Goal: Information Seeking & Learning: Learn about a topic

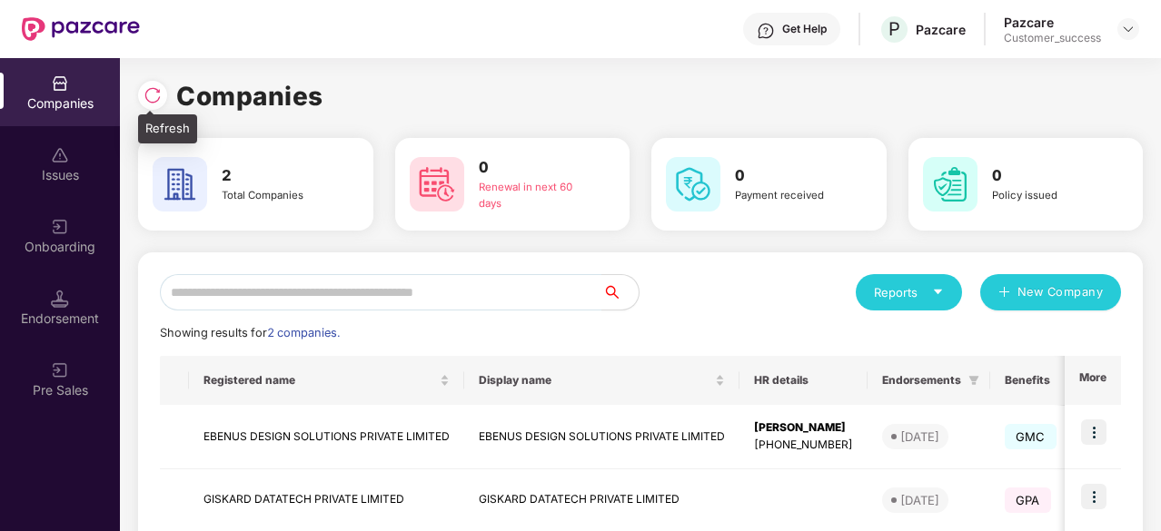
click at [164, 103] on div at bounding box center [152, 95] width 29 height 29
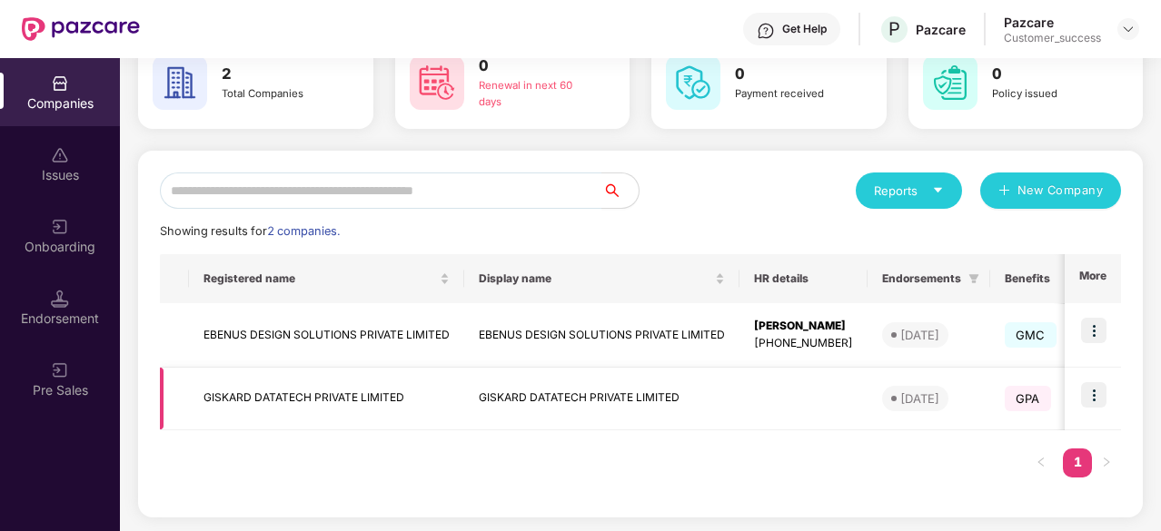
click at [1088, 391] on img at bounding box center [1093, 394] width 25 height 25
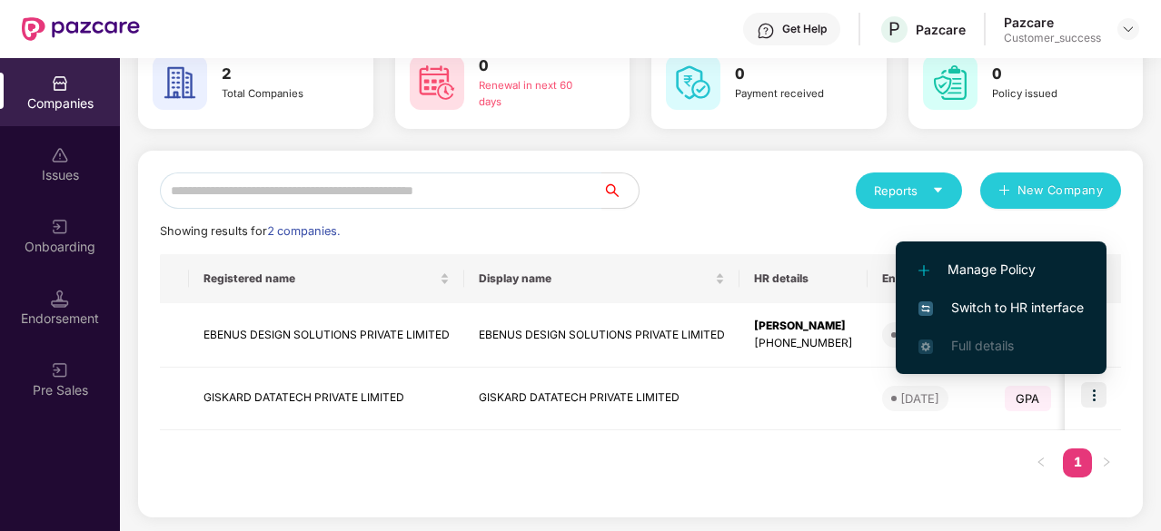
click at [1007, 303] on span "Switch to HR interface" at bounding box center [1001, 308] width 165 height 20
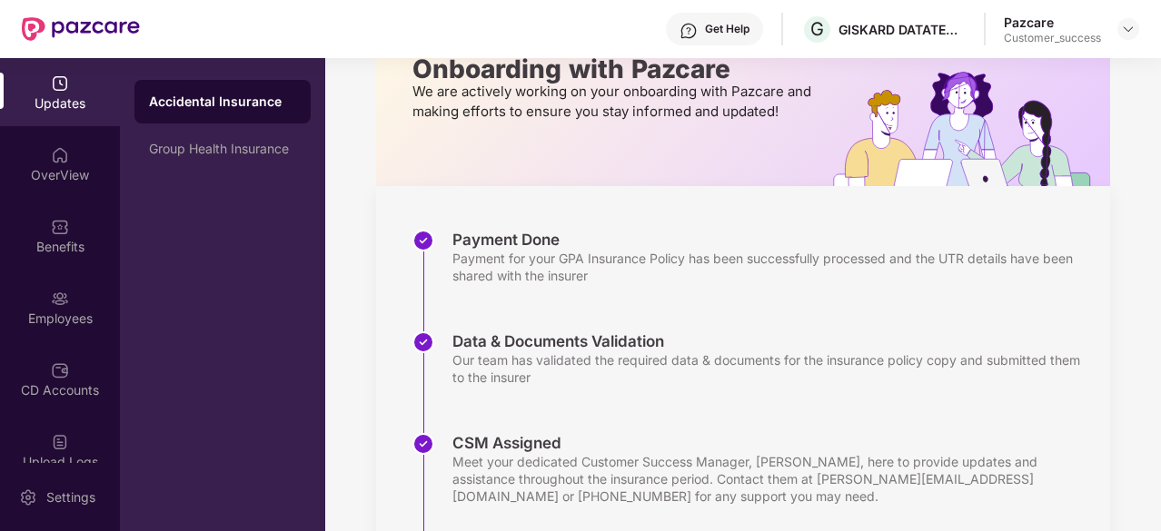
scroll to position [125, 0]
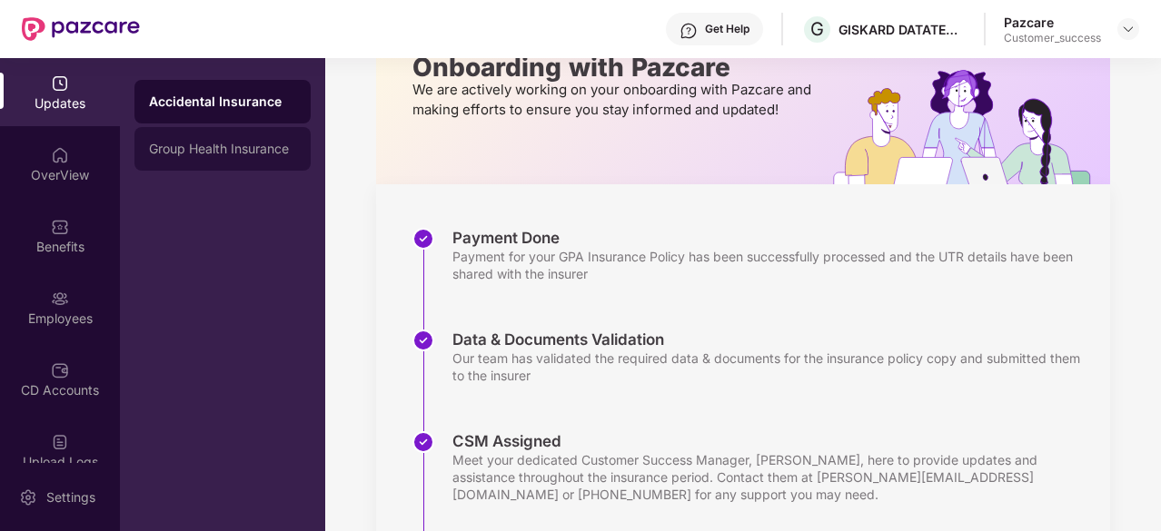
click at [228, 138] on div "Group Health Insurance" at bounding box center [222, 149] width 176 height 44
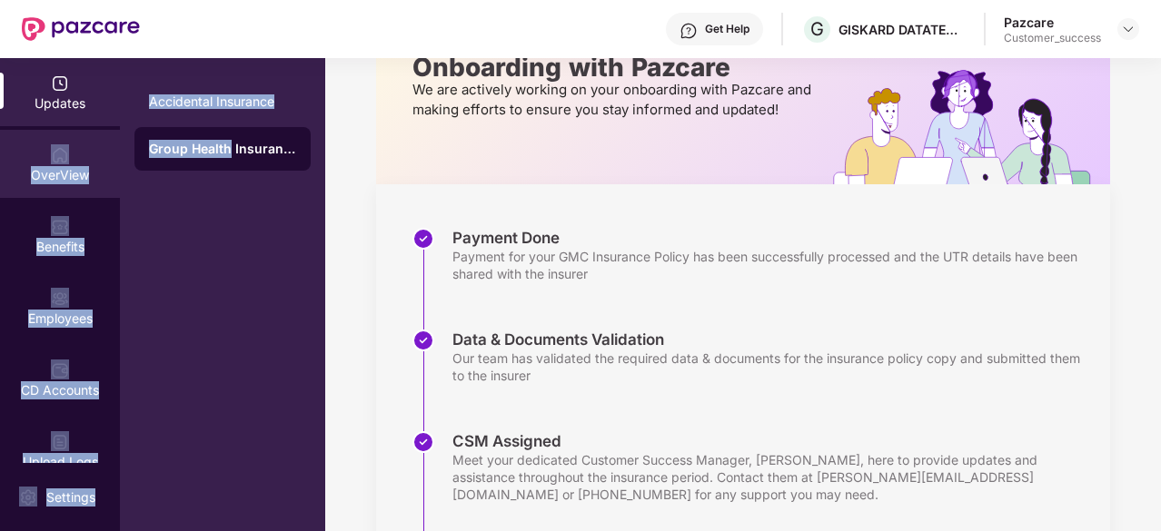
drag, startPoint x: 228, startPoint y: 138, endPoint x: 67, endPoint y: 154, distance: 161.6
click at [67, 154] on div "Updates OverView Benefits Employees CD Accounts Upload Logs Claims 1 Endorsemen…" at bounding box center [162, 294] width 325 height 473
click at [67, 154] on div "OverView" at bounding box center [60, 164] width 120 height 68
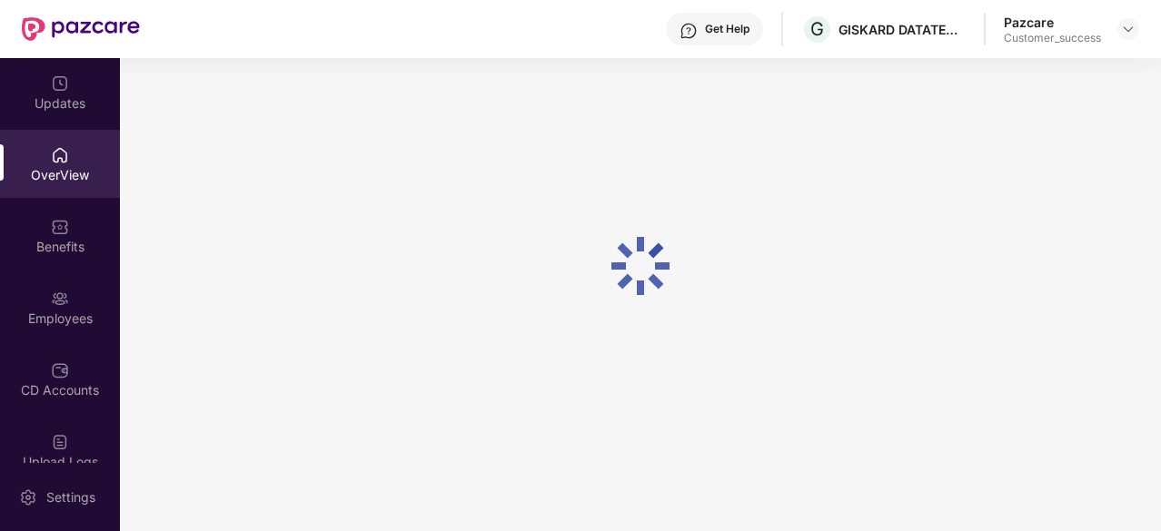
scroll to position [58, 0]
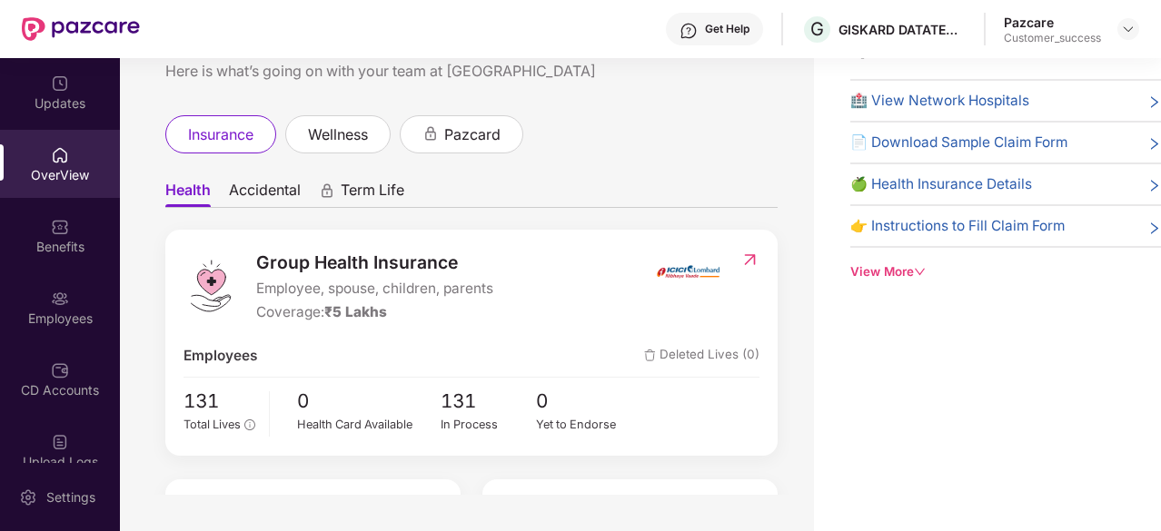
click at [278, 193] on span "Accidental" at bounding box center [265, 194] width 72 height 26
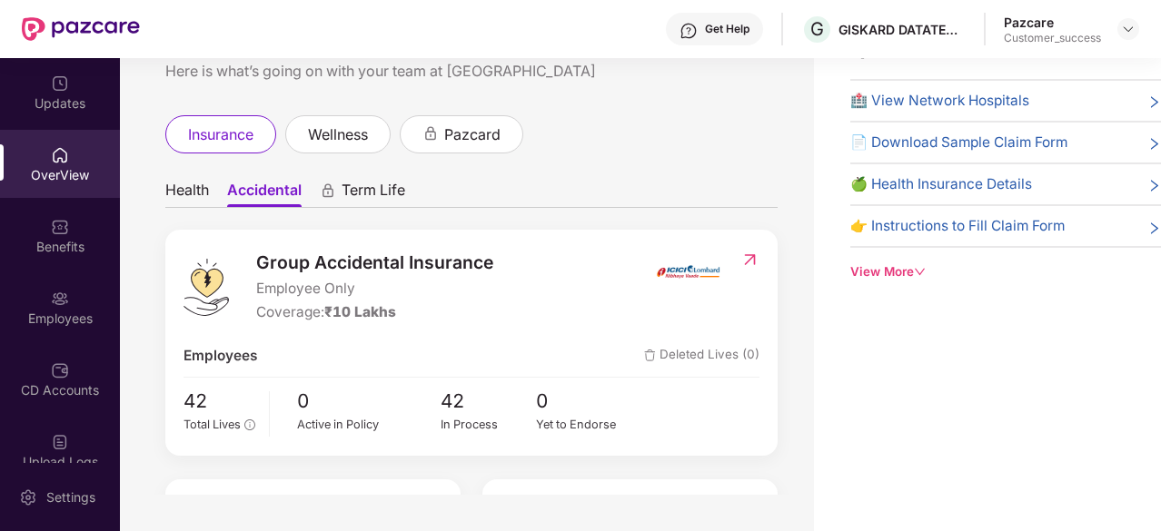
click at [202, 189] on span "Health" at bounding box center [187, 194] width 44 height 26
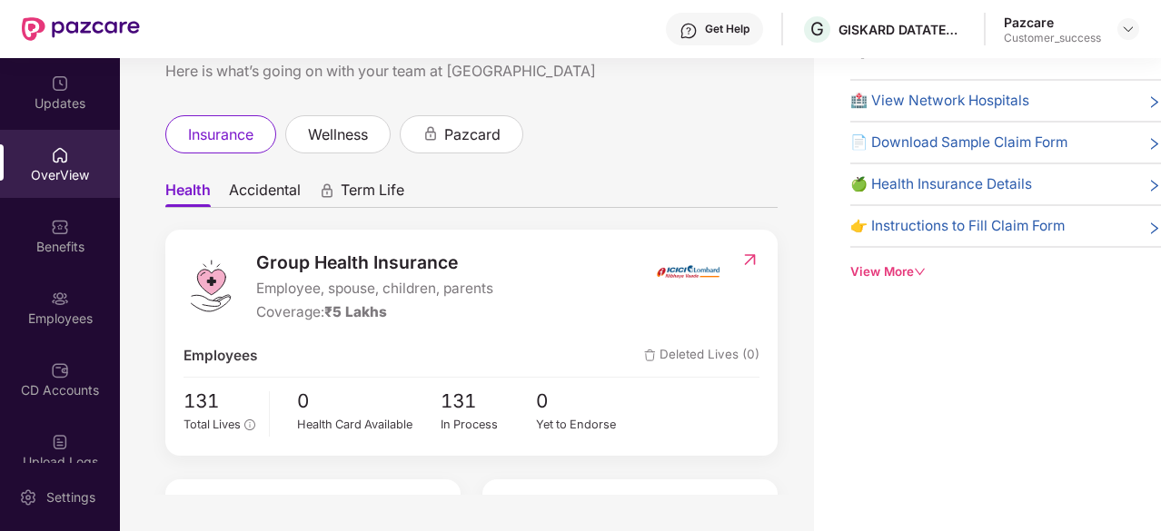
click at [202, 189] on span "Health" at bounding box center [187, 194] width 45 height 26
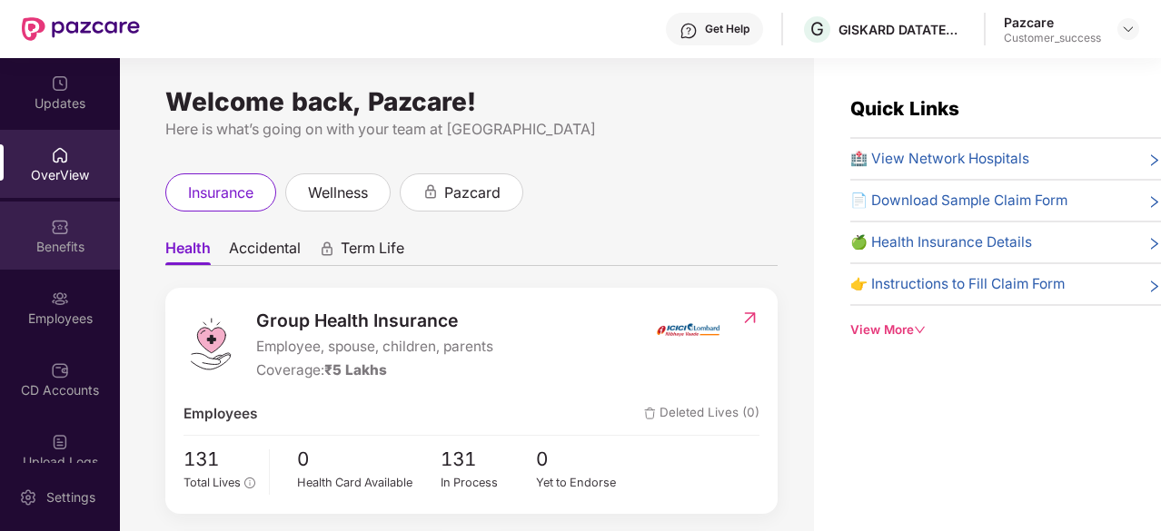
click at [63, 234] on img at bounding box center [60, 227] width 18 height 18
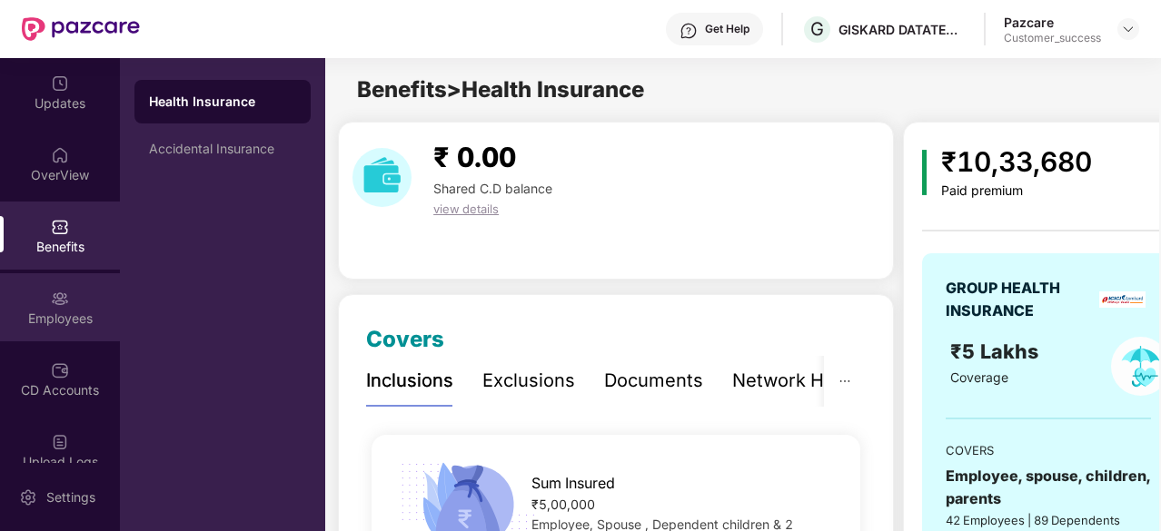
click at [59, 306] on img at bounding box center [60, 299] width 18 height 18
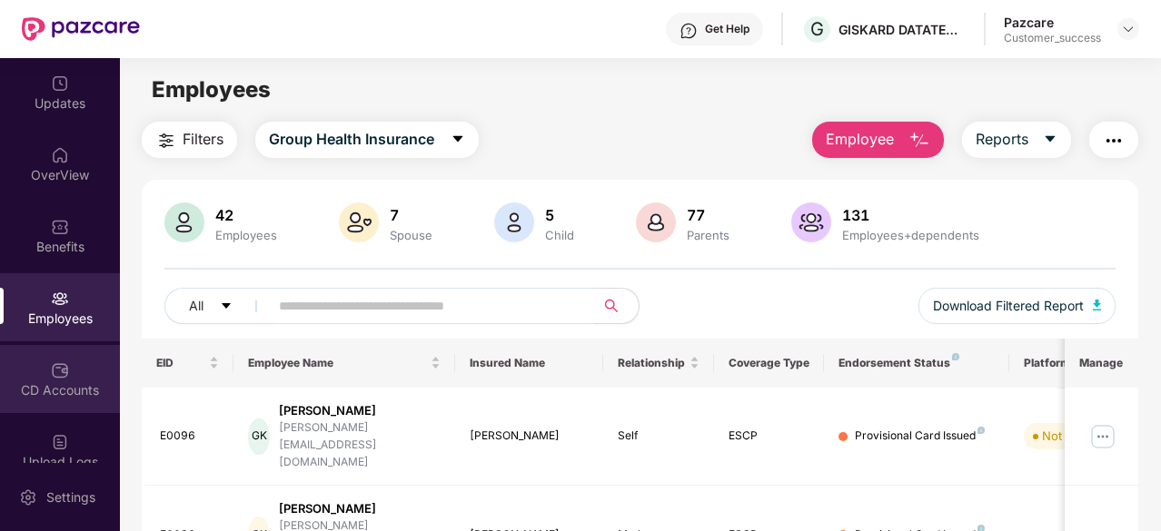
click at [60, 375] on img at bounding box center [60, 371] width 18 height 18
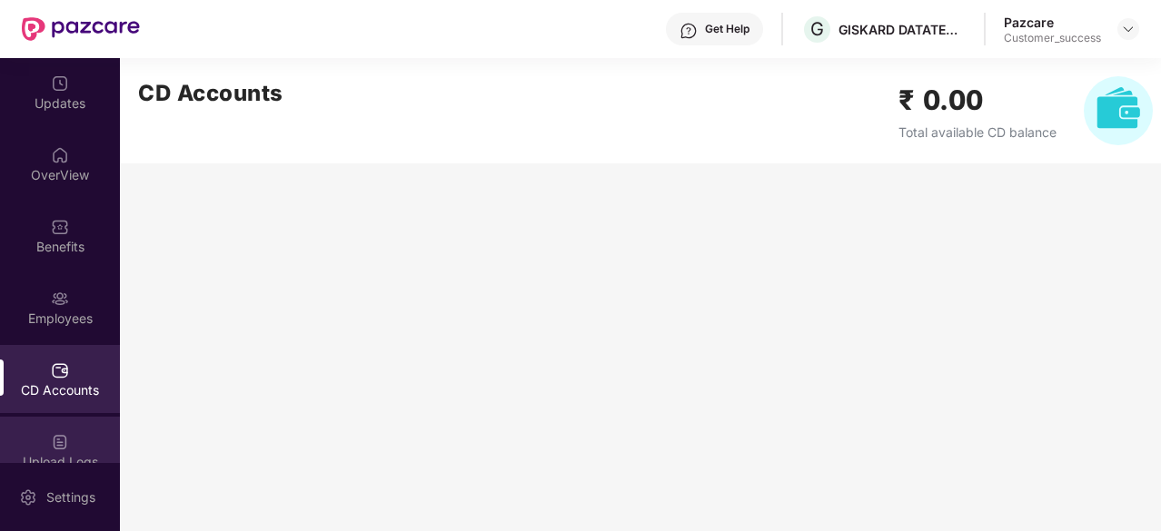
click at [70, 456] on div "Upload Logs" at bounding box center [60, 462] width 120 height 18
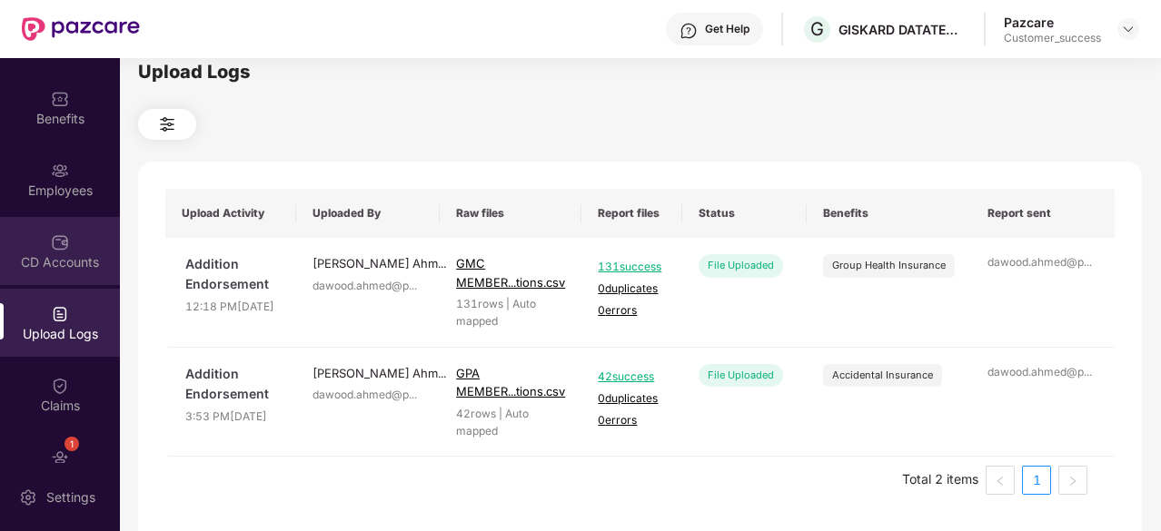
scroll to position [129, 0]
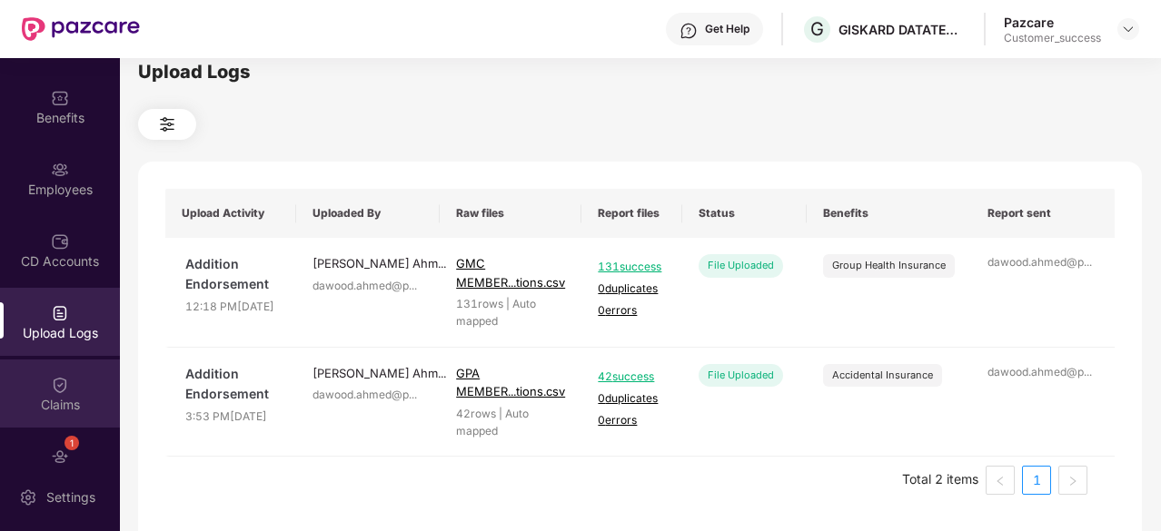
click at [62, 398] on div "Claims" at bounding box center [60, 405] width 120 height 18
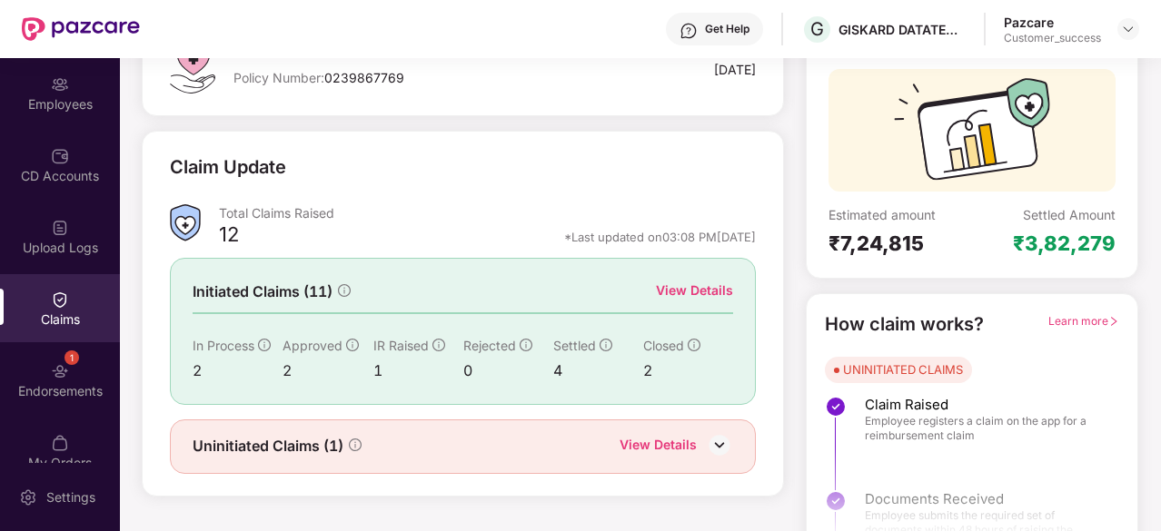
scroll to position [144, 0]
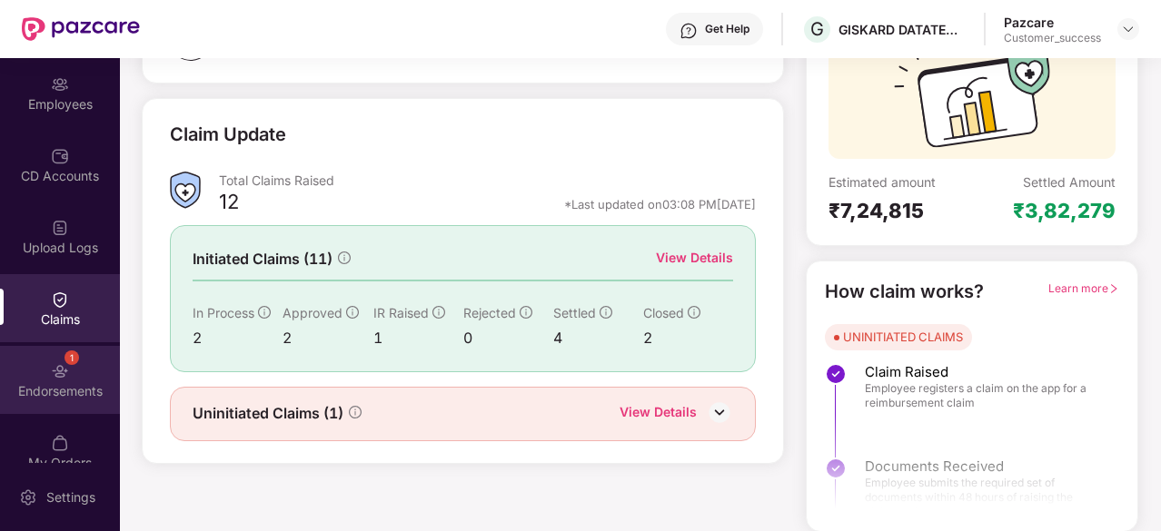
click at [63, 388] on div "Endorsements" at bounding box center [60, 391] width 120 height 18
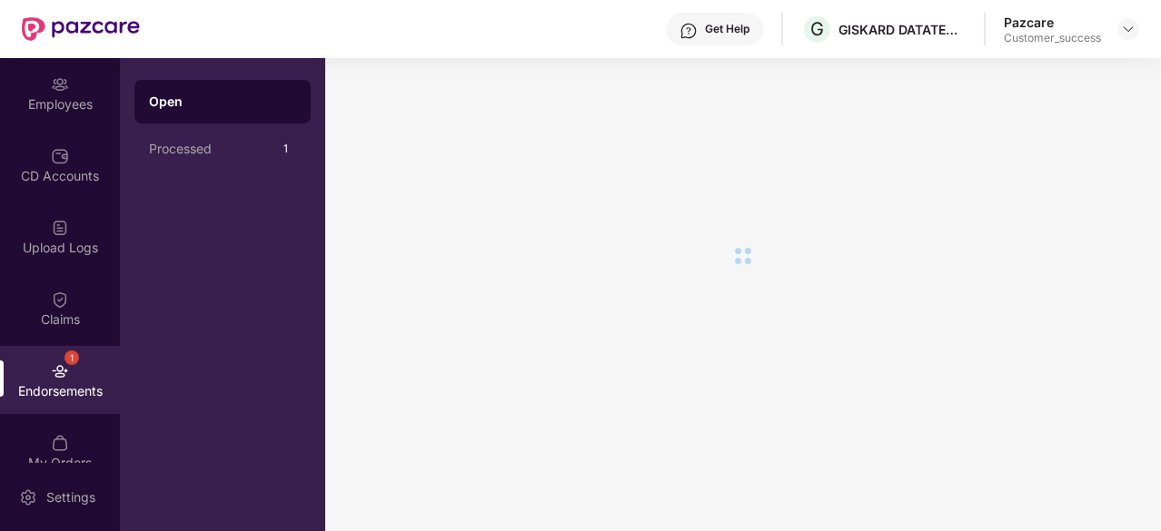
scroll to position [0, 0]
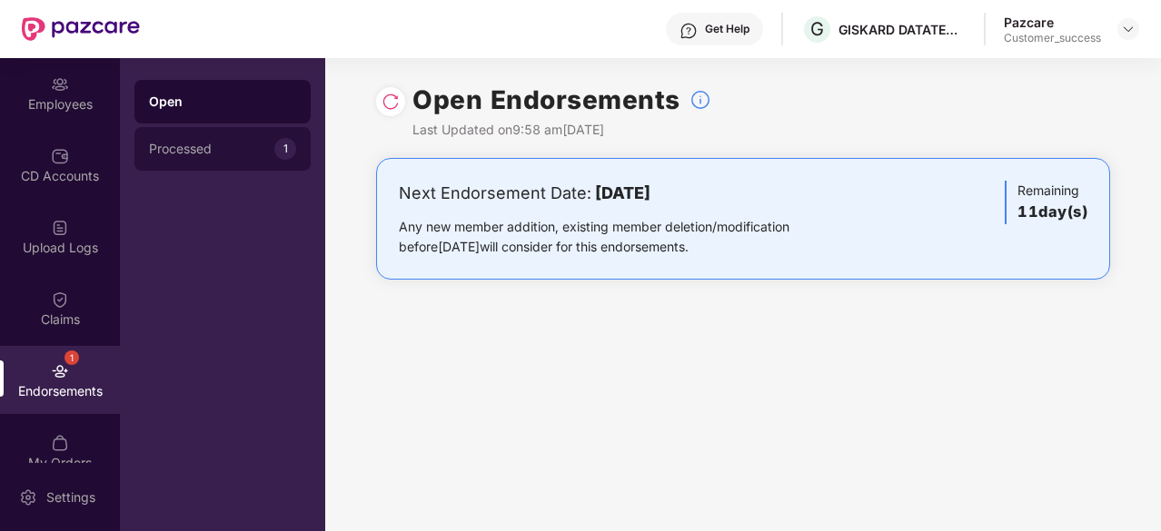
click at [204, 155] on div "Processed" at bounding box center [211, 149] width 125 height 15
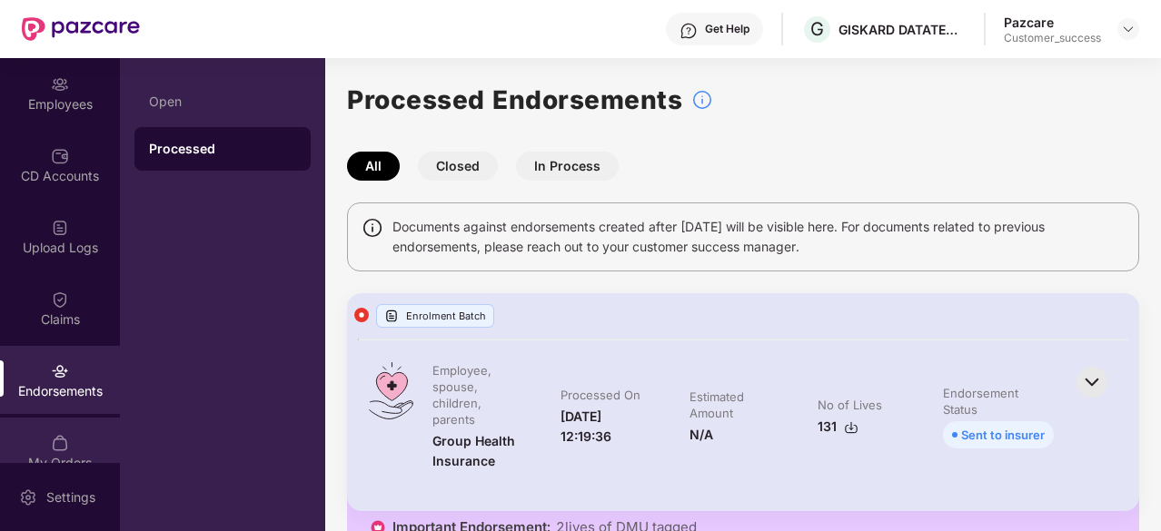
scroll to position [240, 0]
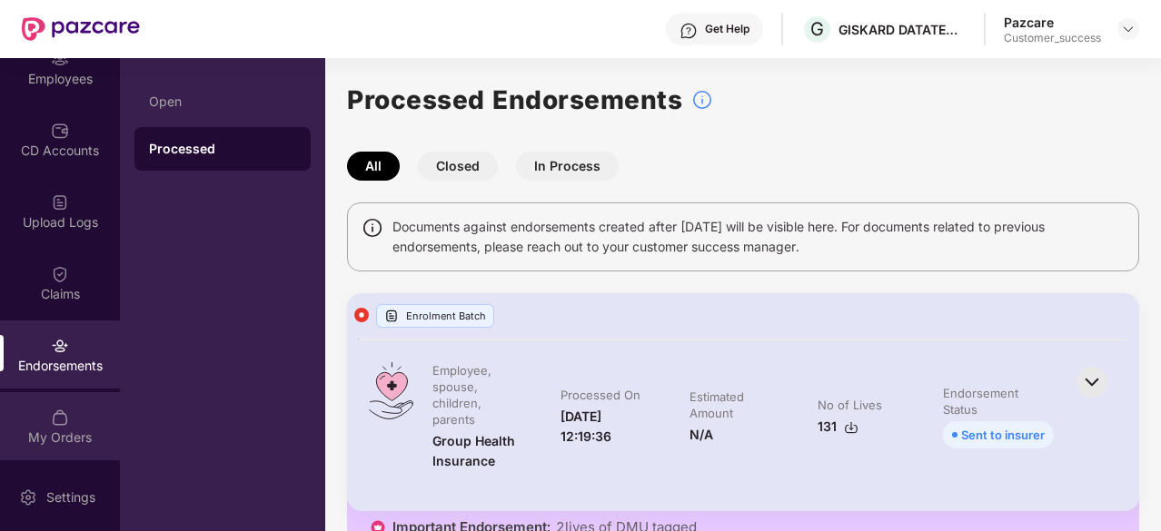
click at [61, 422] on img at bounding box center [60, 418] width 18 height 18
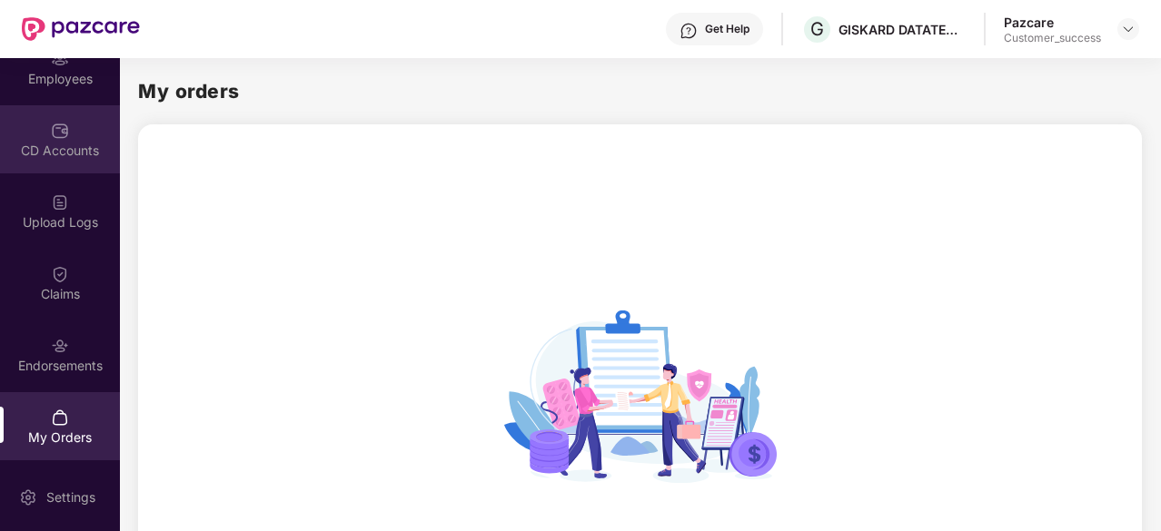
scroll to position [0, 0]
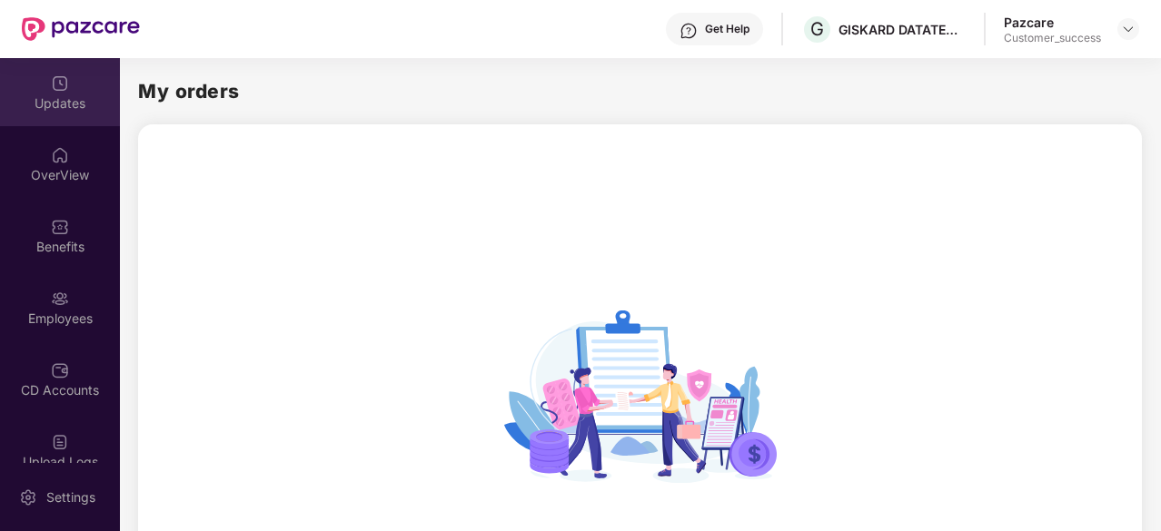
click at [56, 102] on div "Updates" at bounding box center [60, 103] width 120 height 18
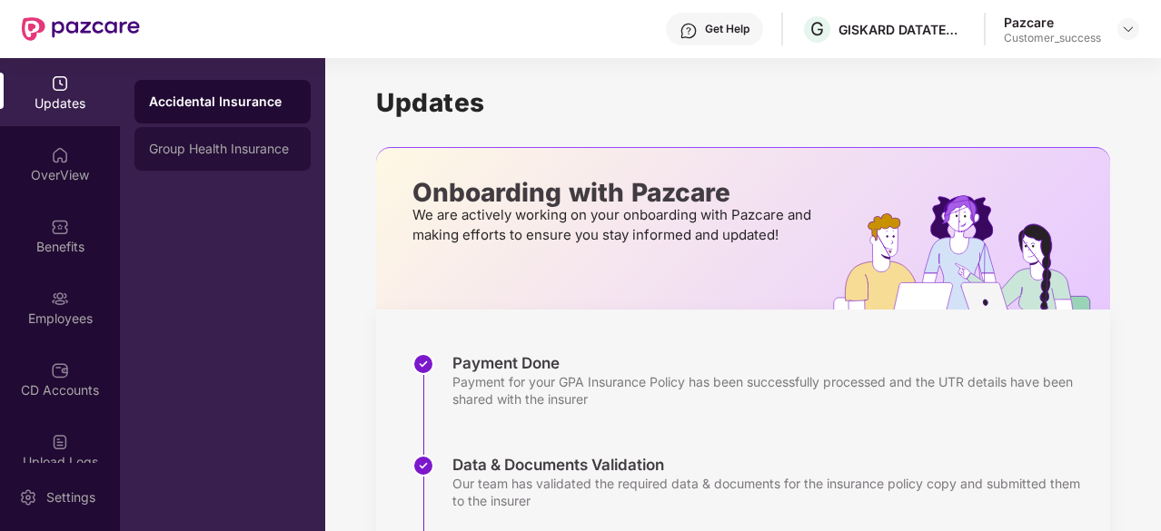
click at [179, 144] on div "Group Health Insurance" at bounding box center [222, 149] width 147 height 15
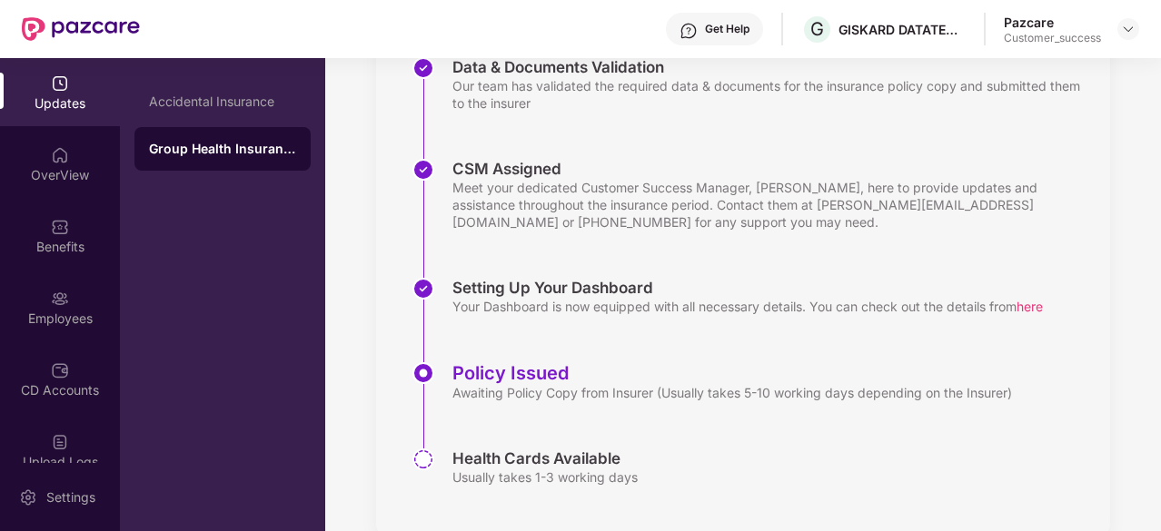
scroll to position [434, 0]
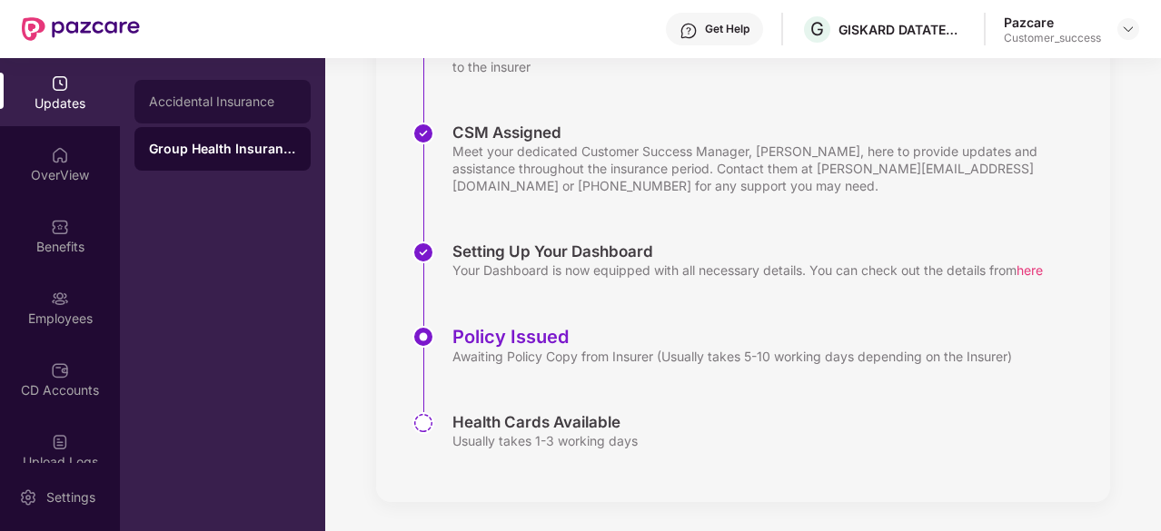
click at [243, 92] on div "Accidental Insurance" at bounding box center [222, 102] width 176 height 44
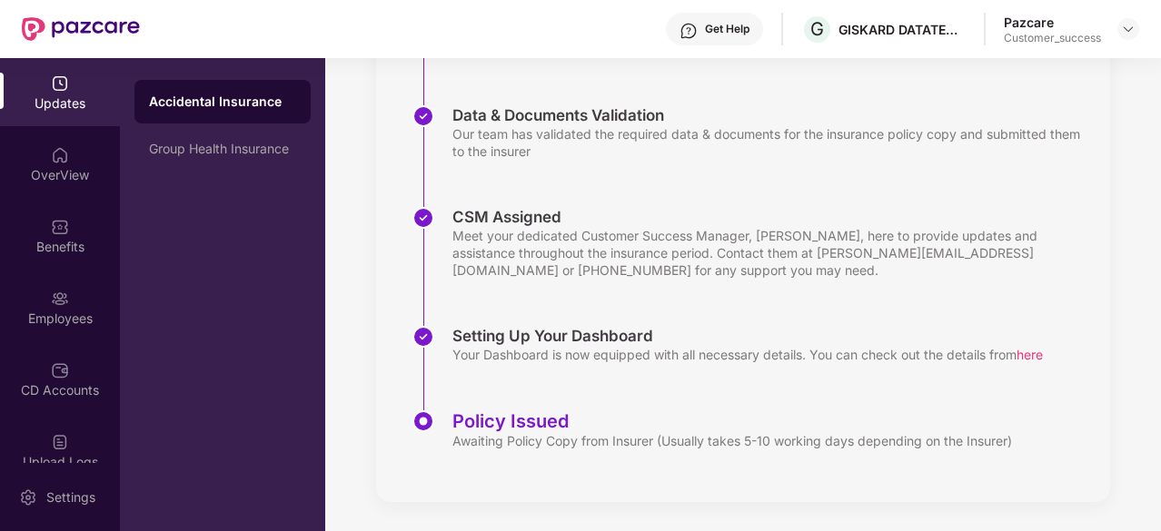
scroll to position [349, 0]
click at [224, 150] on div "Group Health Insurance" at bounding box center [222, 149] width 147 height 15
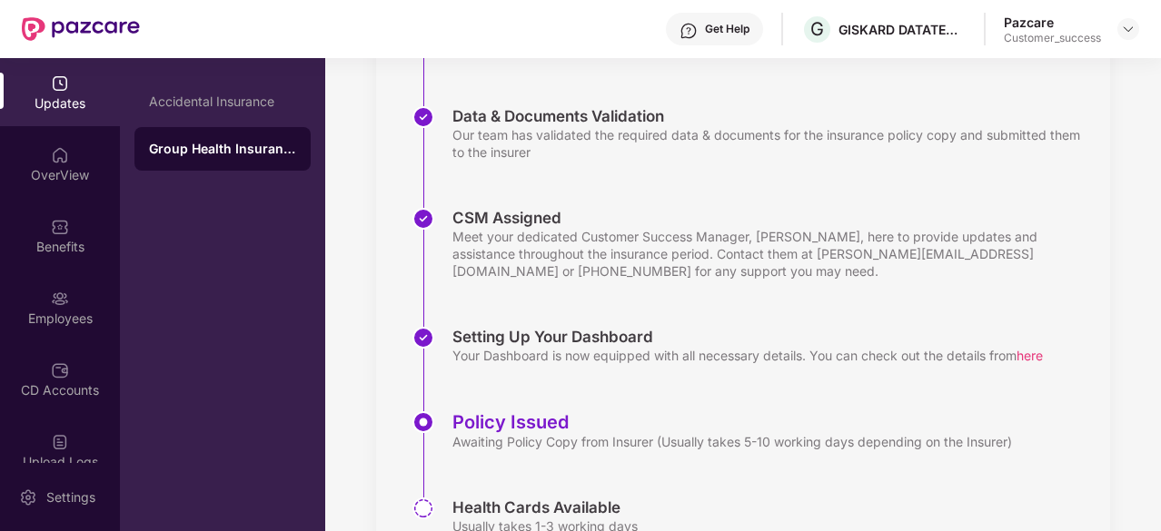
scroll to position [434, 0]
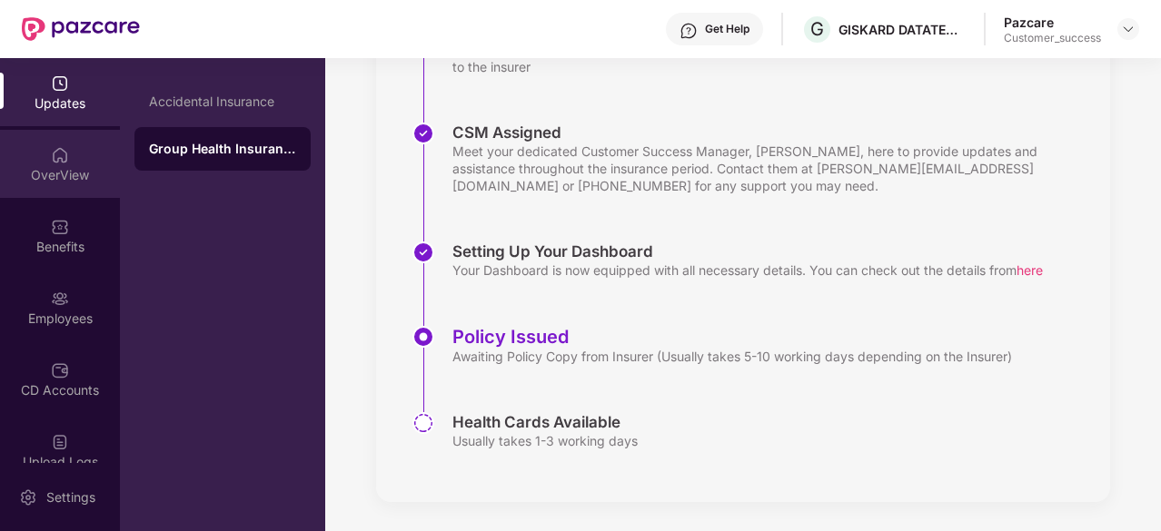
click at [70, 146] on div "OverView" at bounding box center [60, 164] width 120 height 68
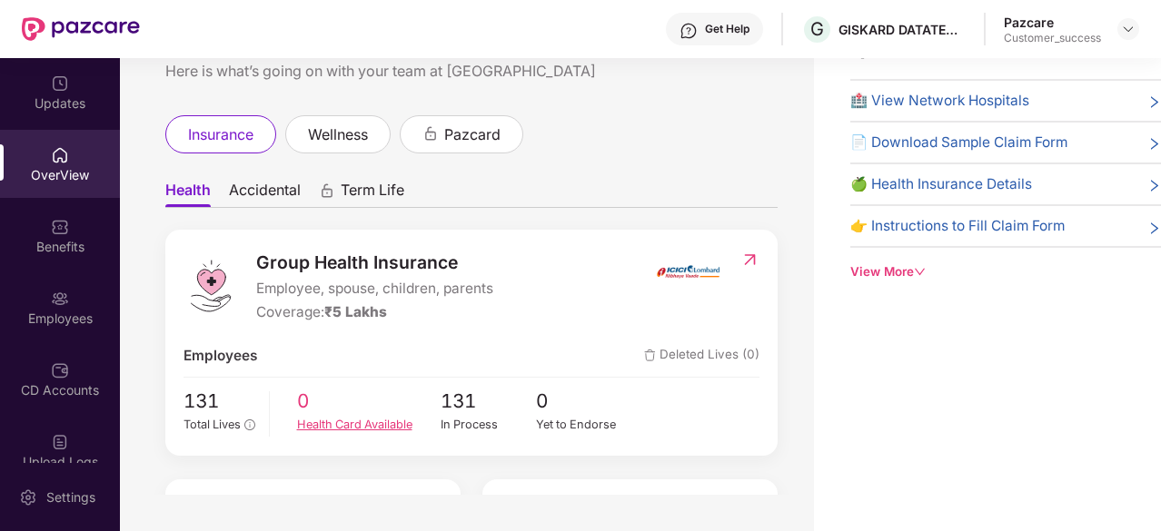
scroll to position [0, 0]
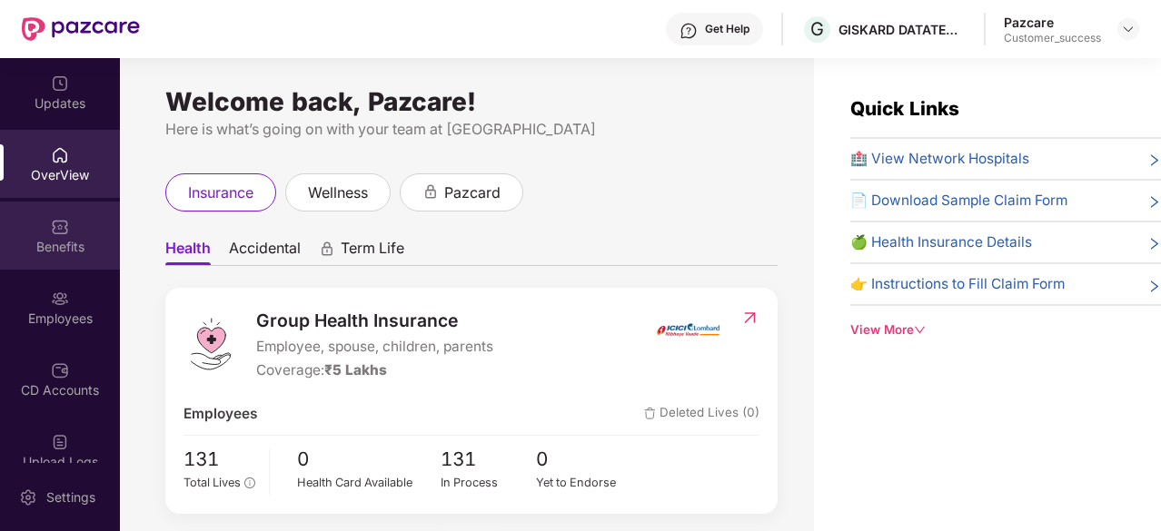
click at [50, 241] on div "Benefits" at bounding box center [60, 247] width 120 height 18
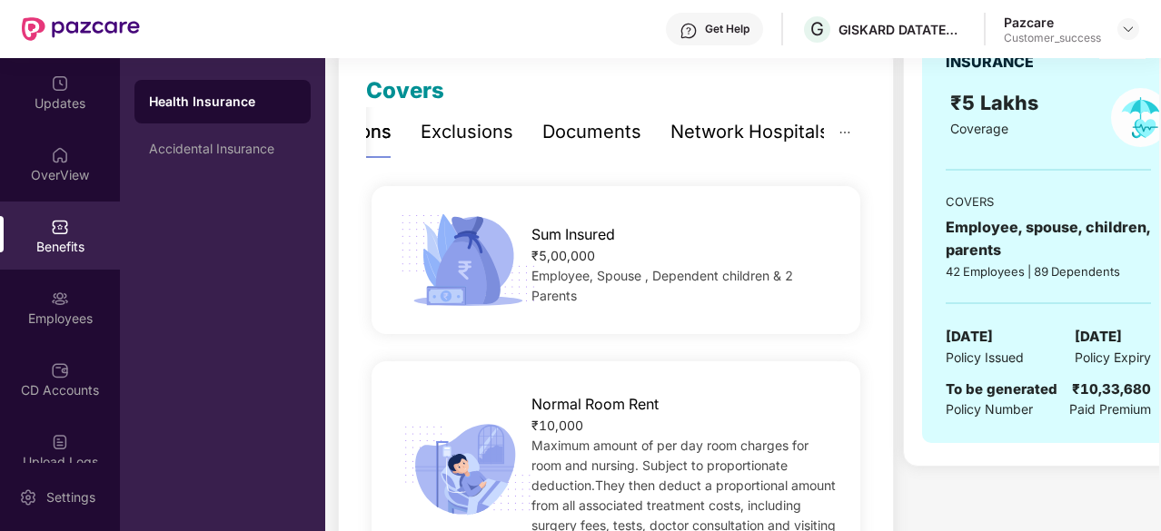
scroll to position [250, 0]
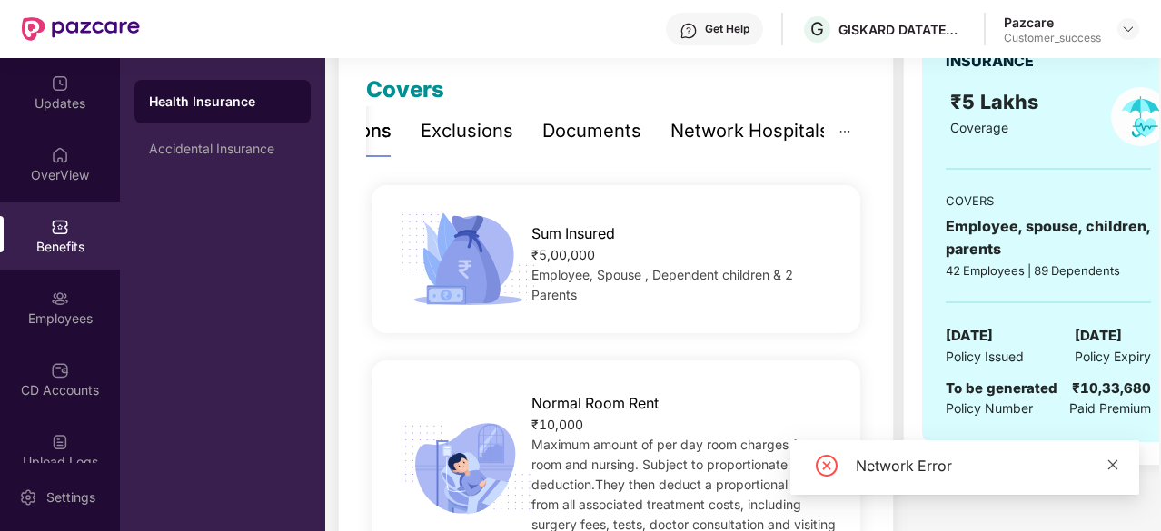
click at [1108, 467] on icon "close" at bounding box center [1113, 465] width 13 height 13
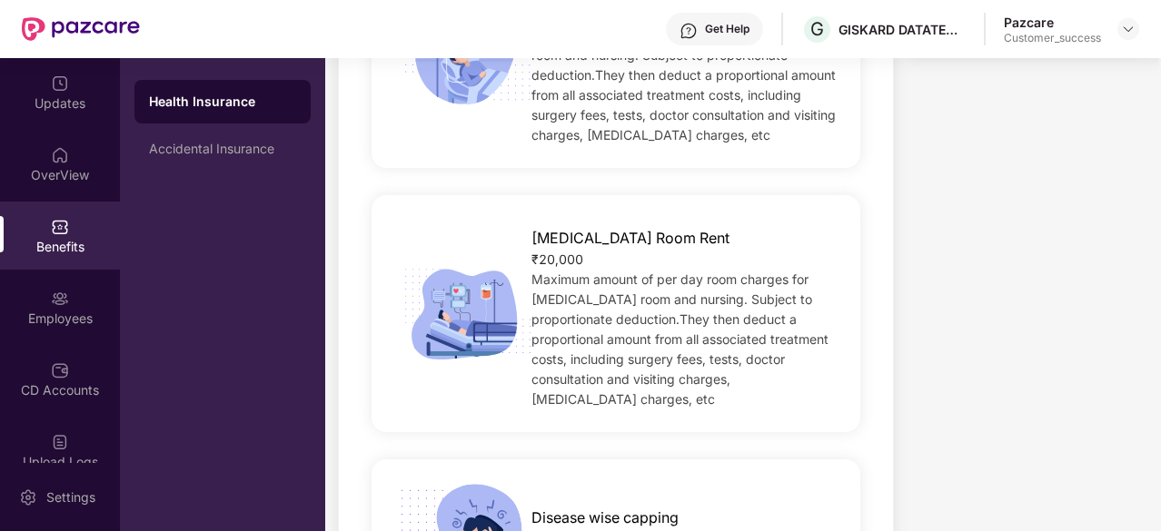
scroll to position [661, 0]
click at [654, 312] on span "Maximum amount of per day room charges for [MEDICAL_DATA] room and nursing. Sub…" at bounding box center [679, 338] width 297 height 135
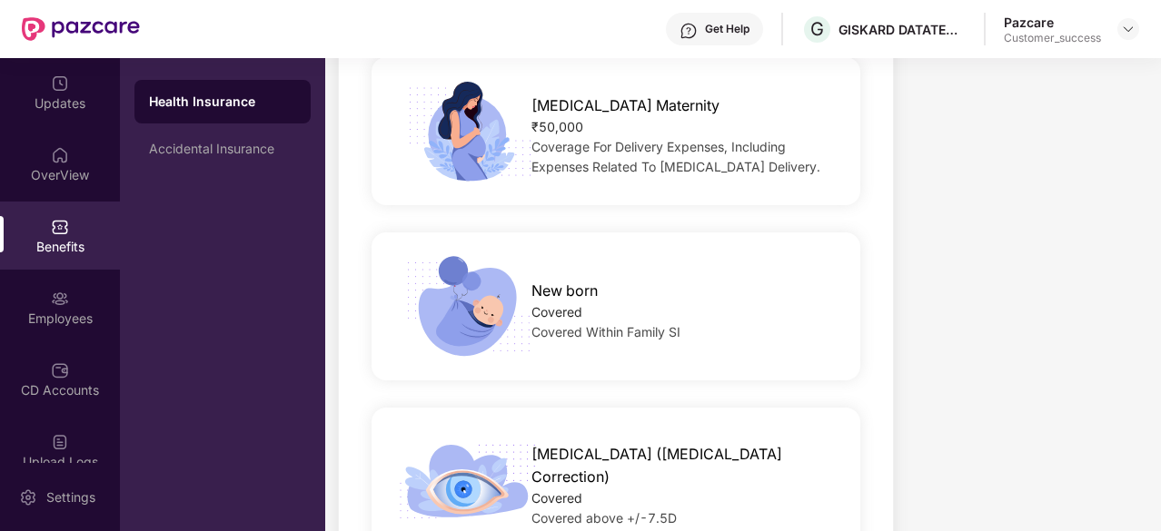
scroll to position [2357, 0]
click at [654, 312] on div "Covered" at bounding box center [684, 312] width 306 height 20
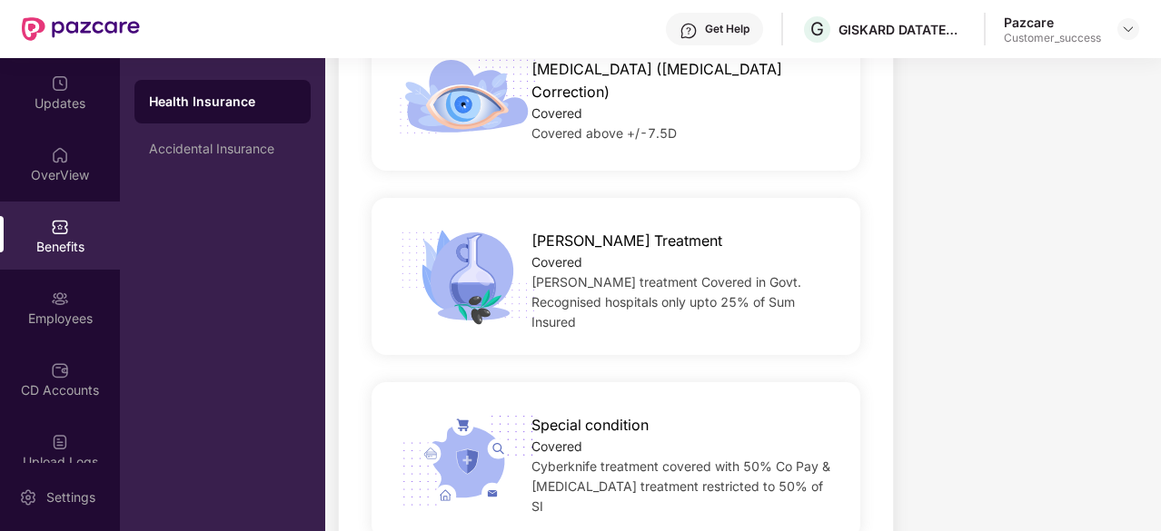
scroll to position [2806, 0]
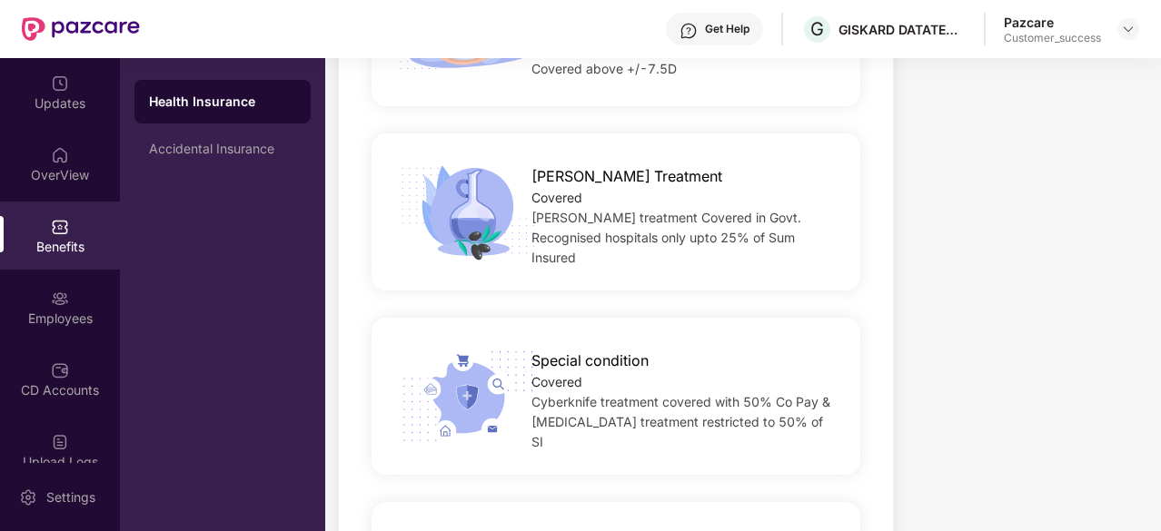
click at [654, 318] on div "Special condition Covered Cyberknife treatment covered with 50% Co Pay & [MEDIC…" at bounding box center [616, 396] width 489 height 157
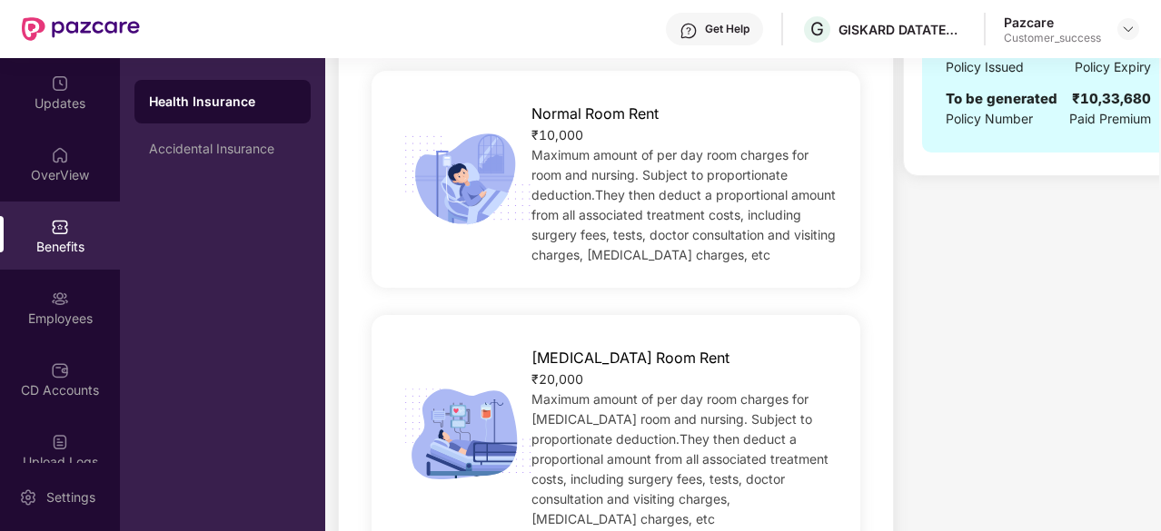
scroll to position [0, 0]
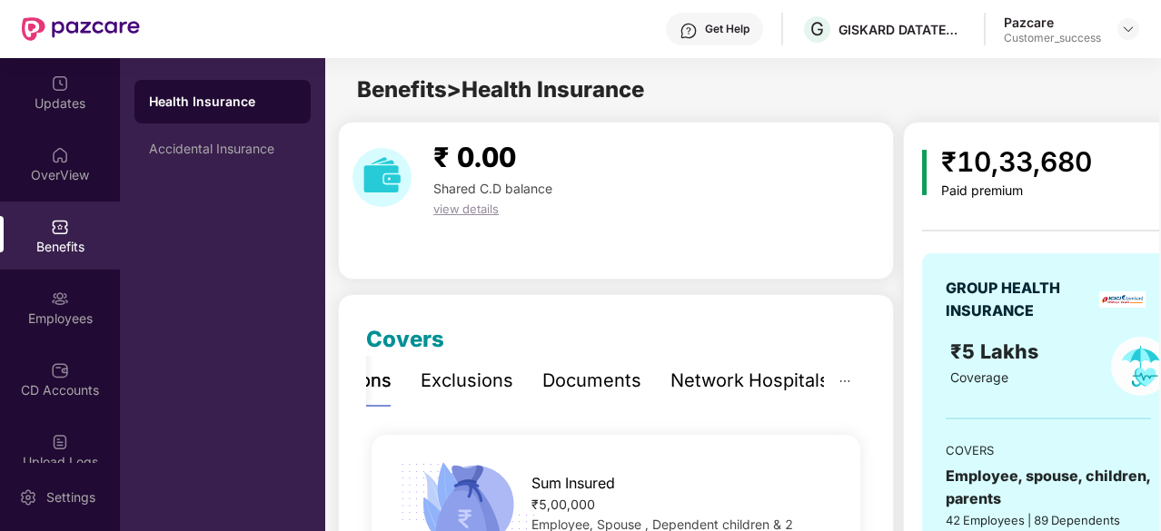
click at [470, 378] on div "Exclusions" at bounding box center [467, 381] width 93 height 28
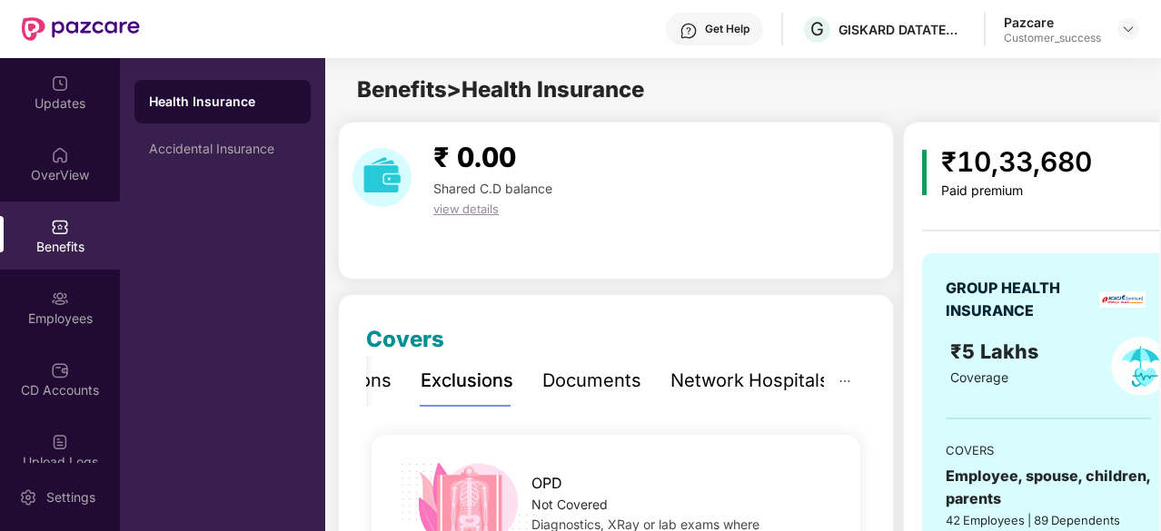
click at [606, 392] on div "Documents" at bounding box center [591, 381] width 99 height 28
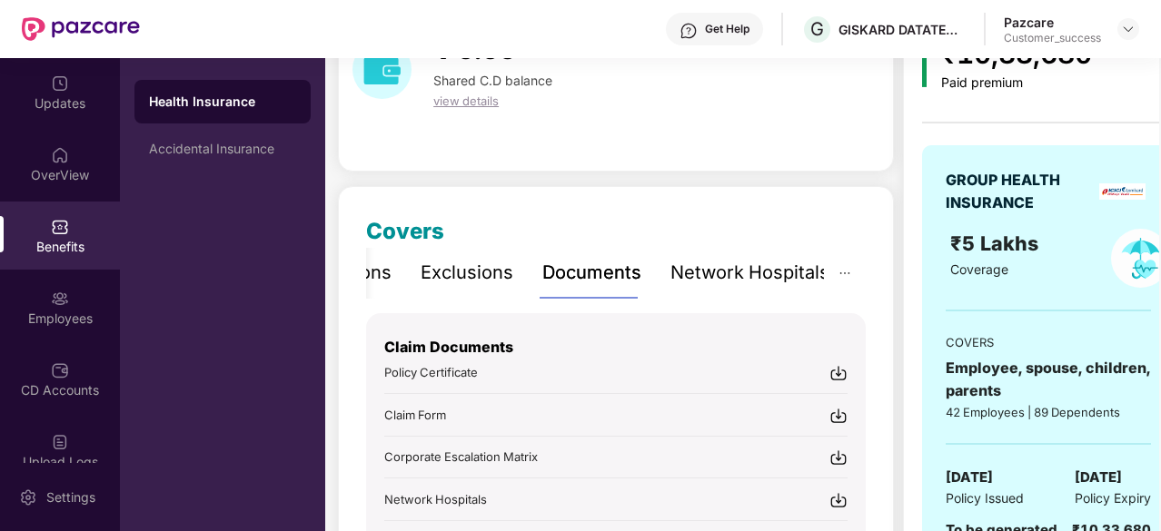
scroll to position [144, 0]
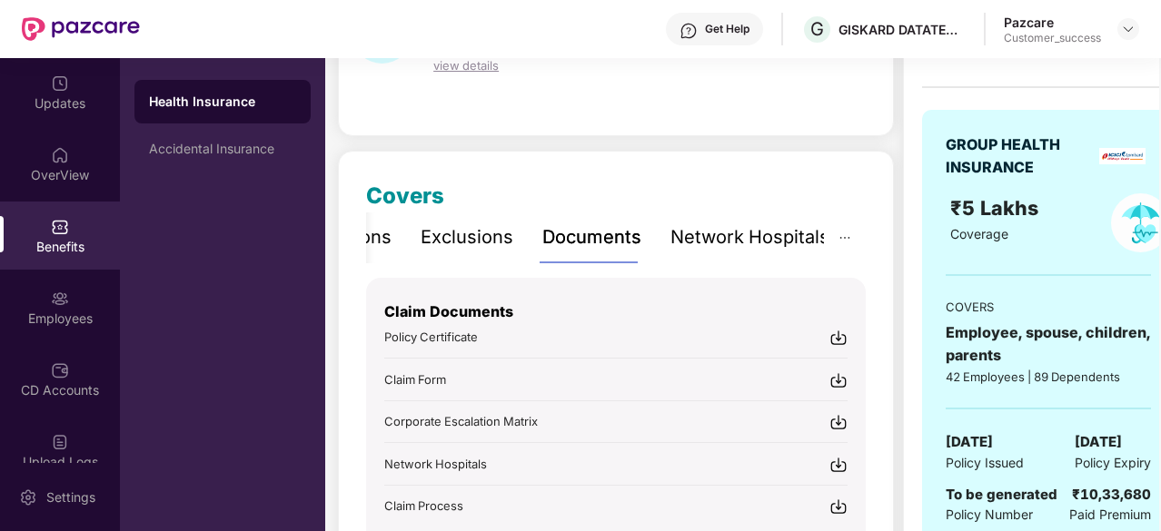
click at [696, 246] on div "Network Hospitals" at bounding box center [750, 238] width 159 height 28
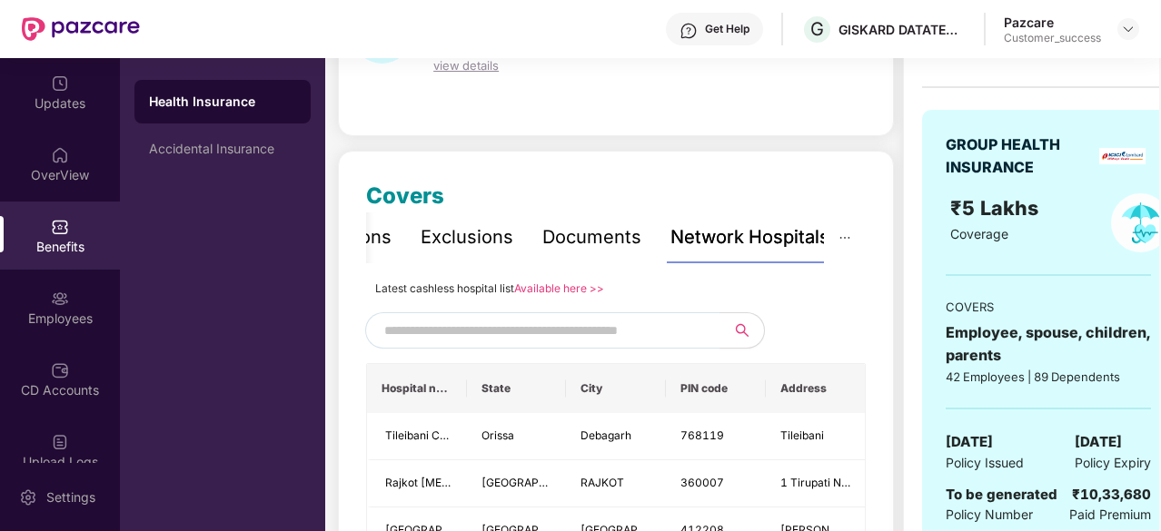
click at [562, 323] on input "text" at bounding box center [539, 330] width 311 height 27
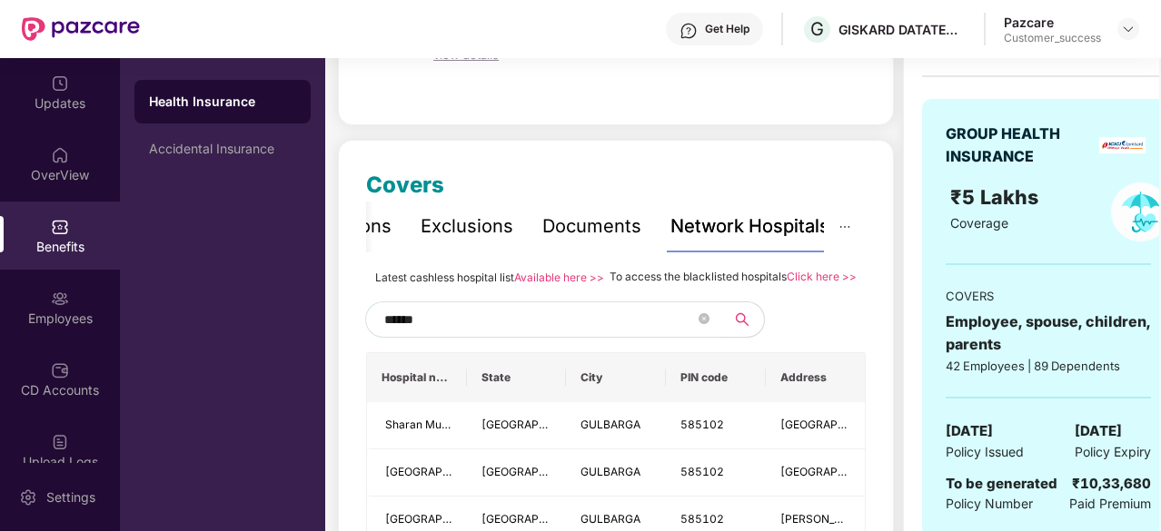
scroll to position [138, 0]
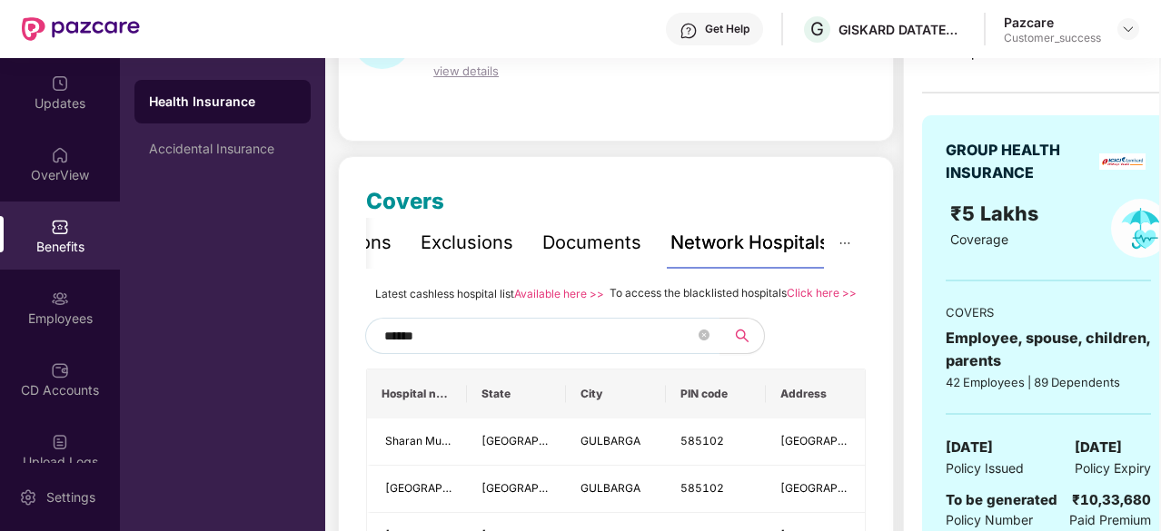
click at [545, 340] on span "******" at bounding box center [542, 336] width 354 height 36
type input "*"
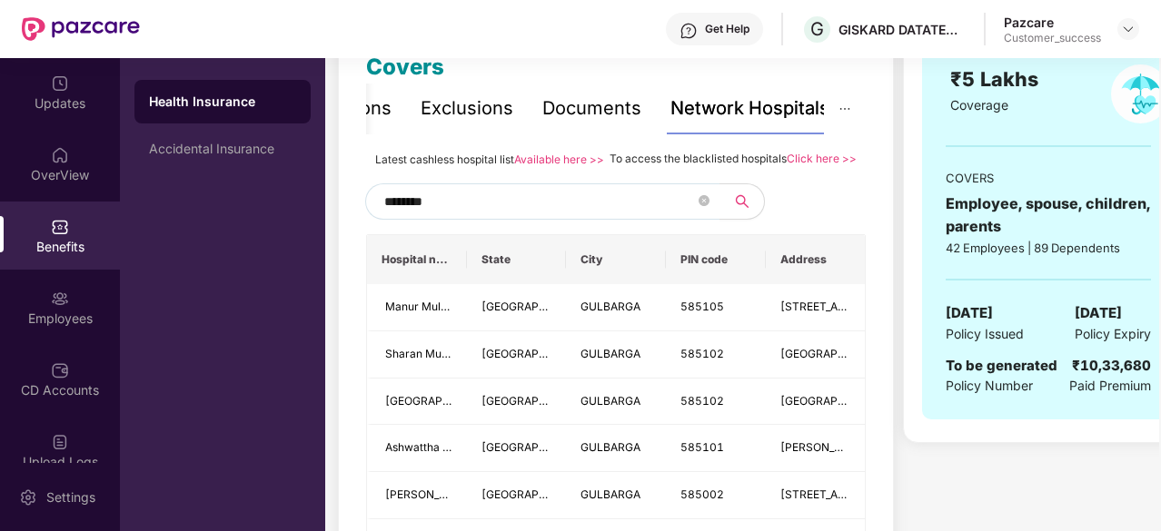
scroll to position [237, 0]
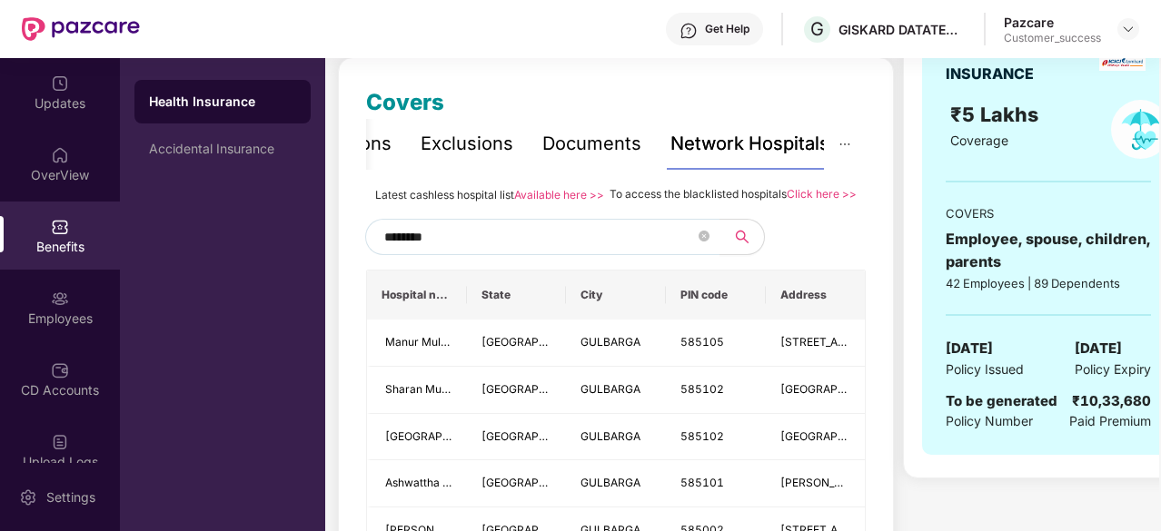
click at [461, 251] on input "********" at bounding box center [539, 237] width 311 height 27
type input "******"
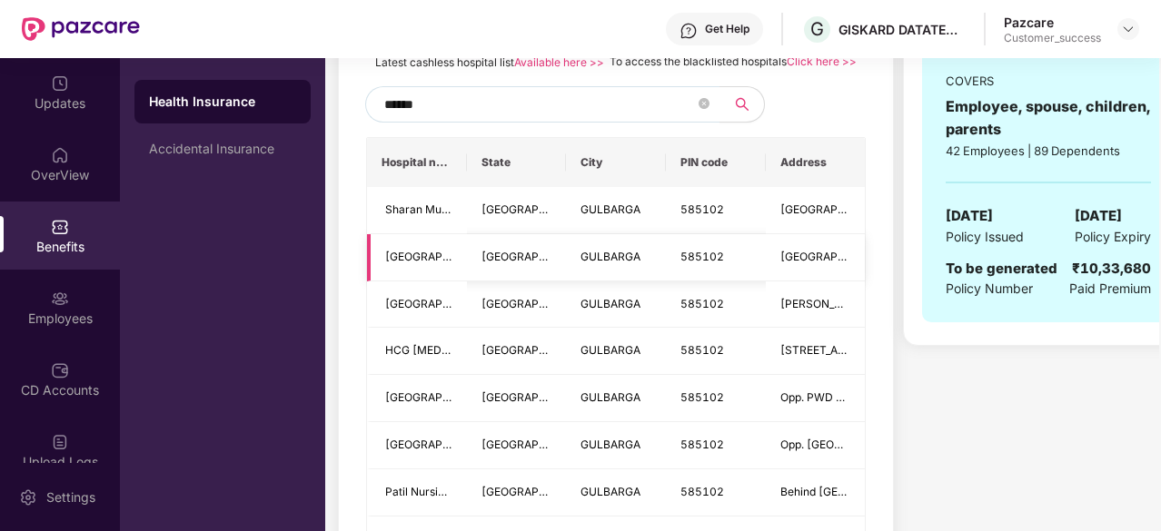
scroll to position [368, 0]
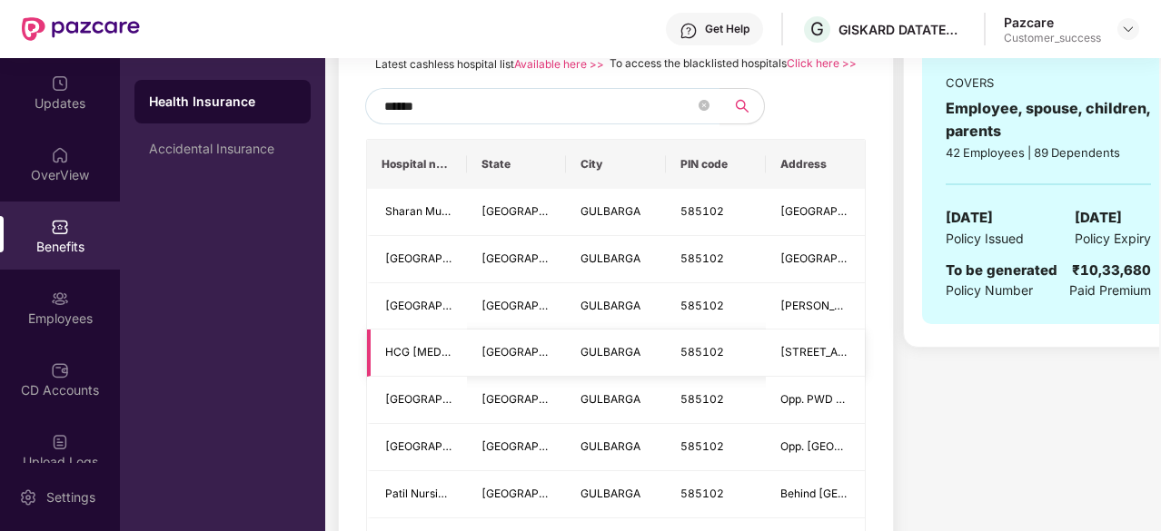
click at [570, 374] on td "GULBARGA" at bounding box center [616, 353] width 100 height 47
click at [601, 331] on td "GULBARGA" at bounding box center [616, 306] width 100 height 47
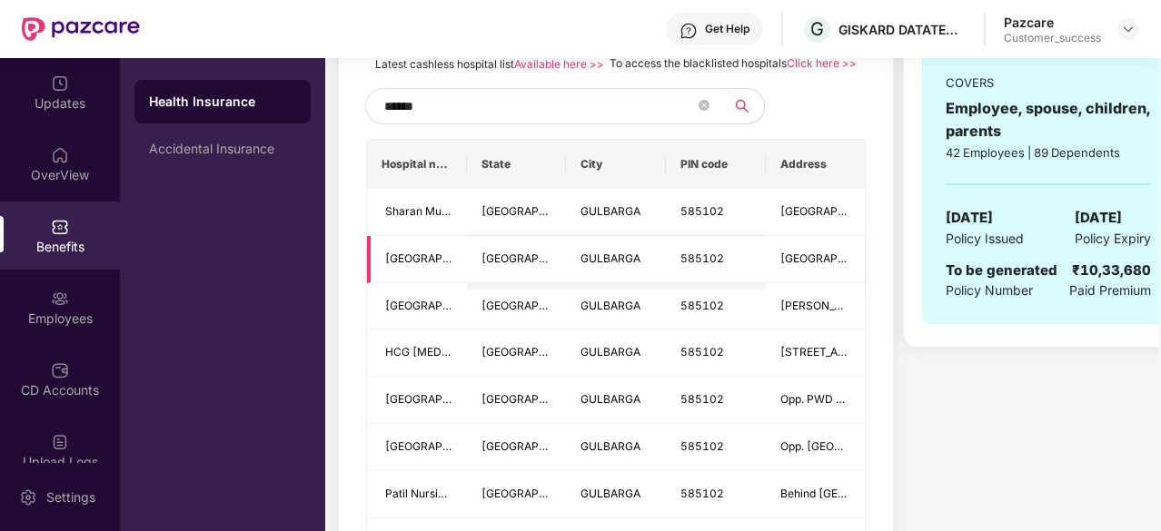
click at [658, 269] on td "GULBARGA" at bounding box center [616, 259] width 100 height 47
click at [645, 236] on td "GULBARGA" at bounding box center [616, 212] width 100 height 47
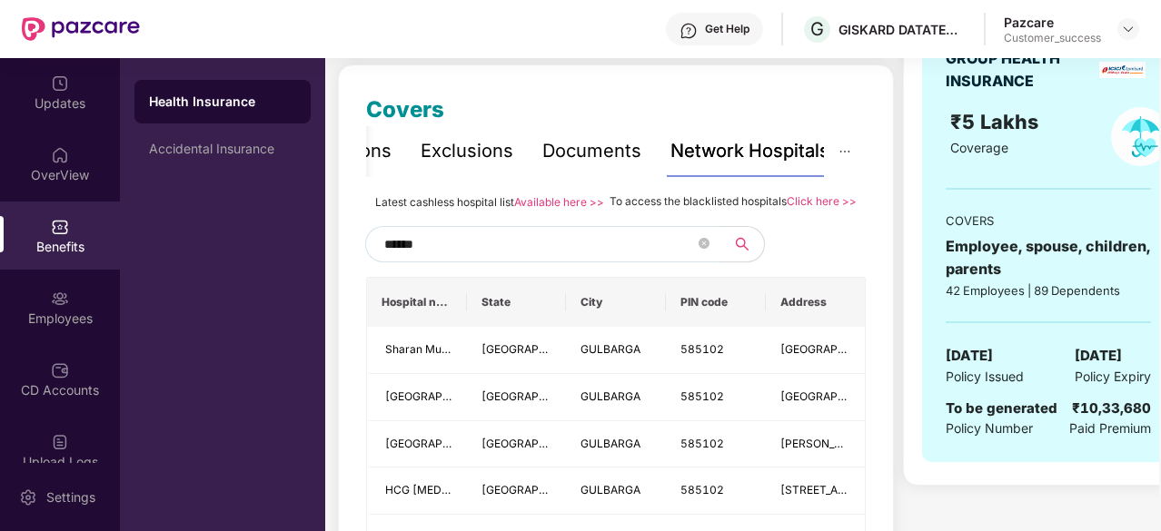
scroll to position [256, 0]
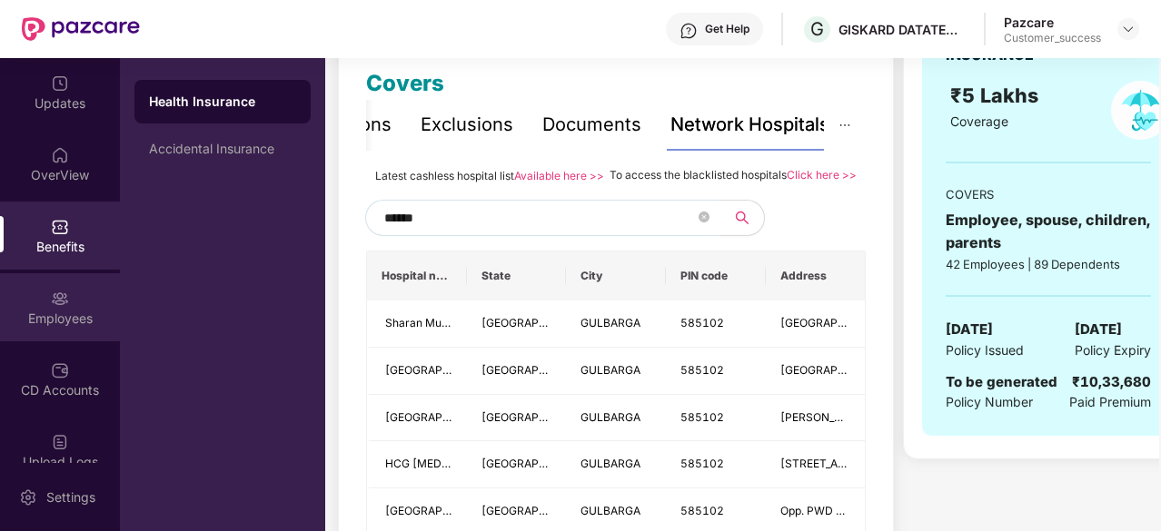
click at [68, 310] on div "Employees" at bounding box center [60, 319] width 120 height 18
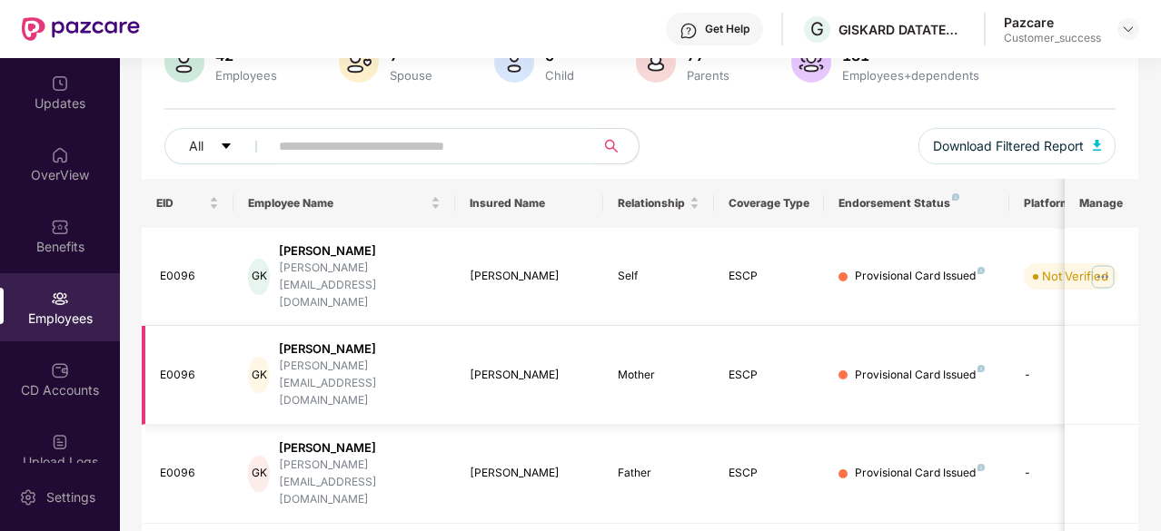
scroll to position [159, 0]
click at [1101, 263] on img at bounding box center [1102, 277] width 29 height 29
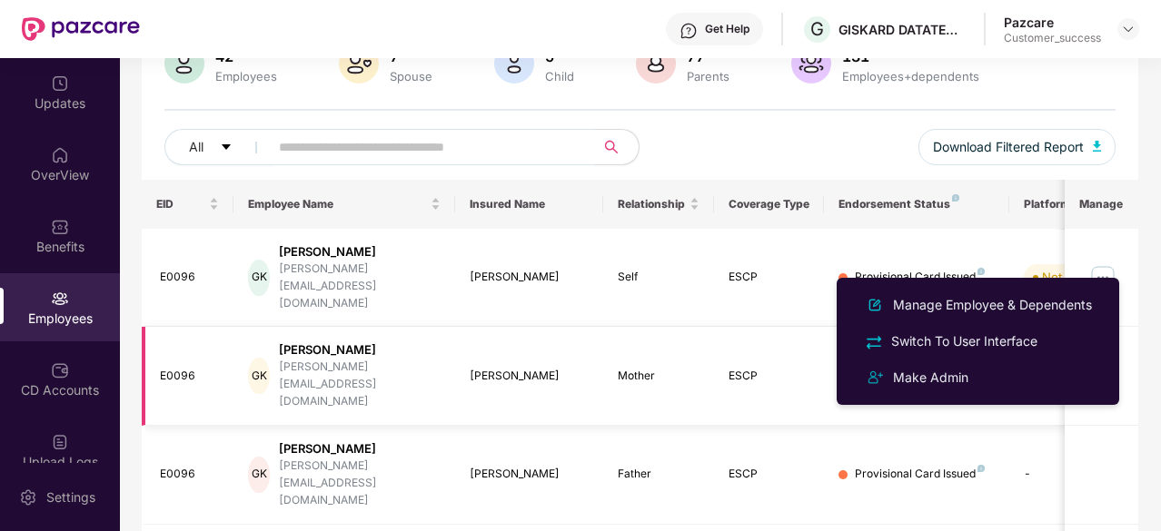
click at [742, 345] on td "ESCP" at bounding box center [769, 376] width 111 height 99
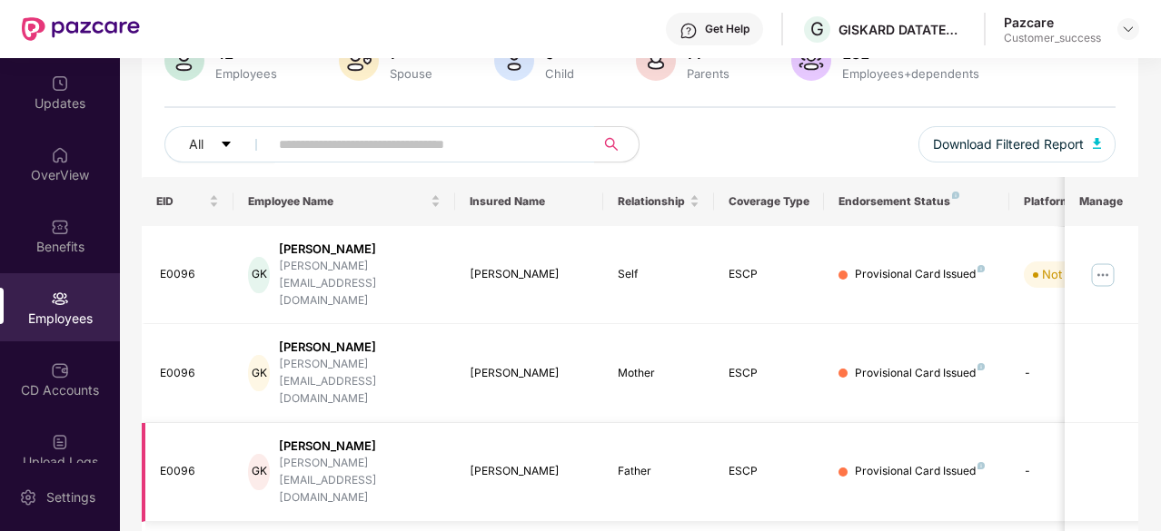
scroll to position [0, 0]
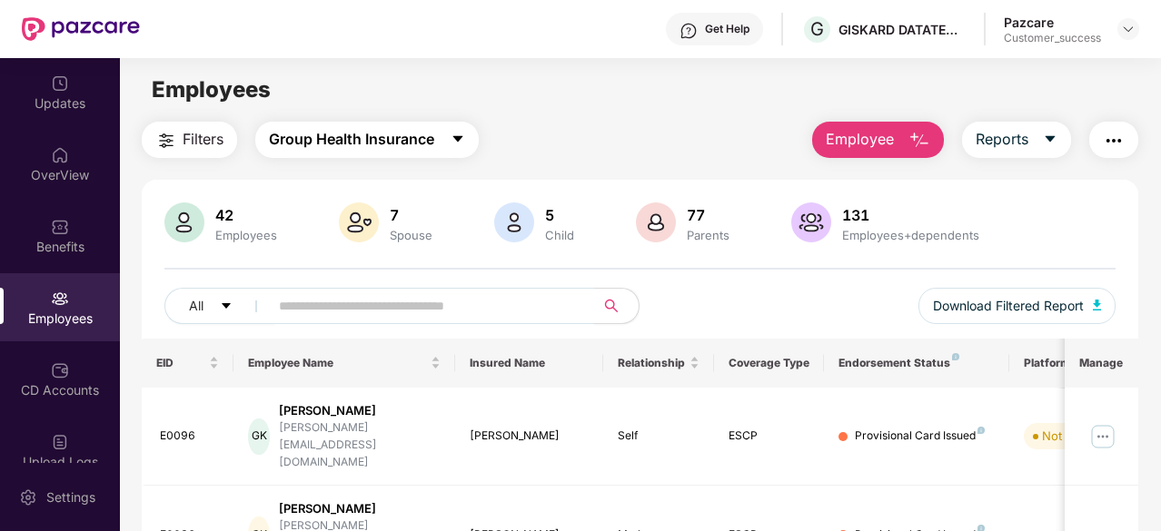
click at [400, 143] on span "Group Health Insurance" at bounding box center [351, 139] width 165 height 23
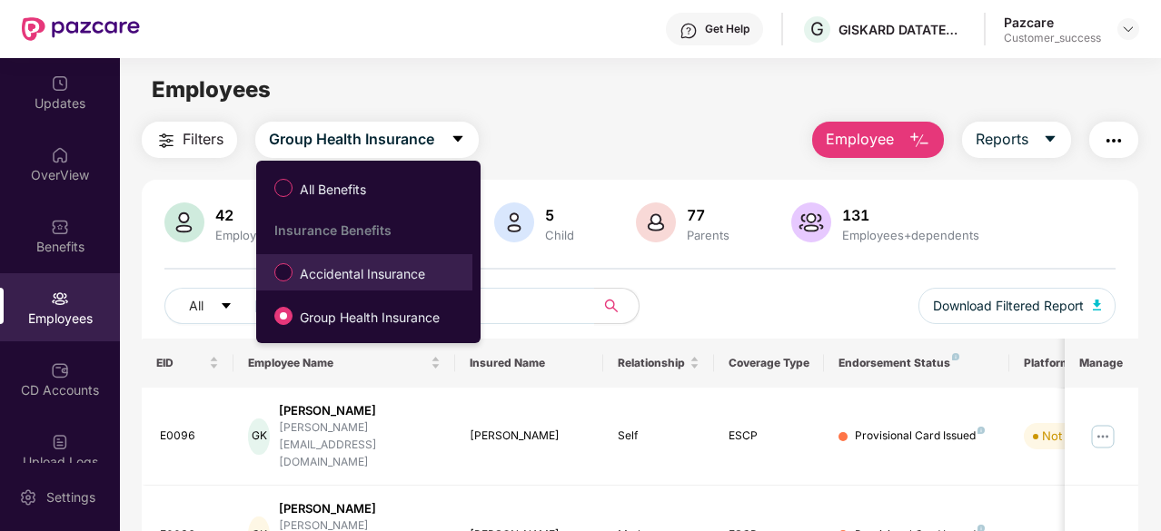
click at [356, 268] on span "Accidental Insurance" at bounding box center [363, 274] width 140 height 20
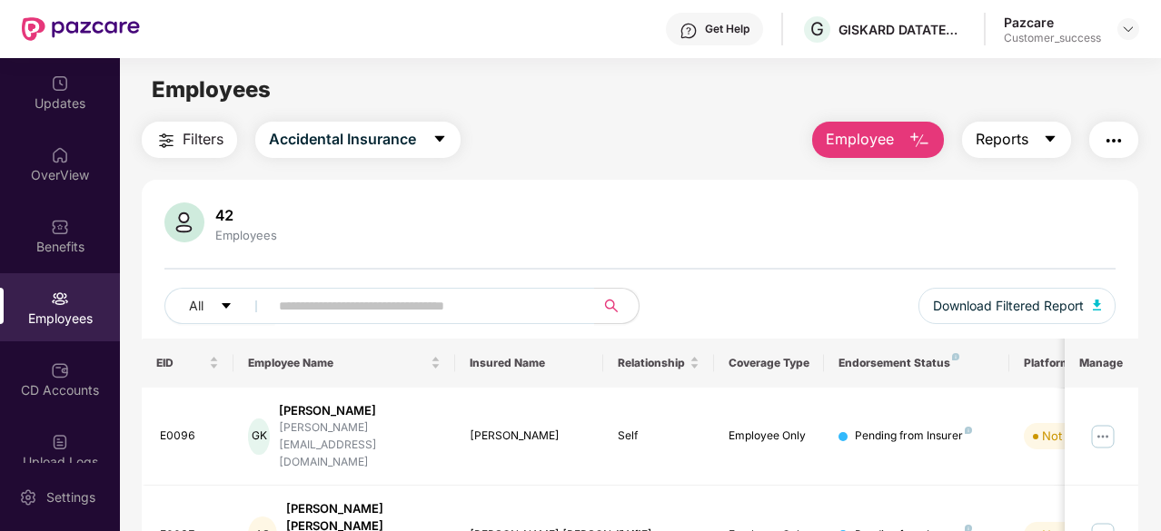
click at [1027, 141] on span "Reports" at bounding box center [1002, 139] width 53 height 23
click at [810, 206] on div "42 Employees" at bounding box center [639, 225] width 951 height 44
click at [1098, 135] on button "button" at bounding box center [1113, 140] width 49 height 36
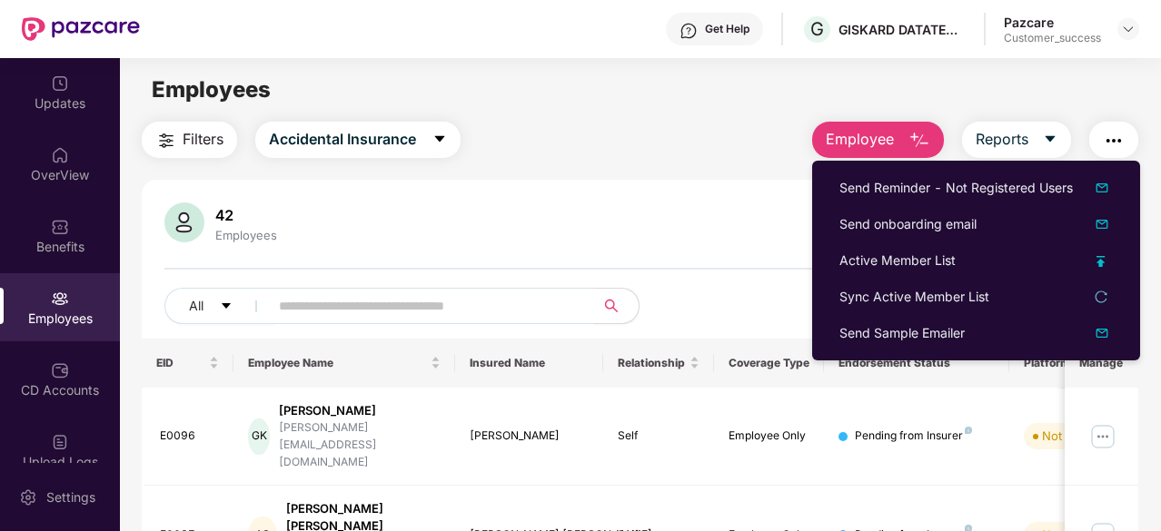
click at [1019, 93] on div "Employees" at bounding box center [640, 90] width 1040 height 35
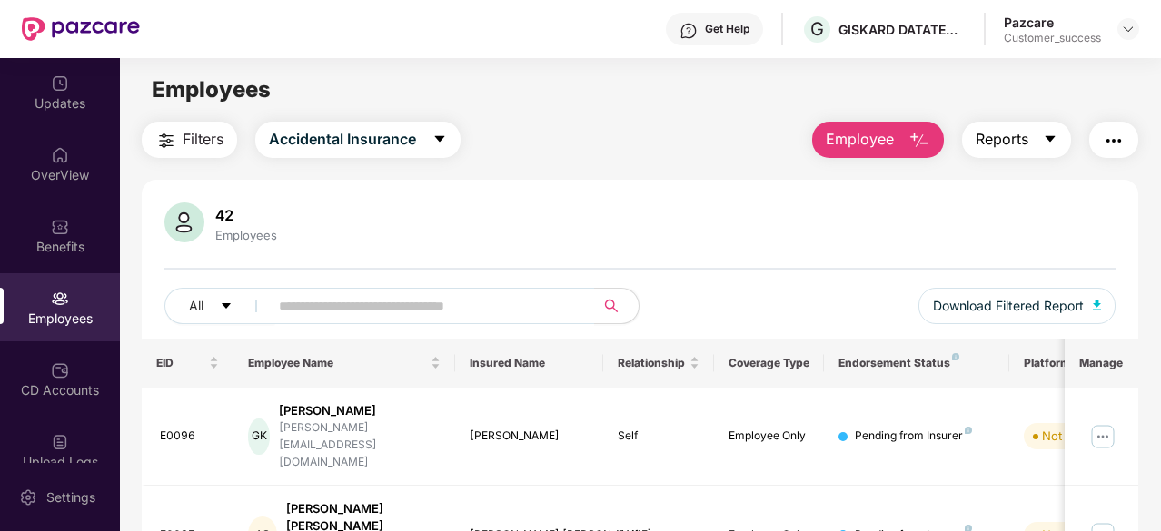
click at [1007, 134] on span "Reports" at bounding box center [1002, 139] width 53 height 23
click at [687, 137] on div "Filters Accidental Insurance Employee Reports" at bounding box center [640, 140] width 997 height 36
click at [55, 395] on div "CD Accounts" at bounding box center [60, 391] width 120 height 18
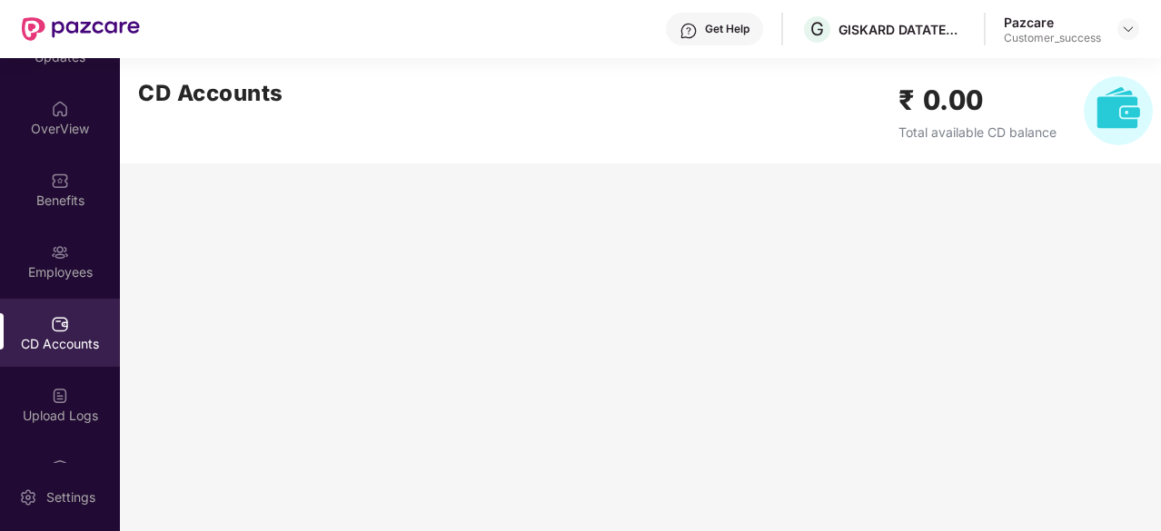
scroll to position [47, 0]
click at [55, 395] on img at bounding box center [60, 395] width 18 height 18
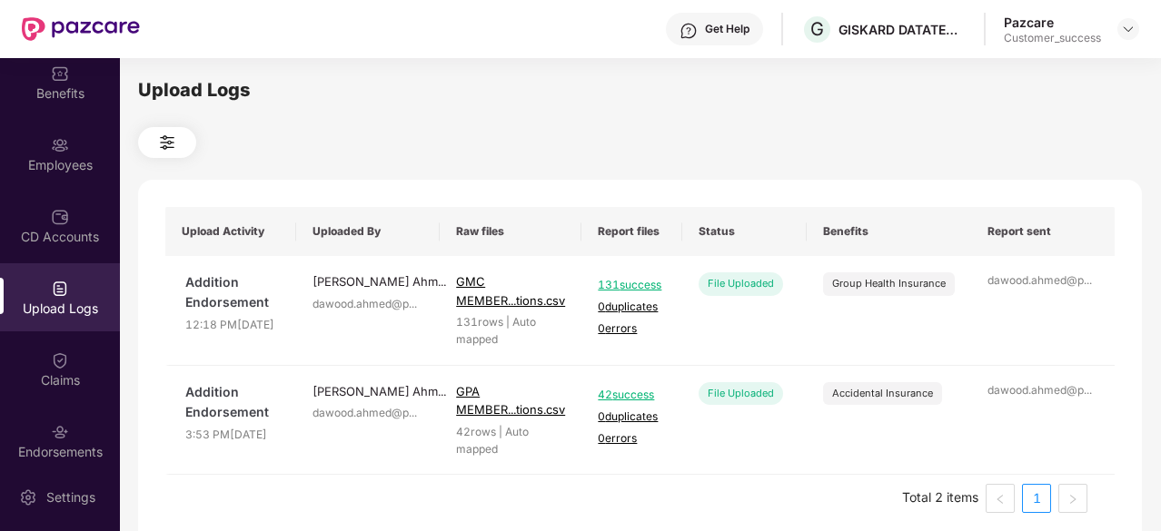
scroll to position [153, 0]
click at [59, 370] on img at bounding box center [60, 362] width 18 height 18
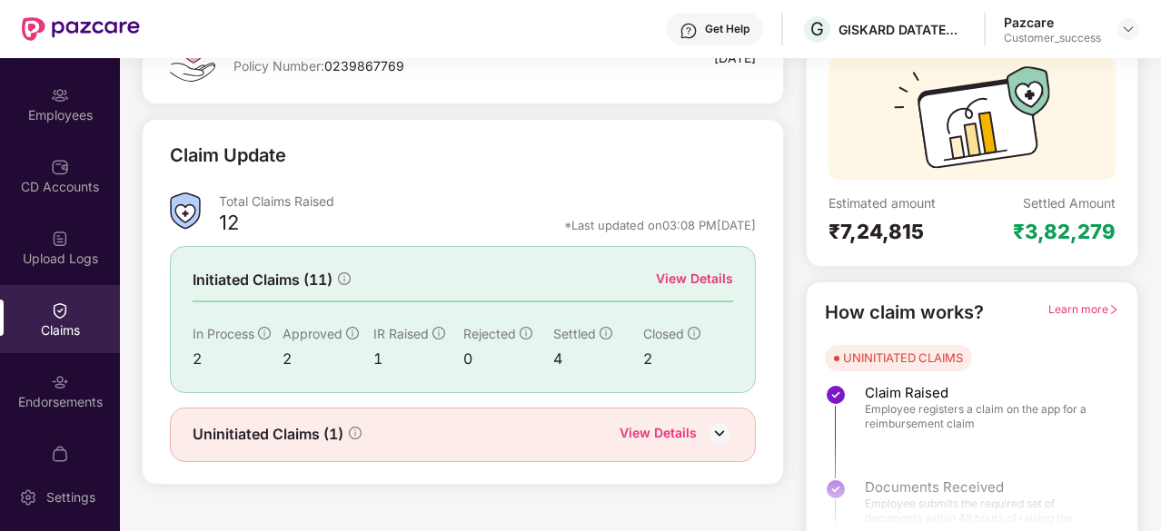
scroll to position [144, 0]
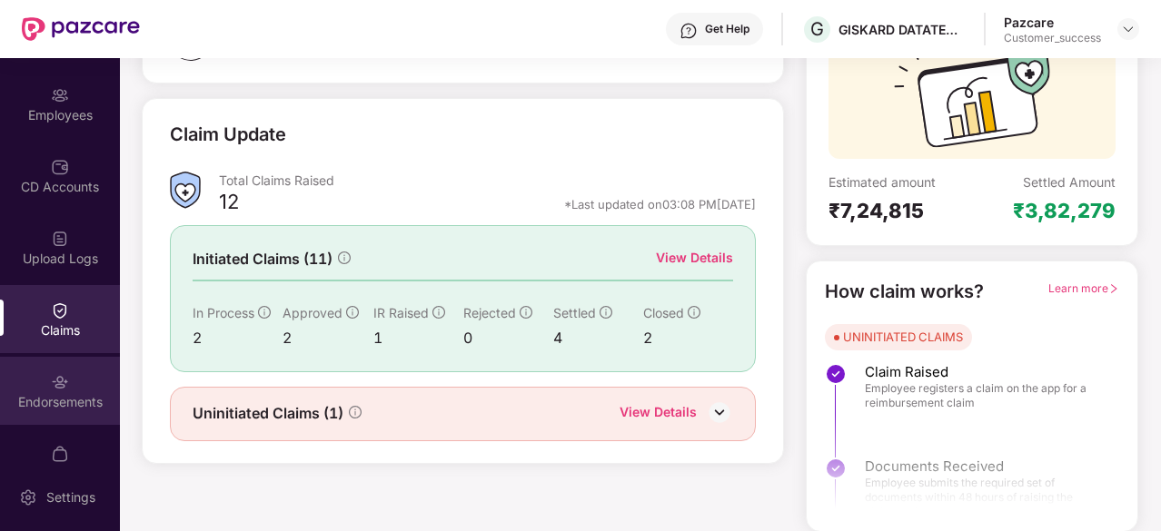
click at [70, 382] on div "Endorsements" at bounding box center [60, 391] width 120 height 68
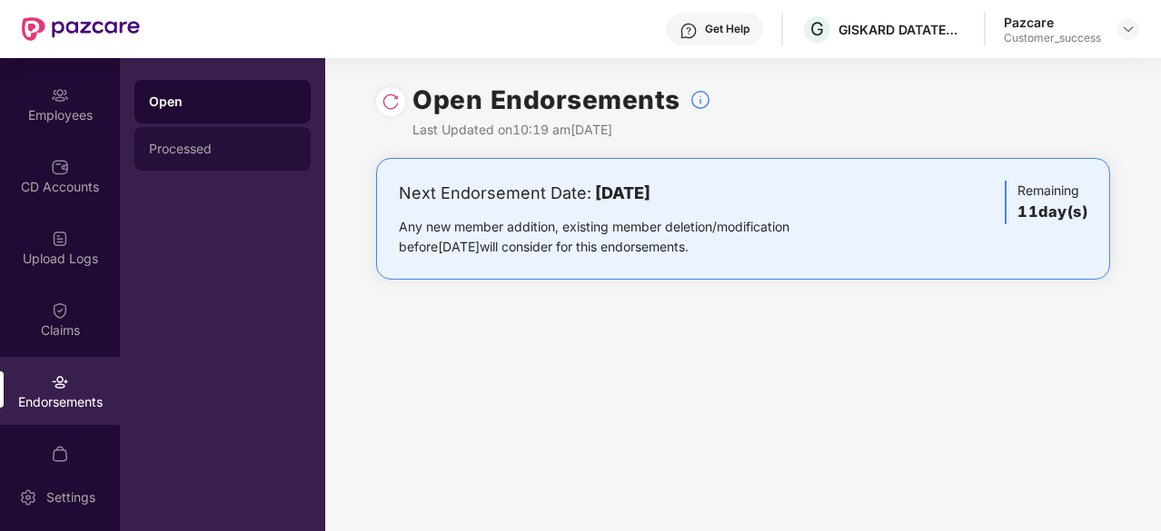
click at [271, 144] on div "Processed" at bounding box center [222, 149] width 147 height 15
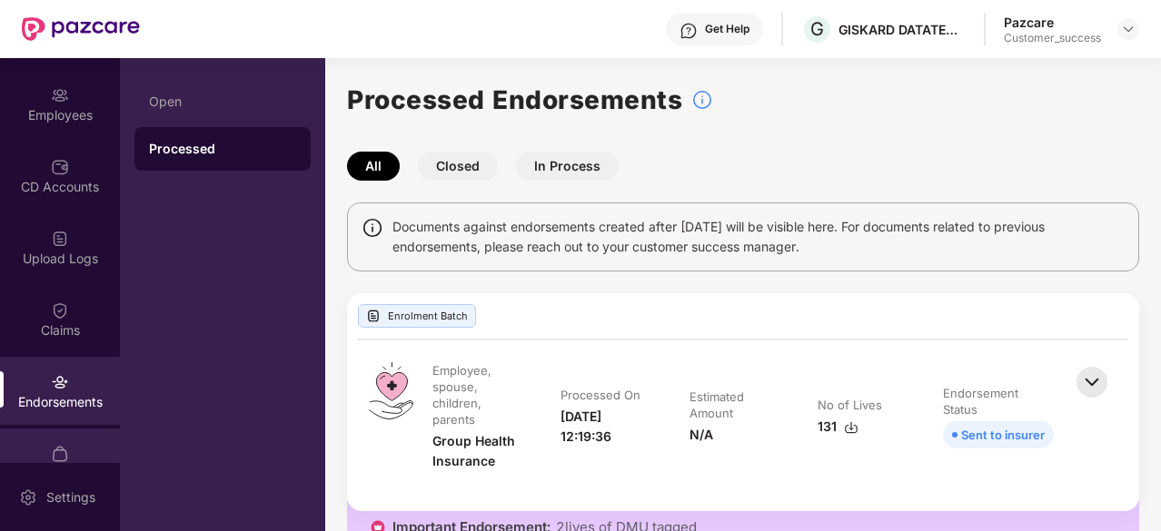
click at [55, 445] on img at bounding box center [60, 454] width 18 height 18
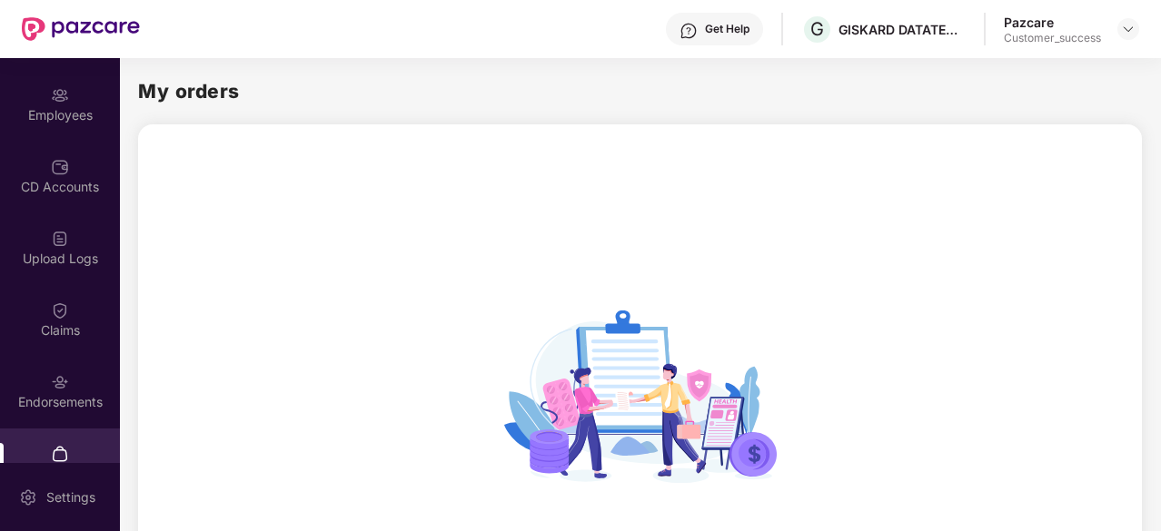
scroll to position [240, 0]
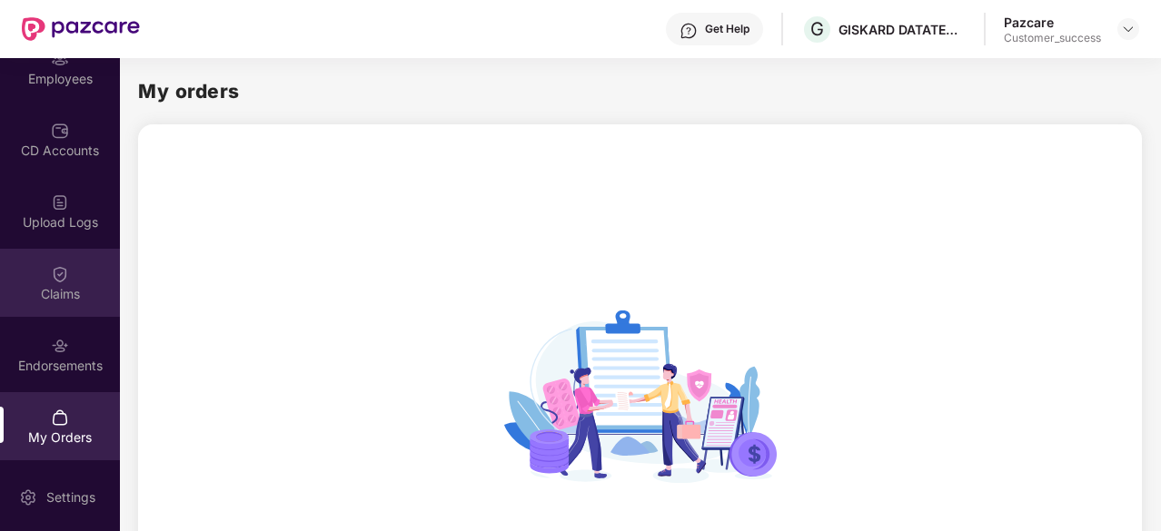
click at [70, 292] on div "Claims" at bounding box center [60, 294] width 120 height 18
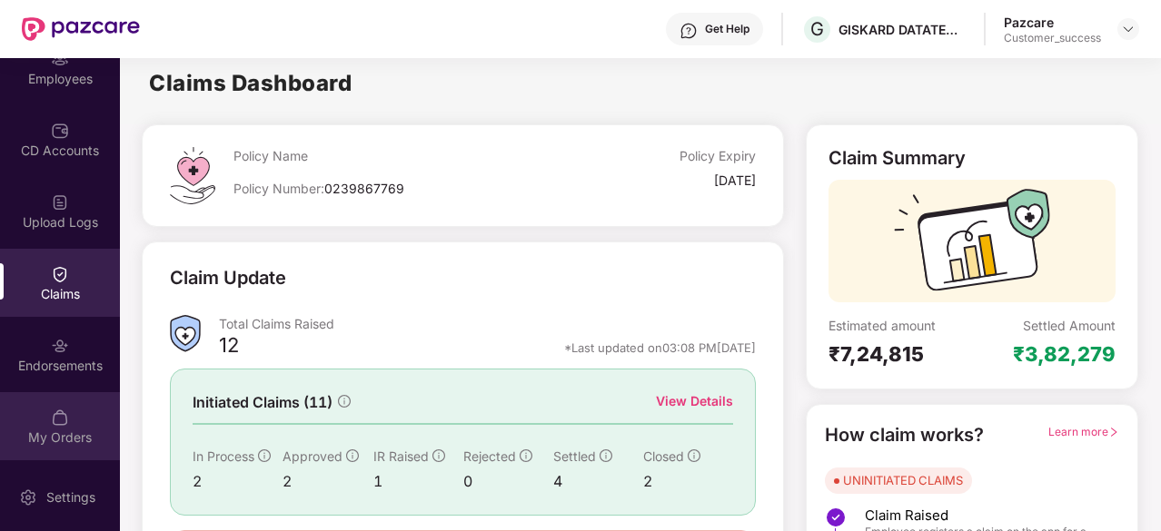
click at [55, 418] on img at bounding box center [60, 418] width 18 height 18
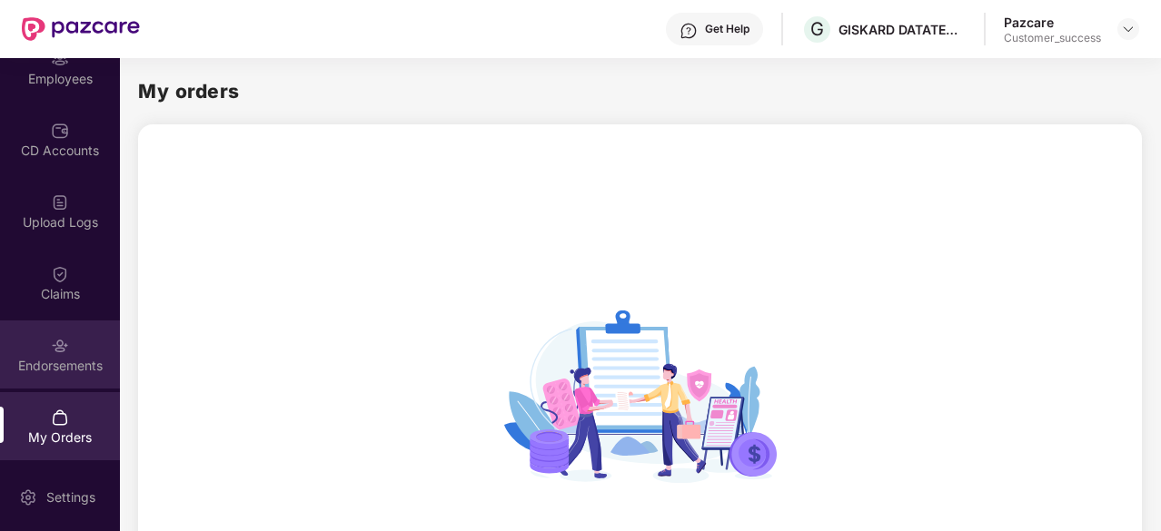
click at [47, 343] on div "Endorsements" at bounding box center [60, 355] width 120 height 68
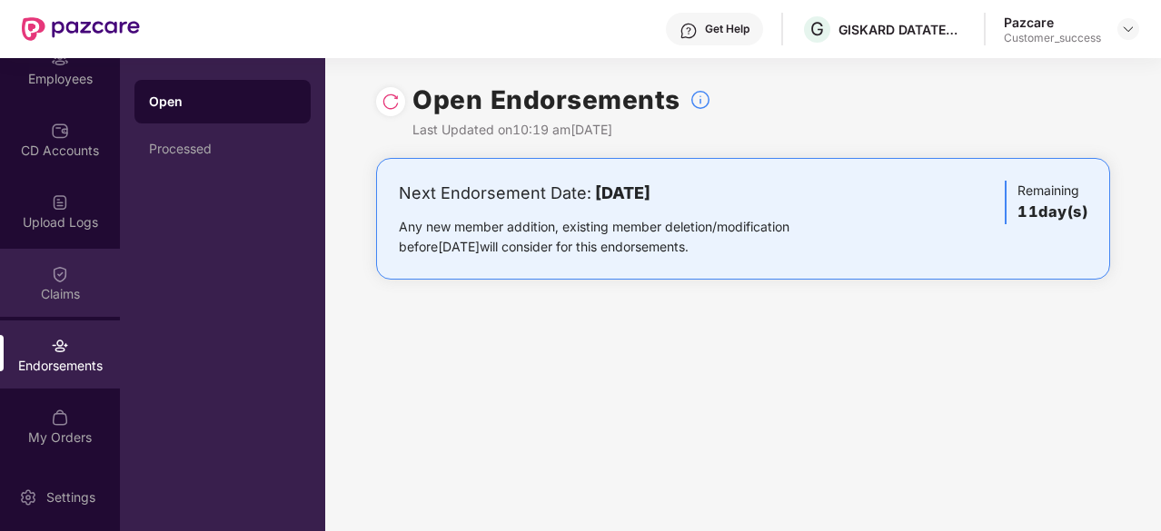
scroll to position [0, 0]
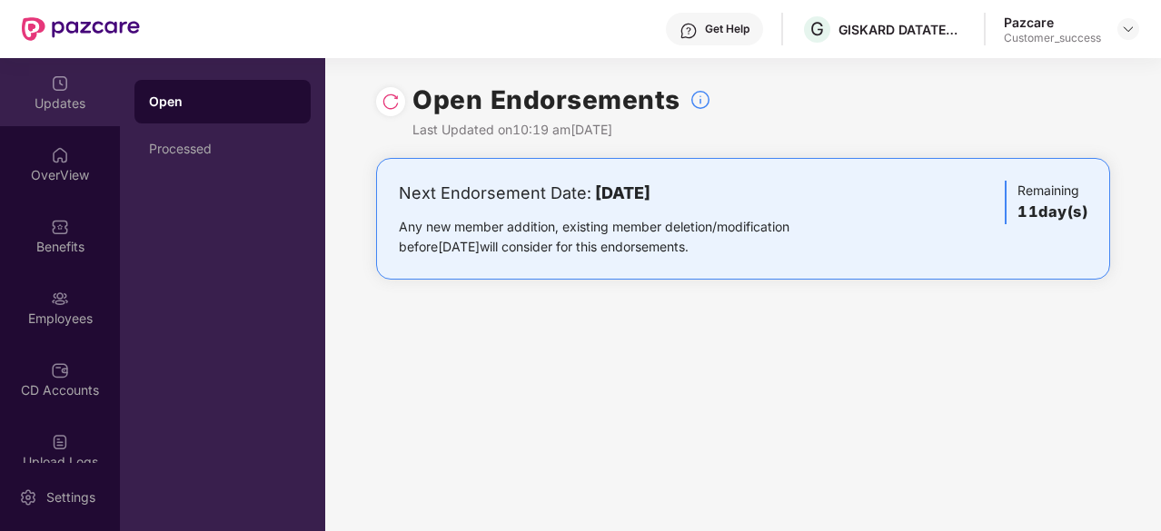
click at [59, 94] on div "Updates" at bounding box center [60, 103] width 120 height 18
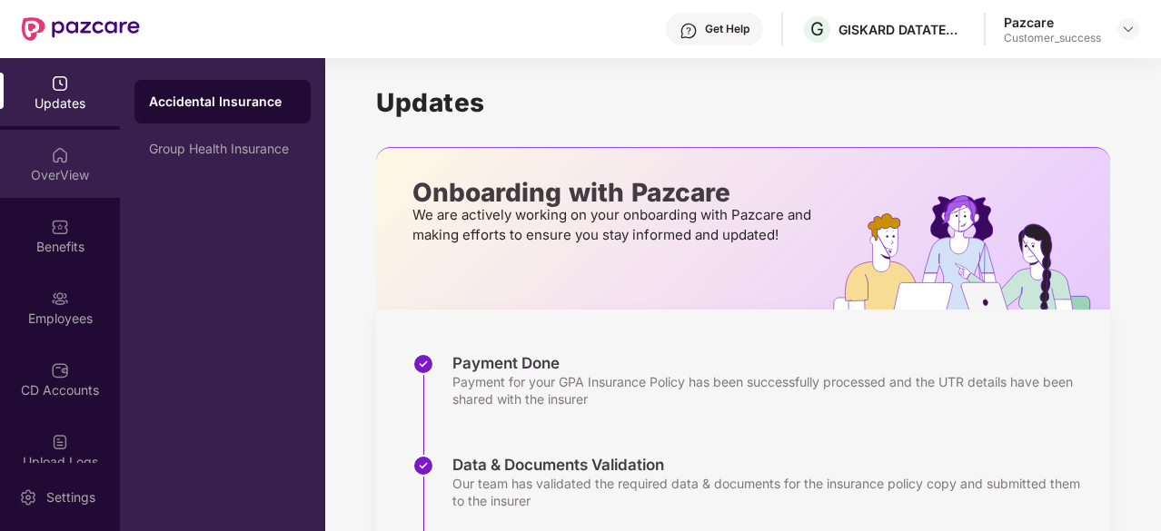
click at [59, 167] on div "OverView" at bounding box center [60, 175] width 120 height 18
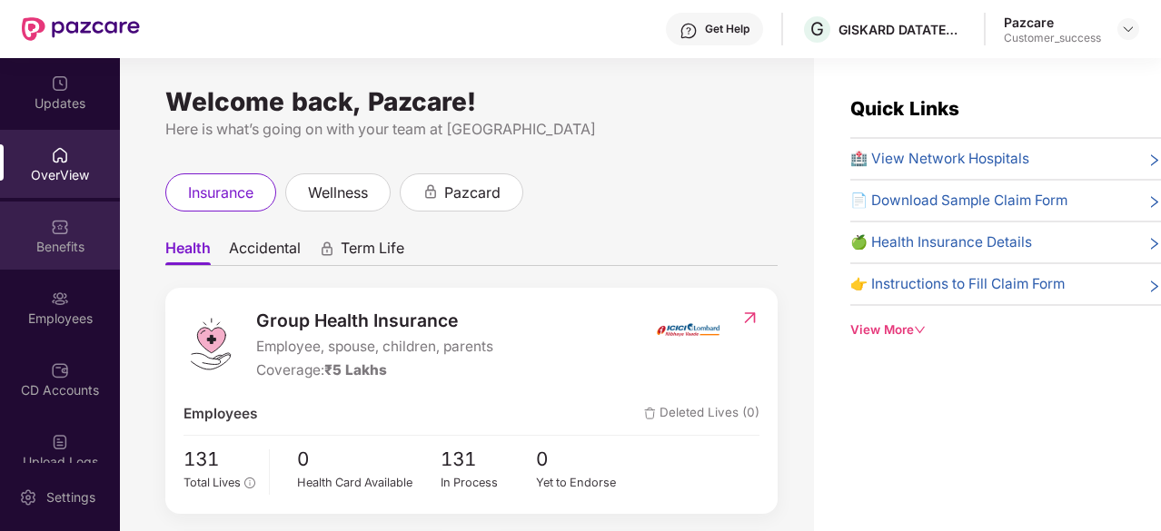
click at [45, 240] on div "Benefits" at bounding box center [60, 247] width 120 height 18
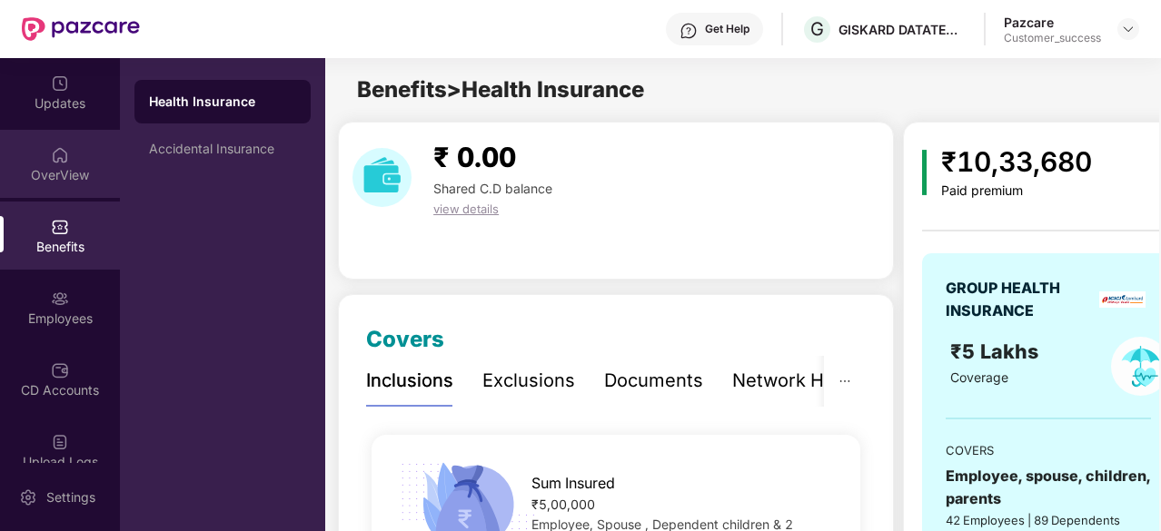
click at [53, 168] on div "OverView" at bounding box center [60, 175] width 120 height 18
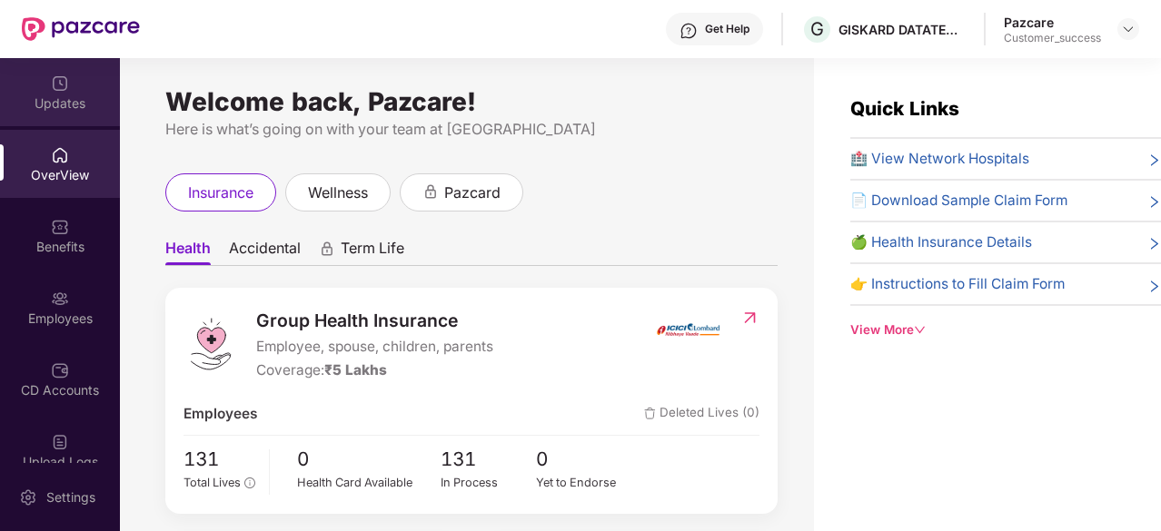
click at [71, 90] on div "Updates" at bounding box center [60, 92] width 120 height 68
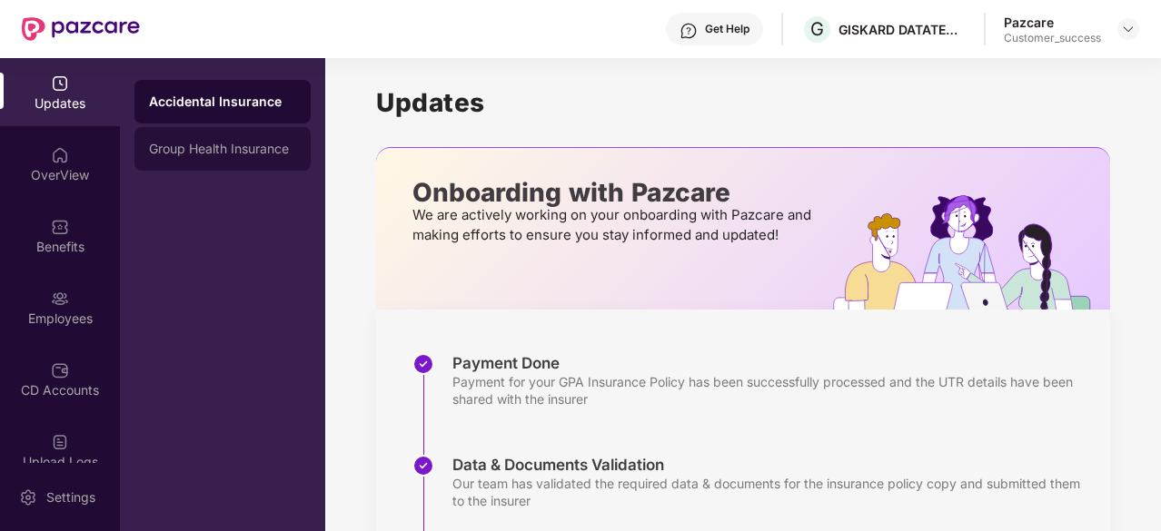
click at [228, 144] on div "Group Health Insurance" at bounding box center [222, 149] width 147 height 15
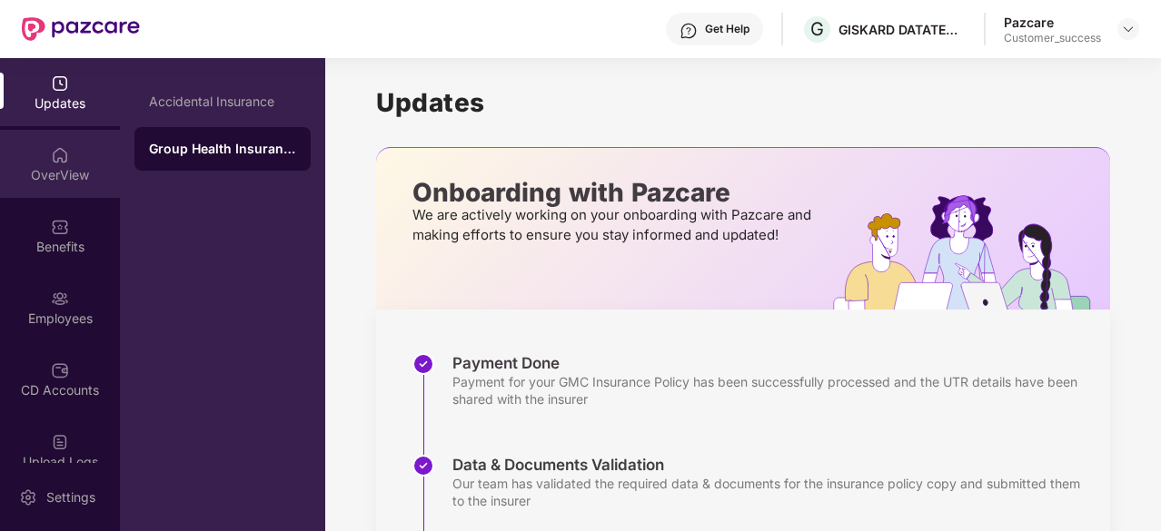
click at [60, 154] on img at bounding box center [60, 155] width 18 height 18
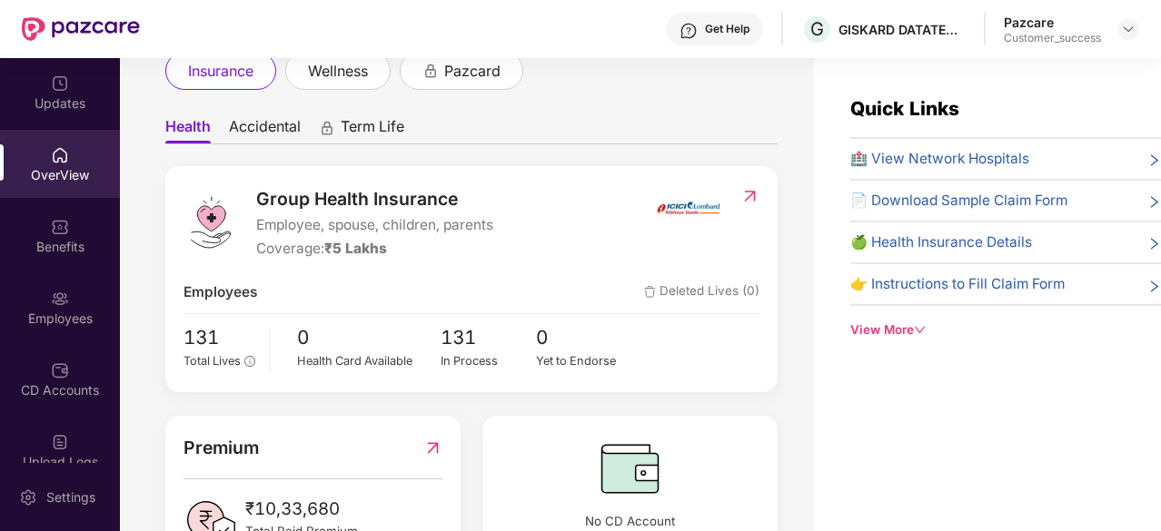
scroll to position [37, 0]
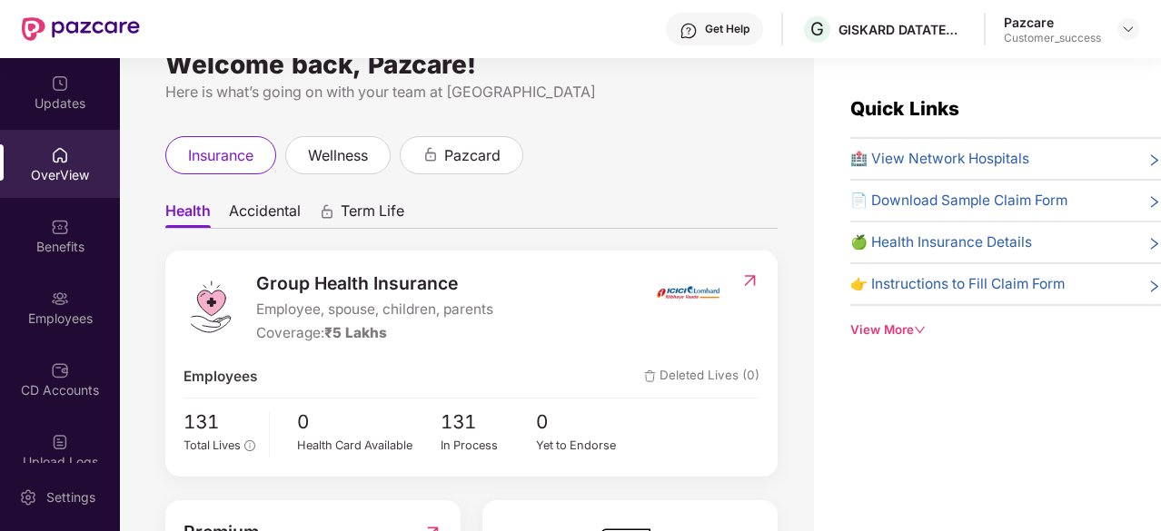
click at [545, 257] on div "Group Health Insurance Employee, spouse, children, parents Coverage: ₹5 Lakhs E…" at bounding box center [471, 364] width 612 height 226
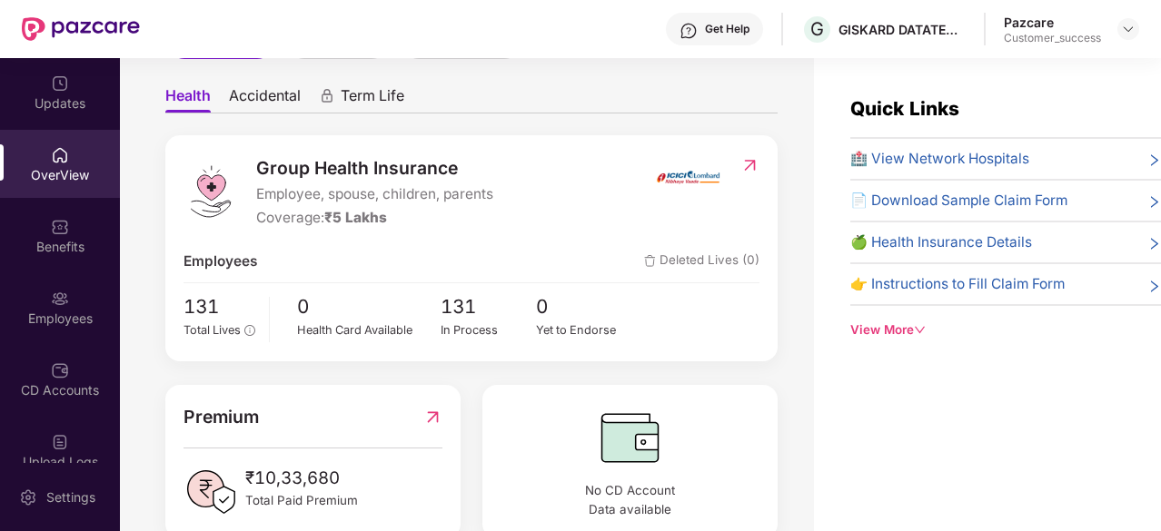
scroll to position [123, 0]
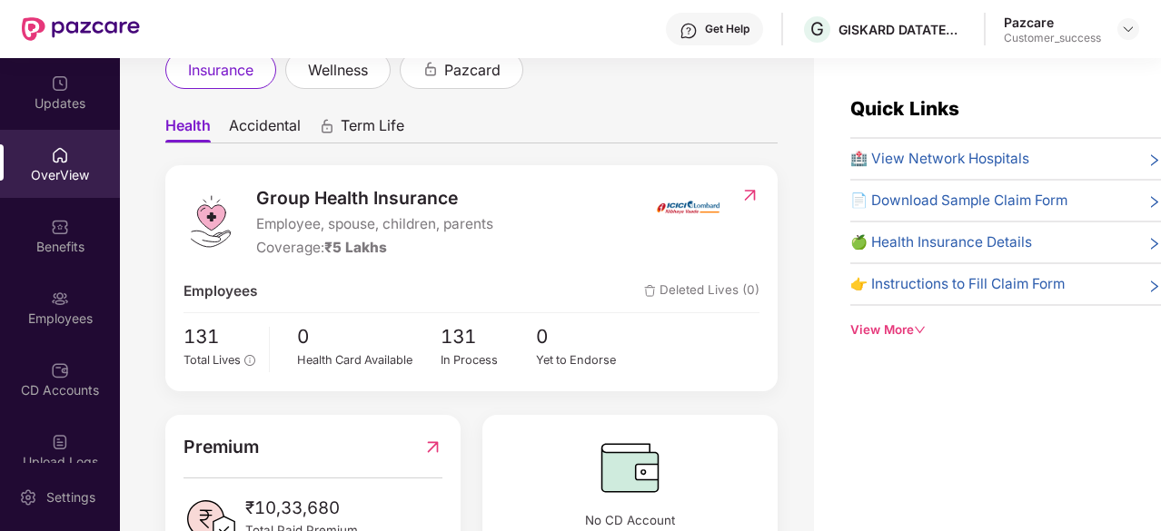
click at [273, 127] on span "Accidental" at bounding box center [265, 129] width 72 height 26
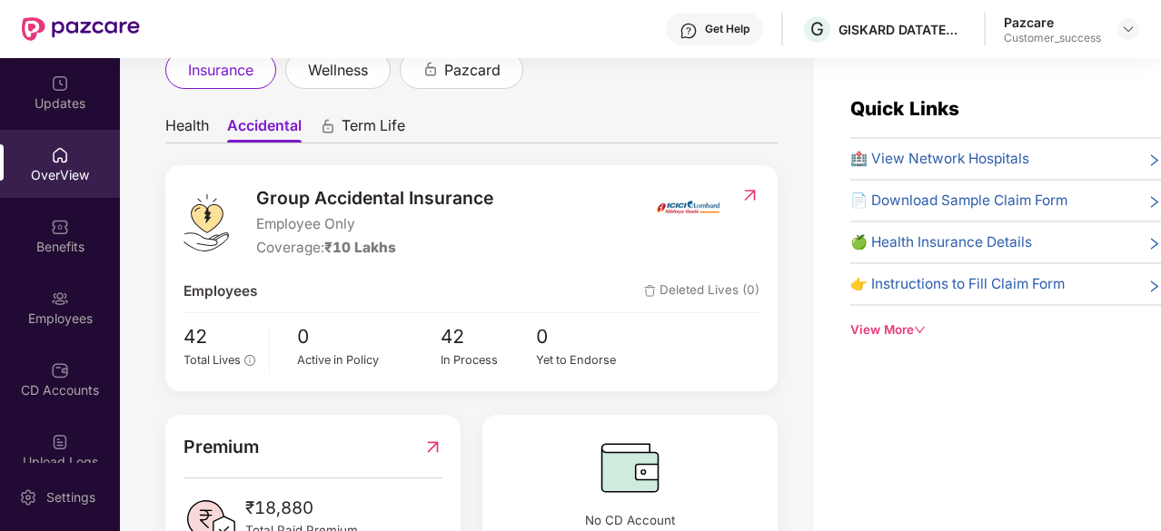
click at [185, 128] on span "Health" at bounding box center [187, 129] width 44 height 26
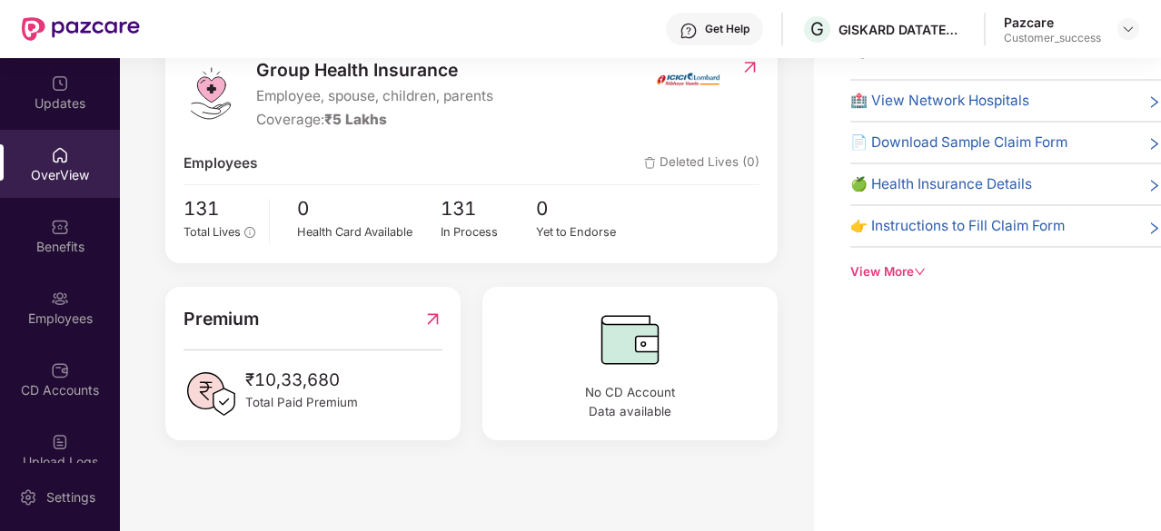
scroll to position [121, 0]
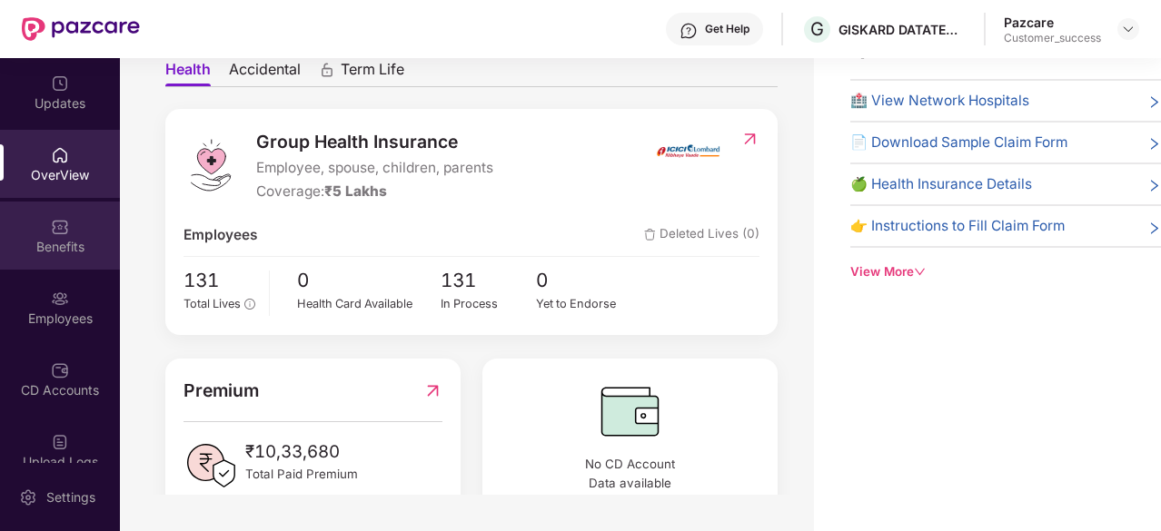
click at [73, 232] on div "Benefits" at bounding box center [60, 236] width 120 height 68
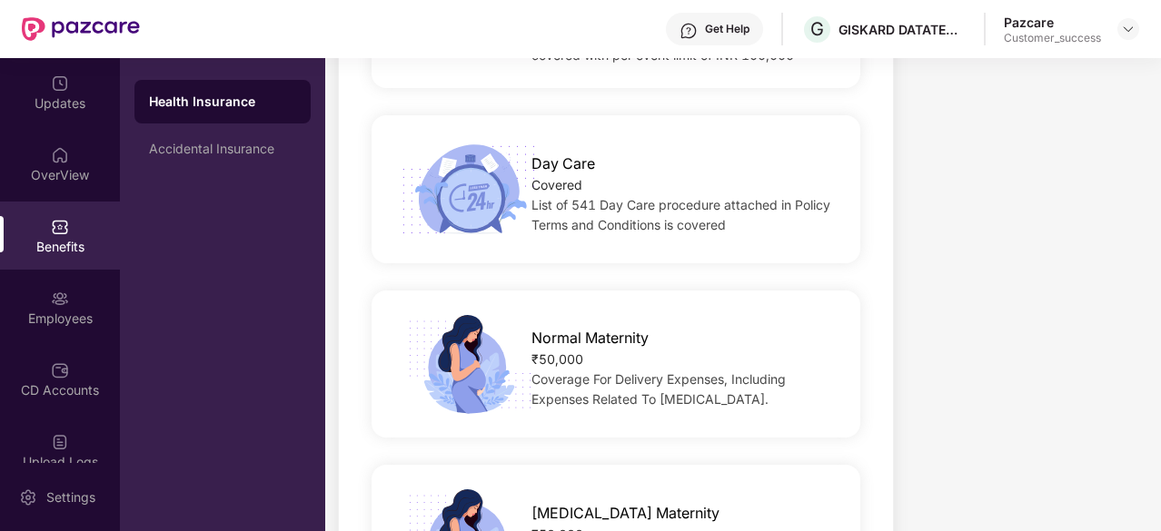
scroll to position [1943, 0]
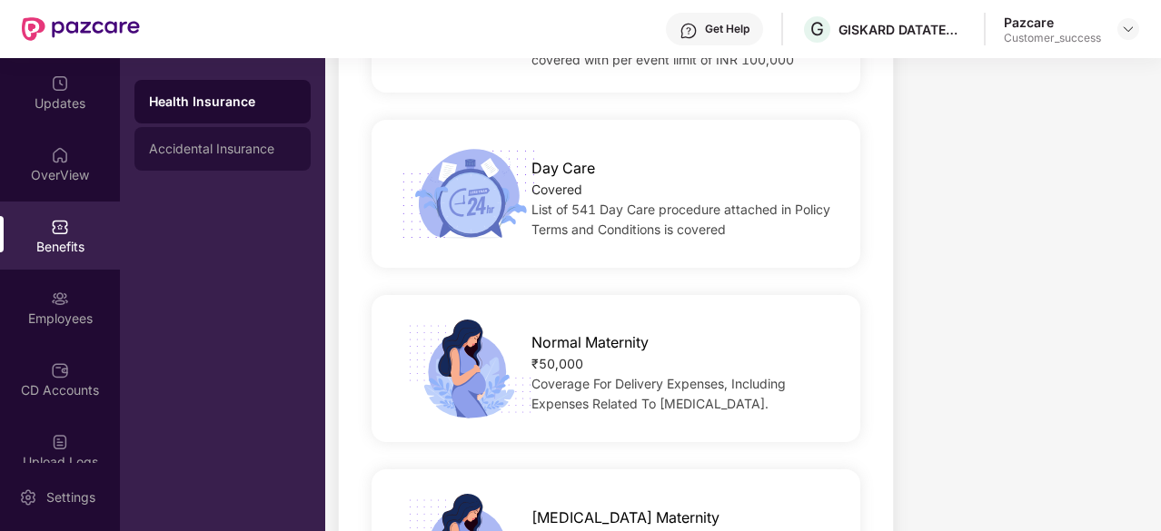
click at [224, 139] on div "Accidental Insurance" at bounding box center [222, 149] width 176 height 44
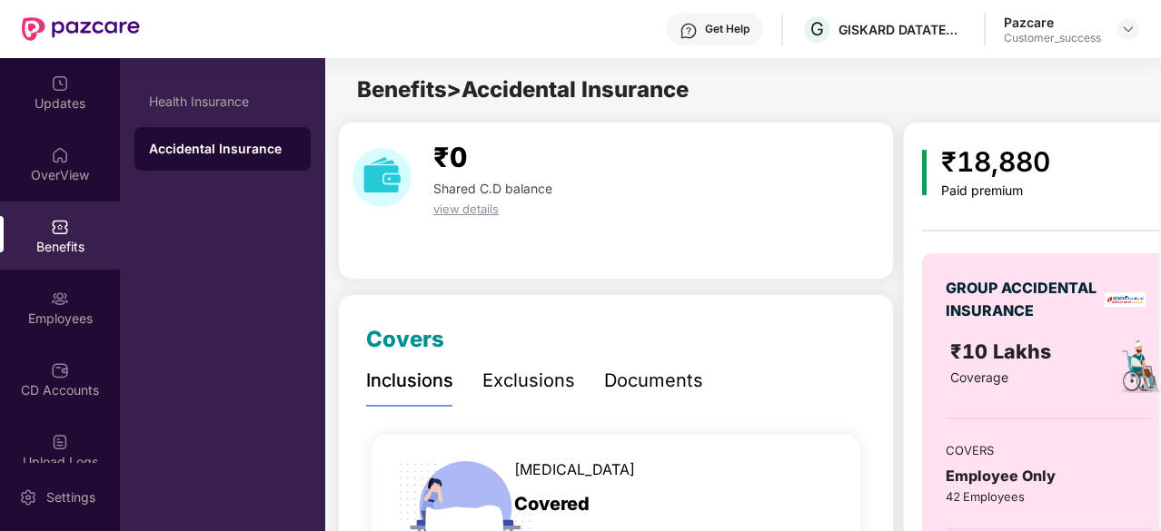
scroll to position [145, 0]
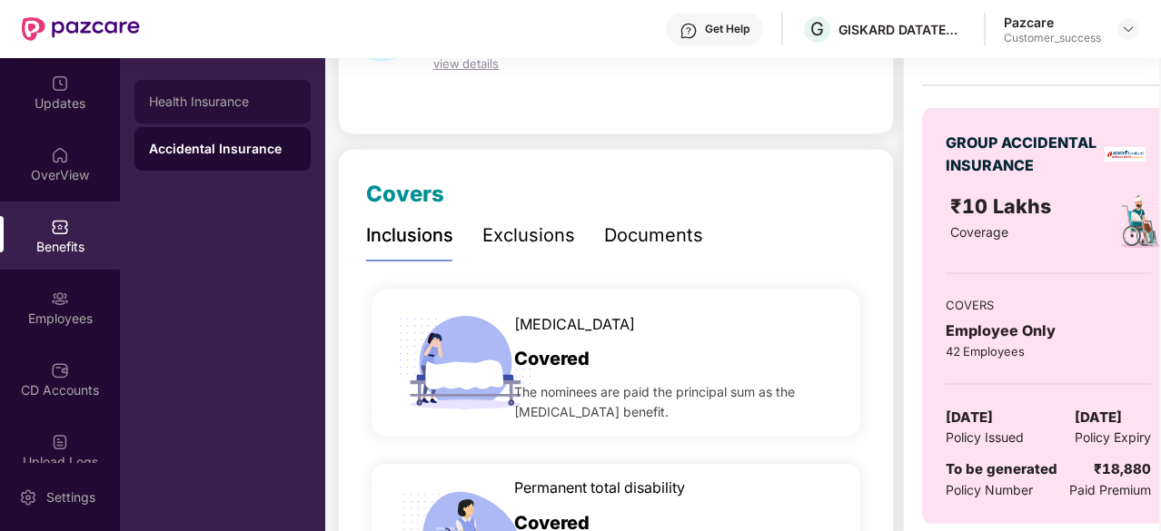
click at [269, 108] on div "Health Insurance" at bounding box center [222, 101] width 147 height 15
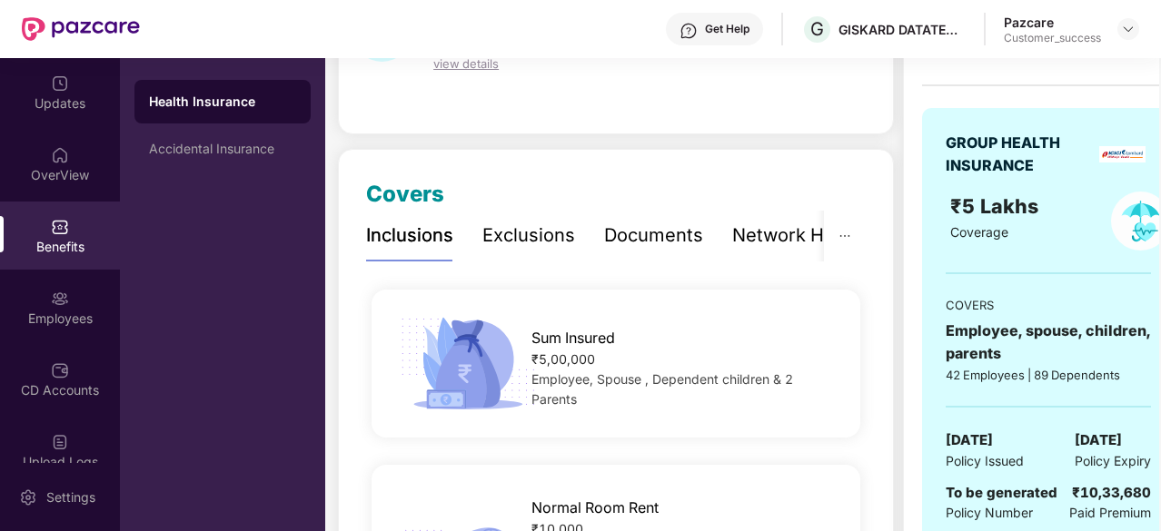
click at [516, 228] on div "Exclusions" at bounding box center [528, 236] width 93 height 28
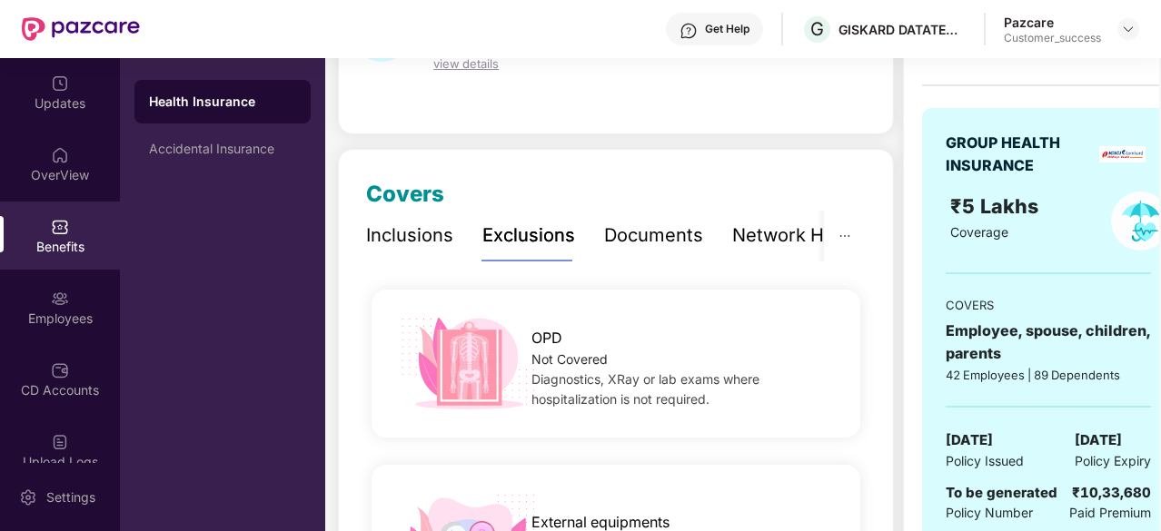
click at [652, 239] on div "Documents" at bounding box center [653, 236] width 99 height 28
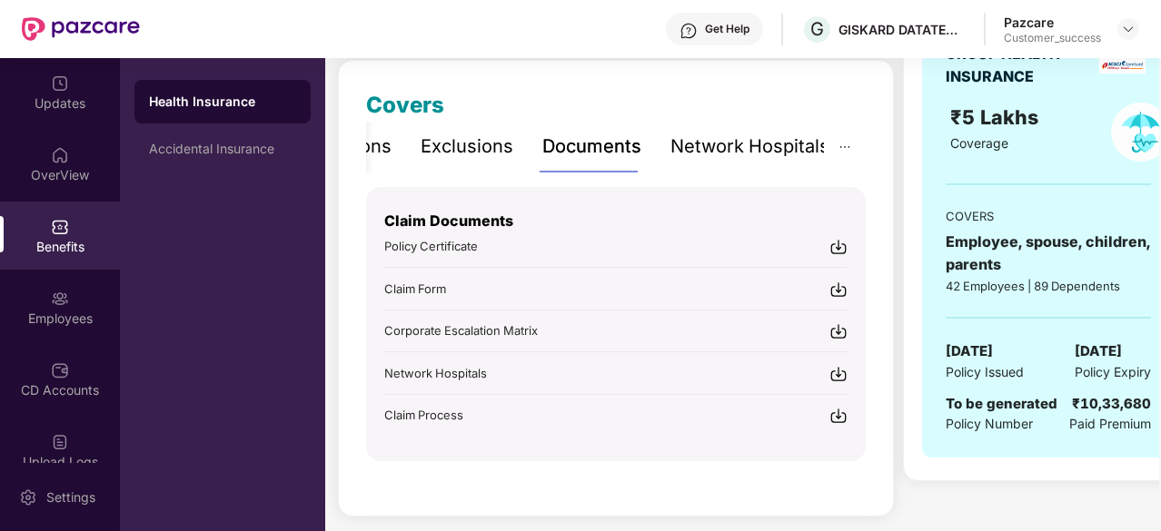
scroll to position [177, 0]
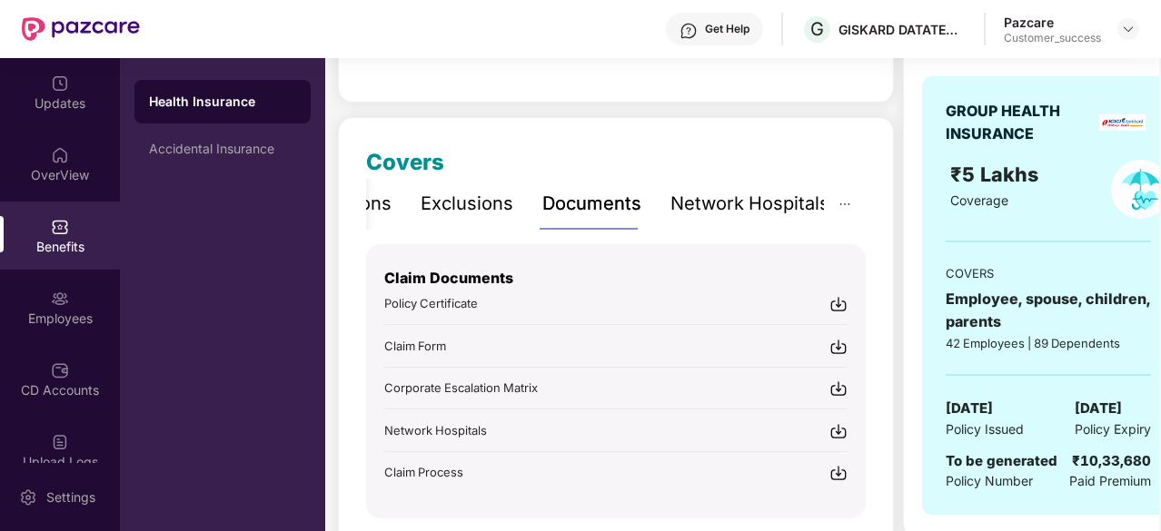
click at [730, 207] on div "Network Hospitals" at bounding box center [750, 204] width 159 height 28
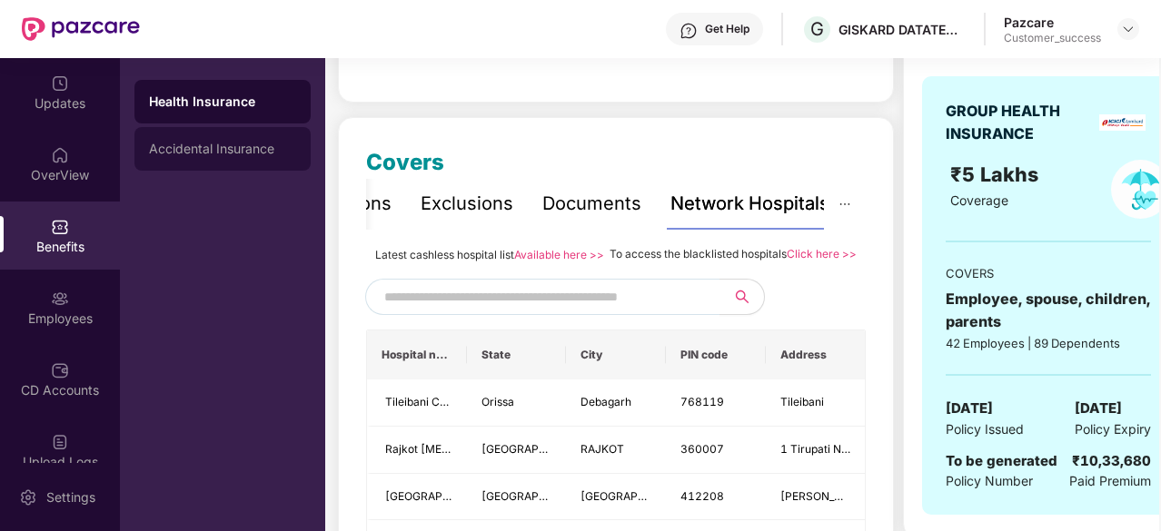
click at [253, 161] on div "Accidental Insurance" at bounding box center [222, 149] width 176 height 44
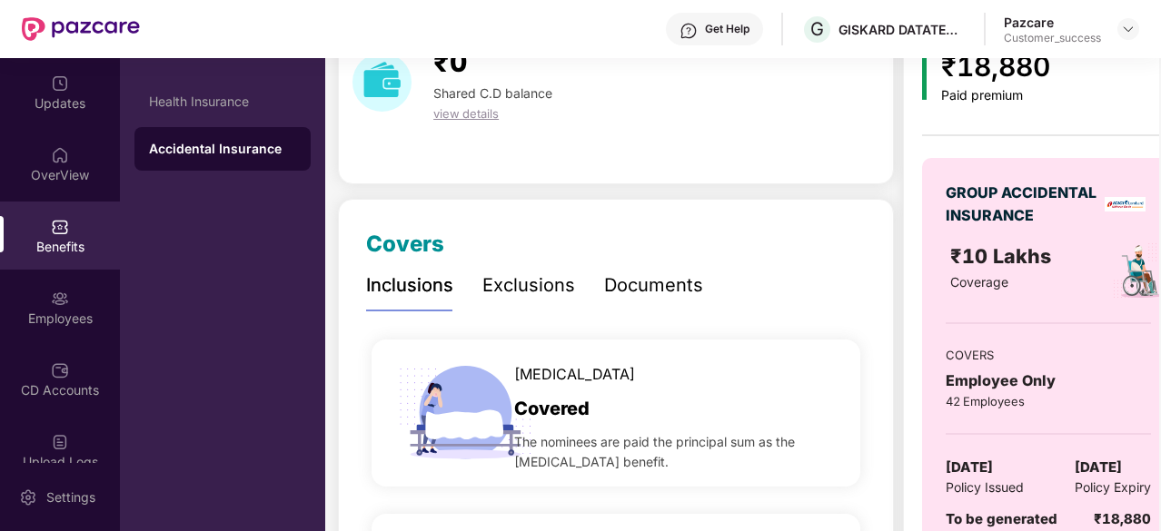
scroll to position [91, 0]
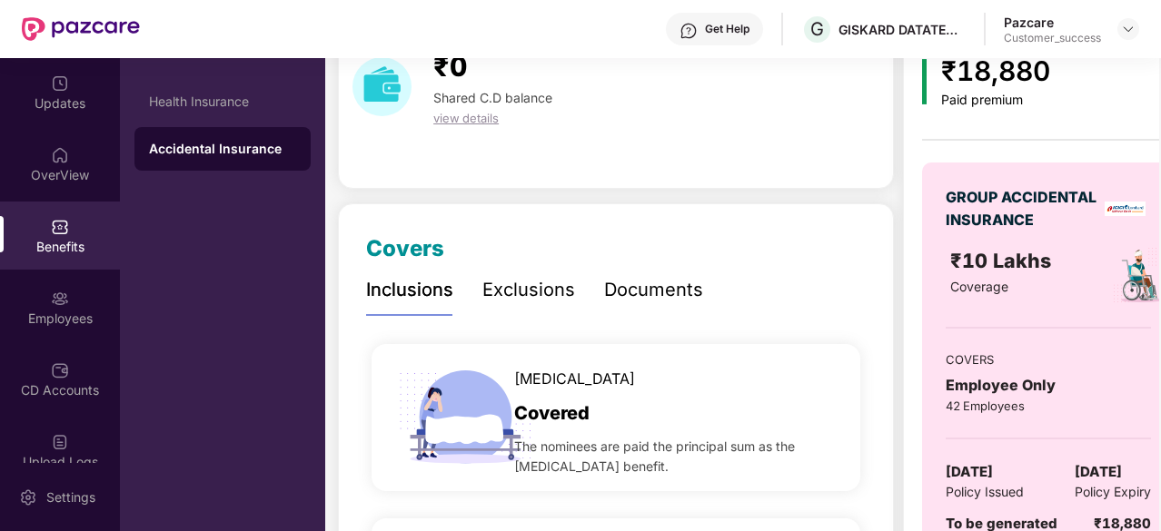
click at [534, 289] on div "Exclusions" at bounding box center [528, 290] width 93 height 28
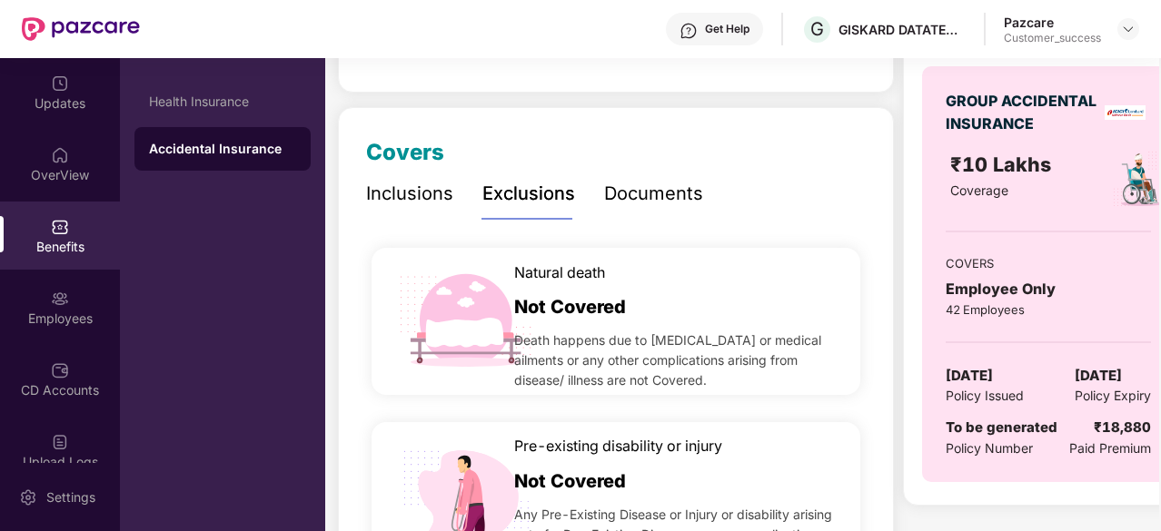
scroll to position [0, 0]
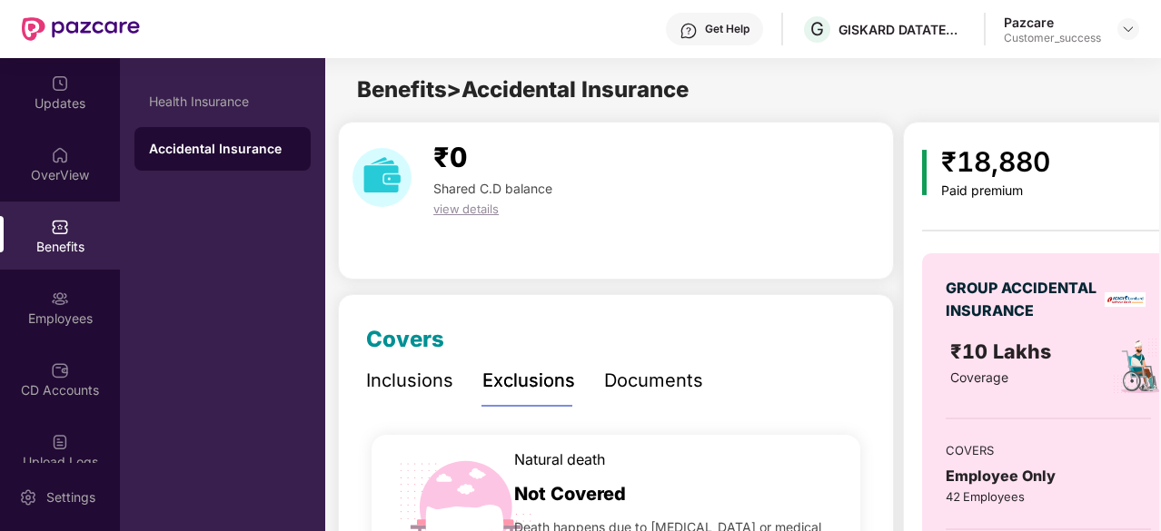
click at [641, 373] on div "Documents" at bounding box center [653, 381] width 99 height 28
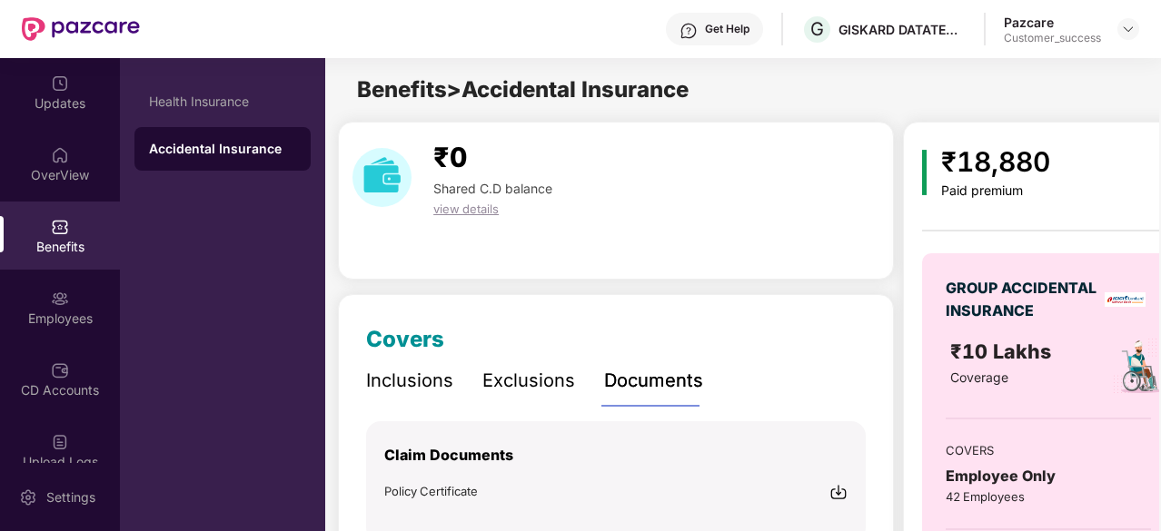
scroll to position [174, 0]
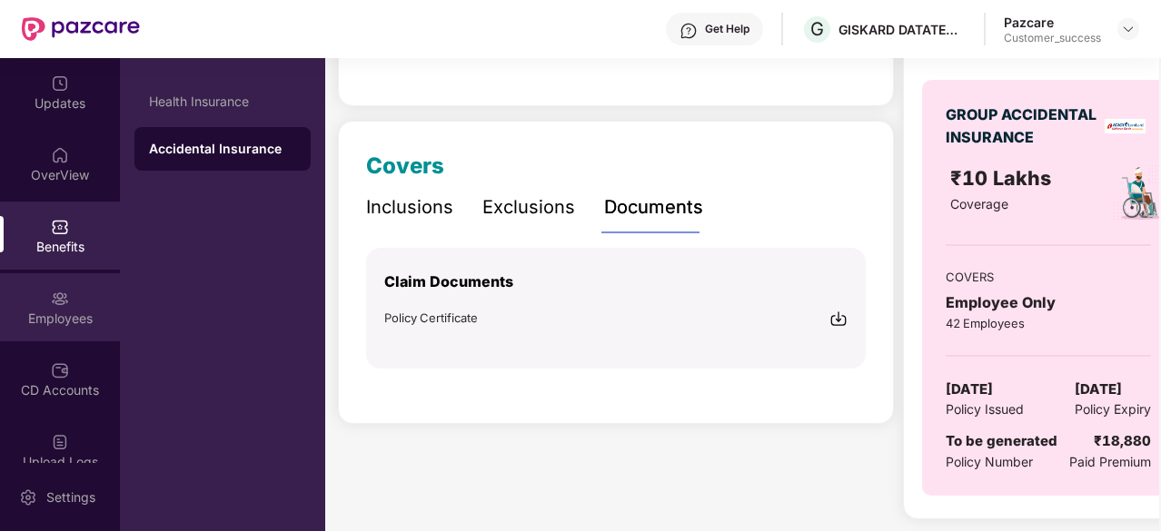
click at [67, 313] on div "Employees" at bounding box center [60, 319] width 120 height 18
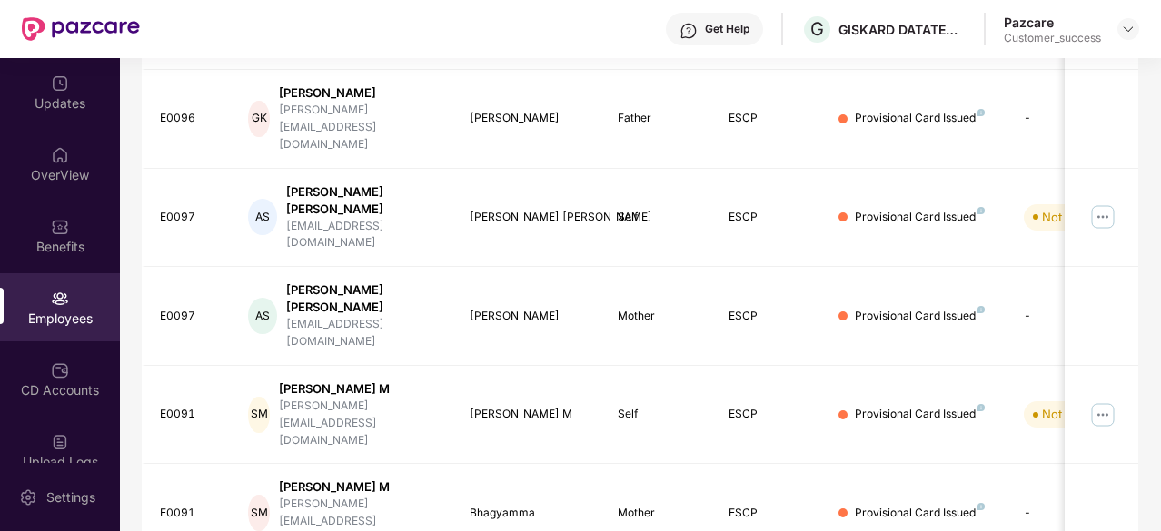
scroll to position [0, 0]
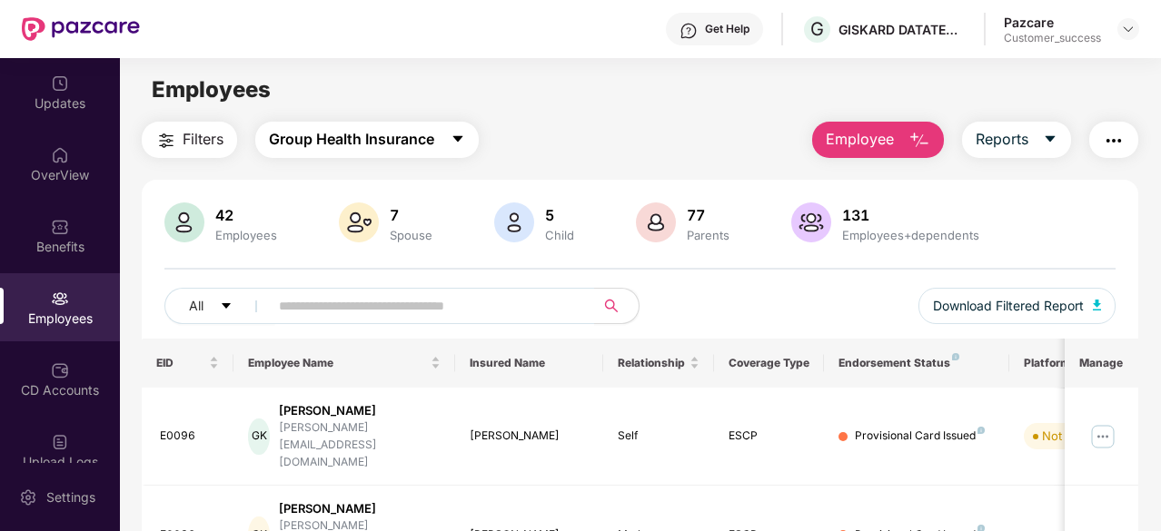
click at [432, 144] on span "Group Health Insurance" at bounding box center [351, 139] width 165 height 23
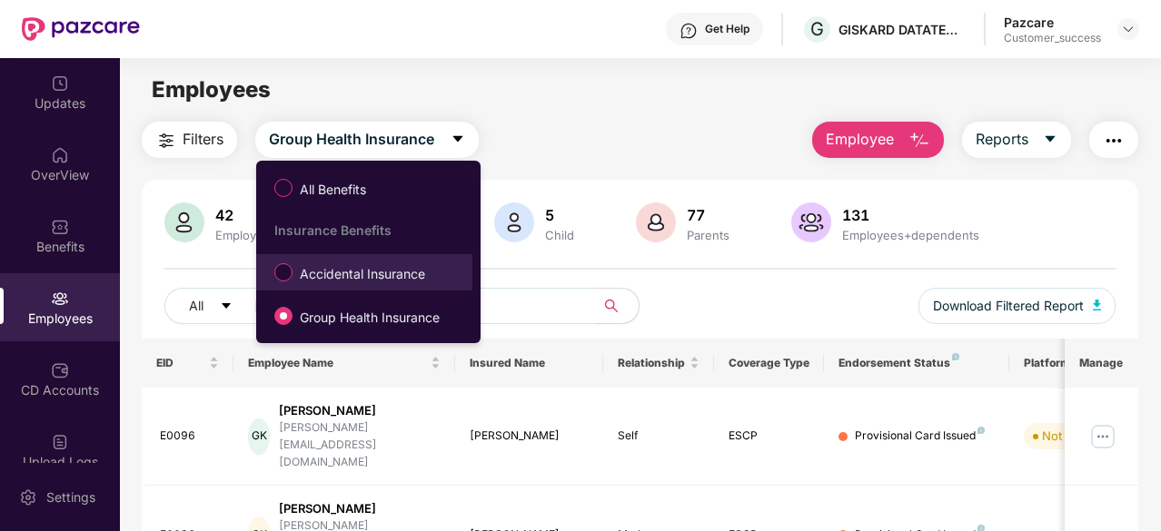
click at [363, 283] on span "Accidental Insurance" at bounding box center [363, 274] width 140 height 20
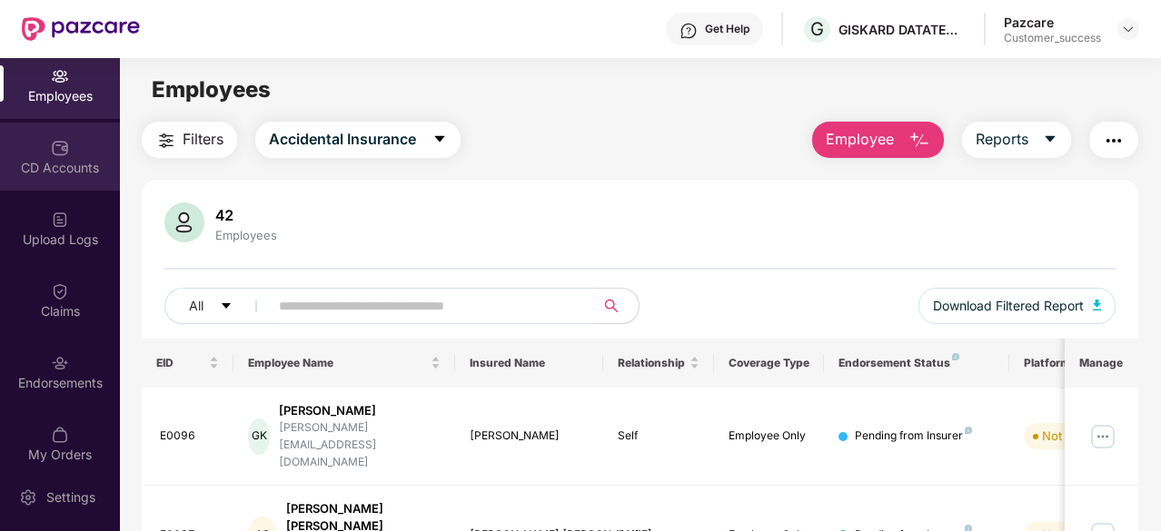
scroll to position [240, 0]
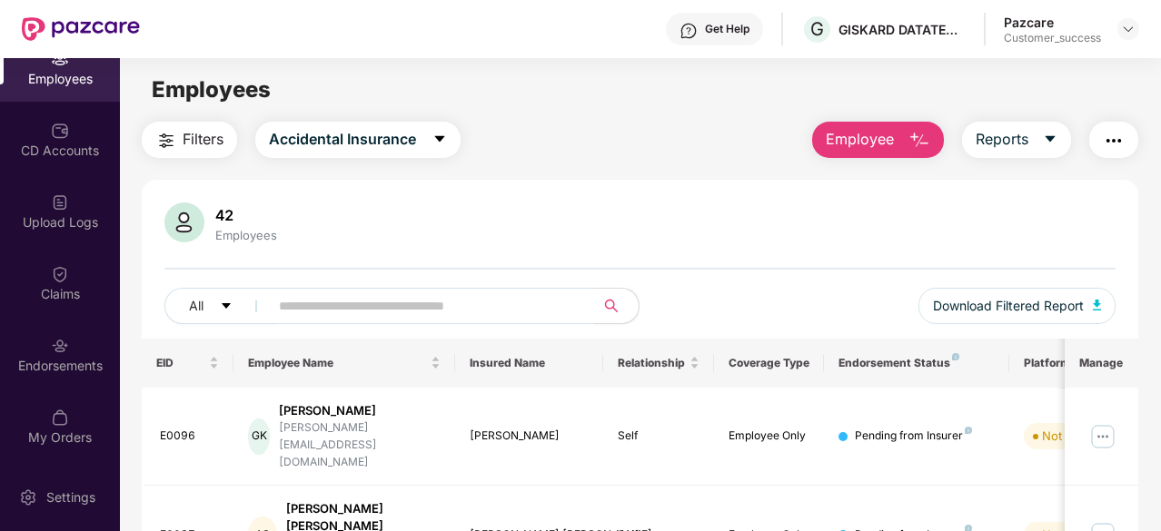
click at [1068, 31] on div "Customer_success" at bounding box center [1052, 38] width 97 height 15
click at [1127, 32] on img at bounding box center [1128, 29] width 15 height 15
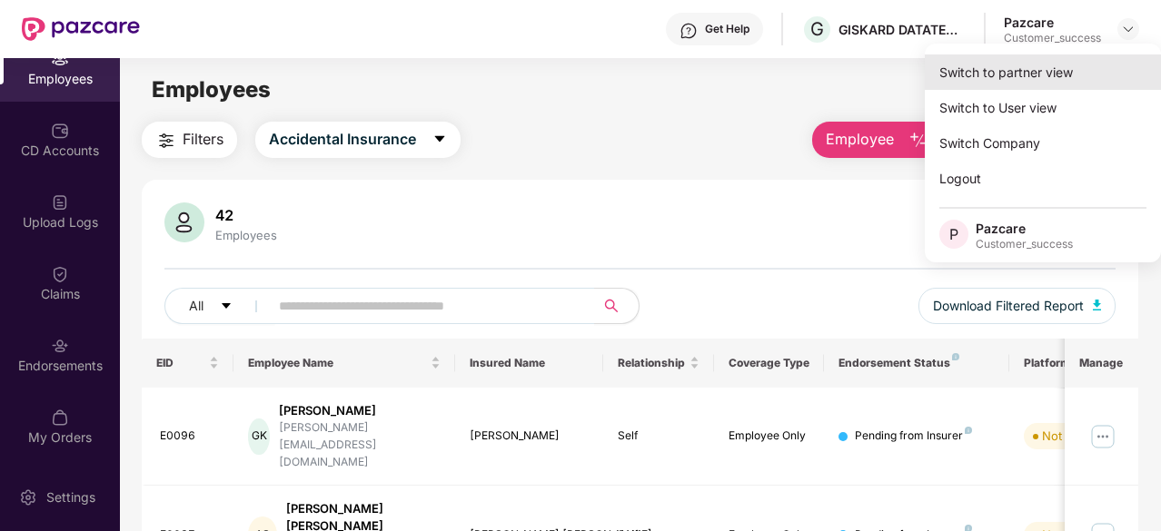
click at [1065, 68] on div "Switch to partner view" at bounding box center [1043, 72] width 236 height 35
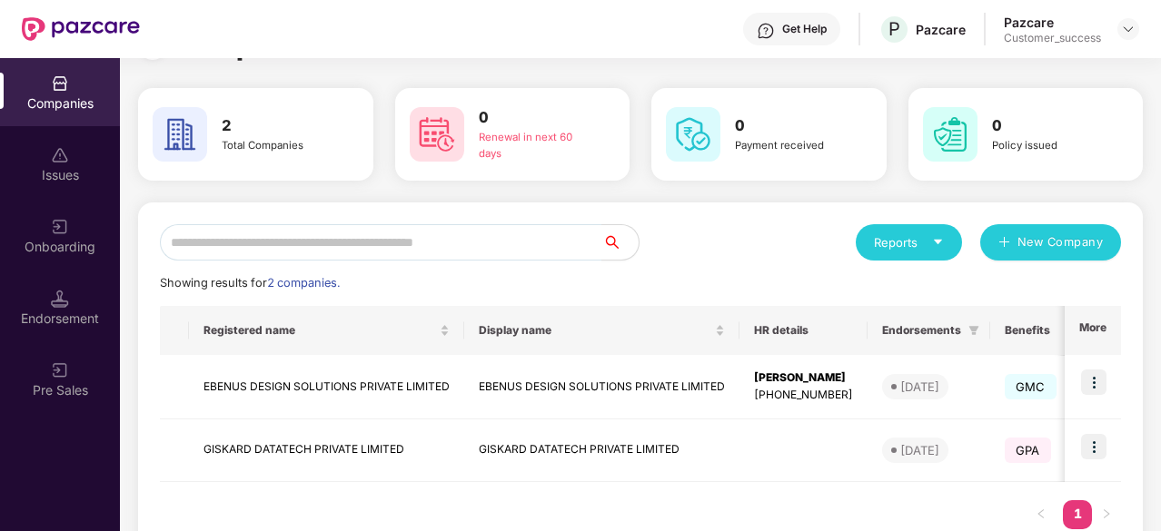
scroll to position [49, 0]
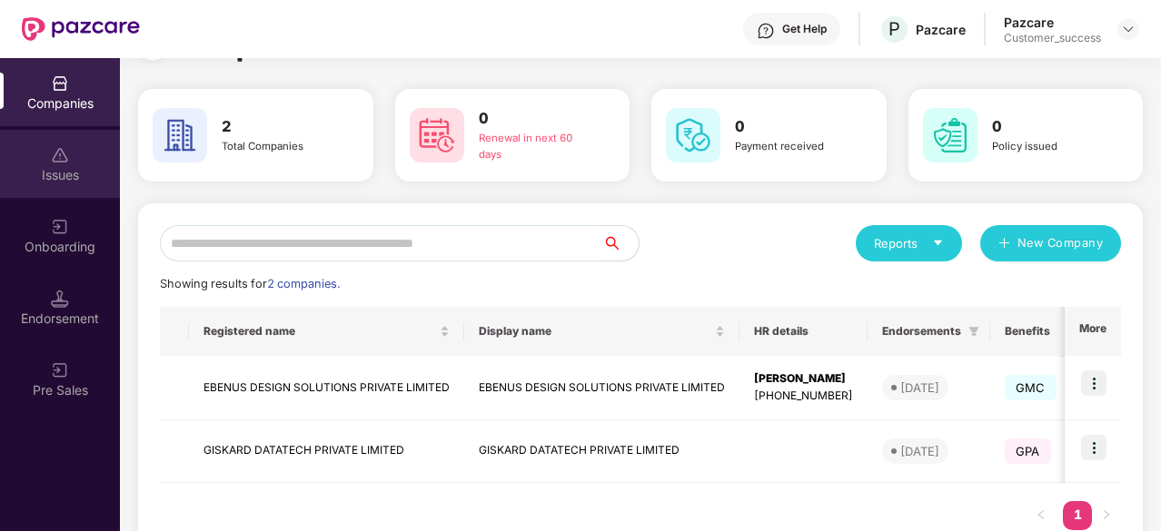
click at [65, 177] on div "Issues" at bounding box center [60, 175] width 120 height 18
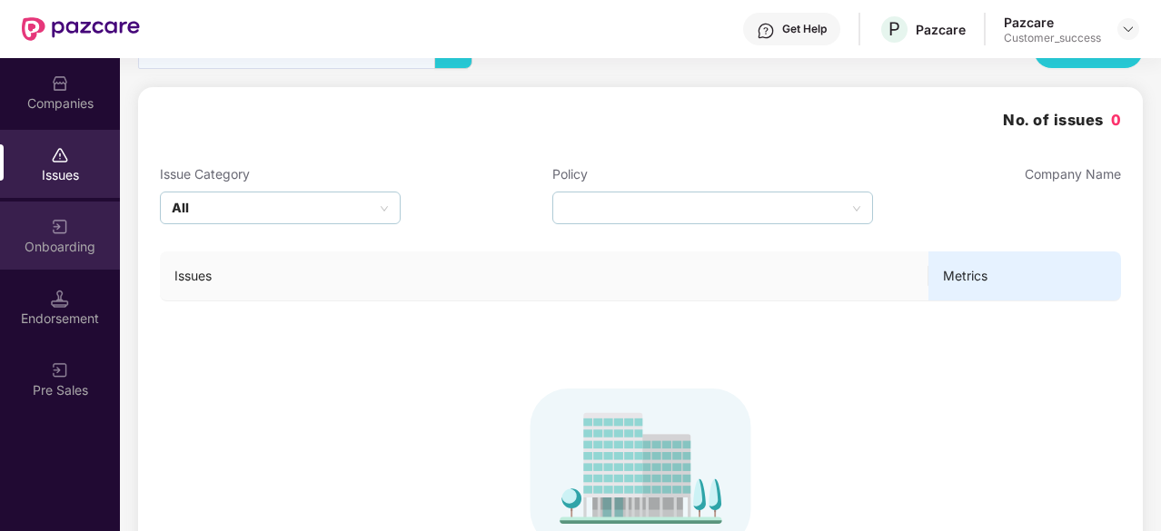
click at [79, 245] on div "Onboarding" at bounding box center [60, 247] width 120 height 18
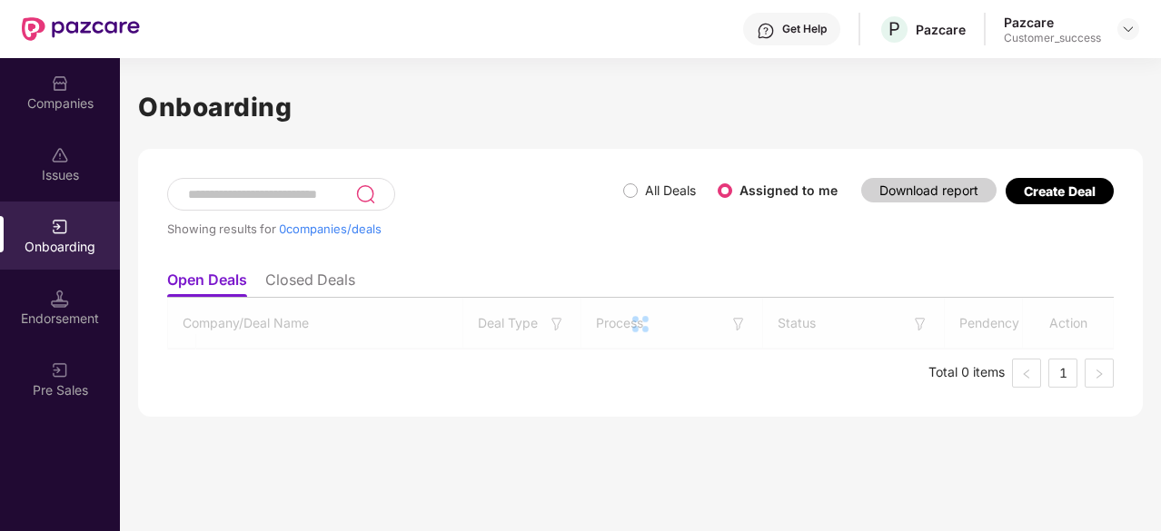
scroll to position [0, 0]
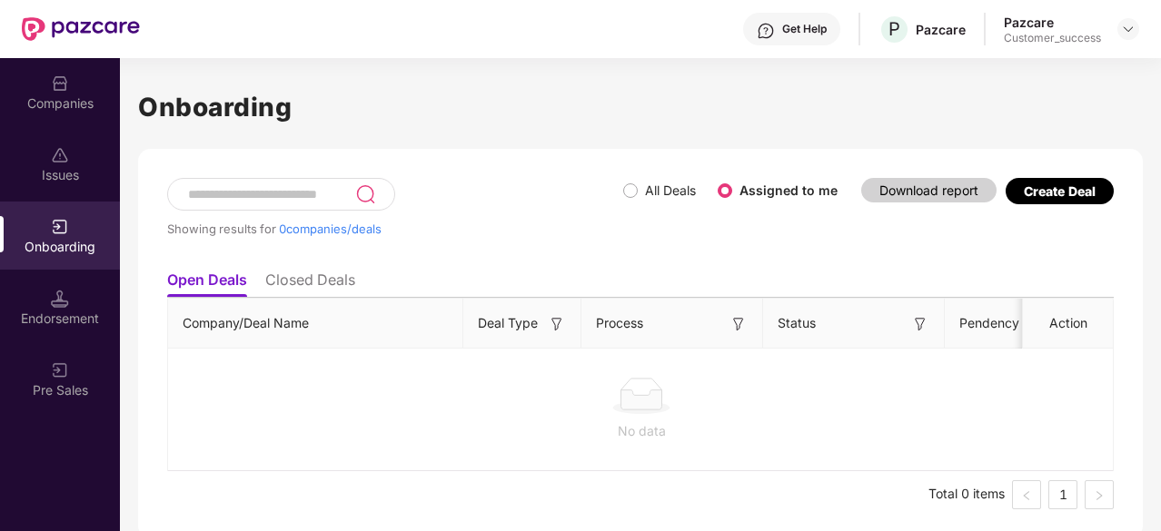
click at [323, 284] on li "Closed Deals" at bounding box center [310, 284] width 90 height 26
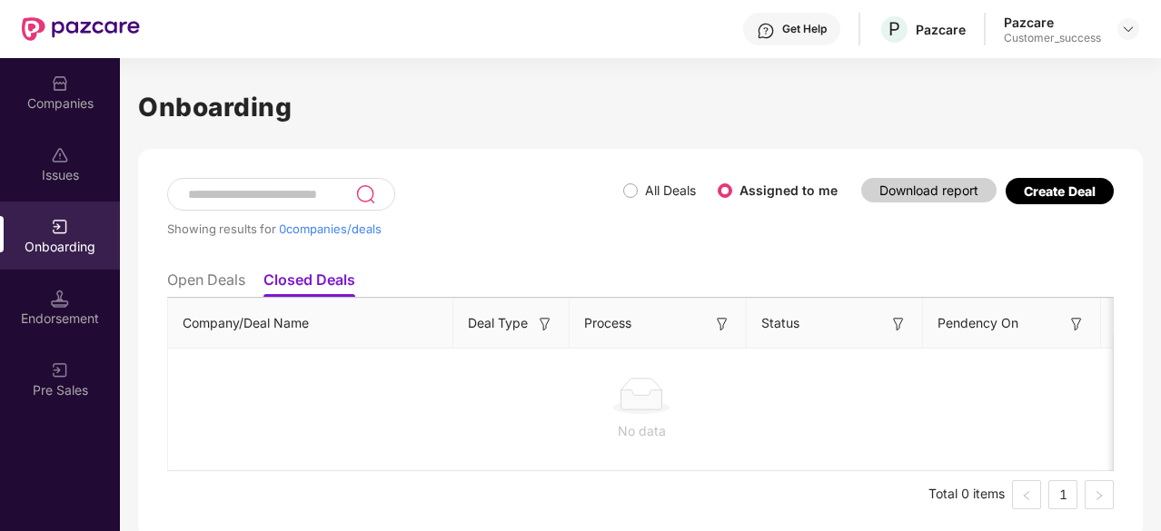
click at [230, 281] on li "Open Deals" at bounding box center [206, 284] width 78 height 26
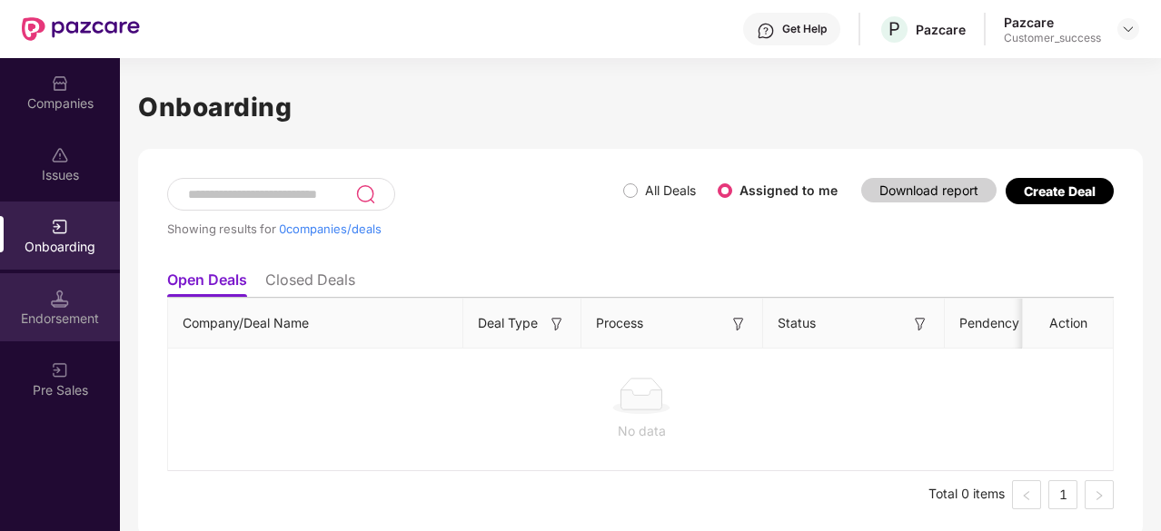
click at [88, 313] on div "Endorsement" at bounding box center [60, 319] width 120 height 18
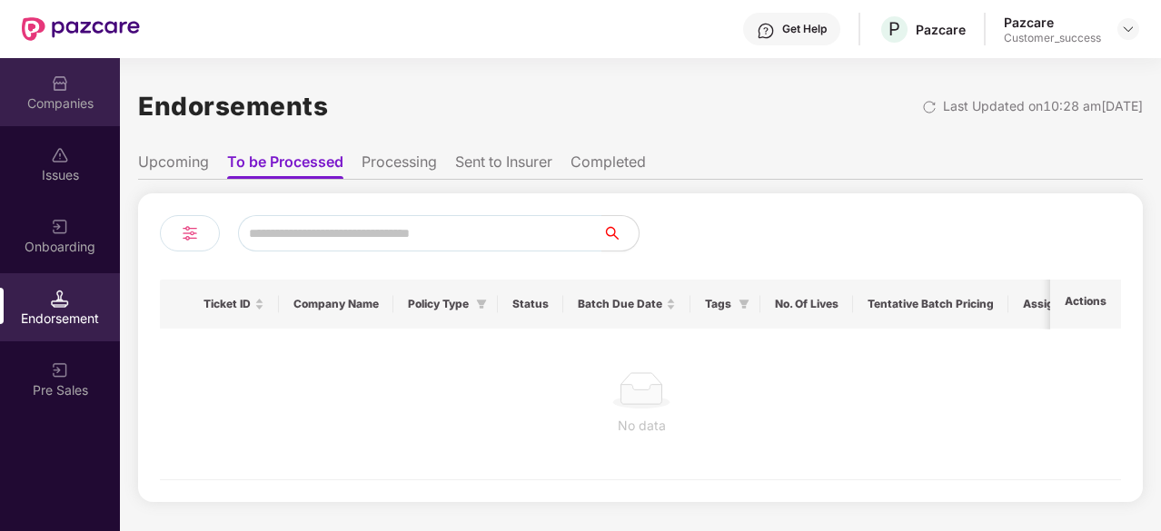
click at [67, 94] on div "Companies" at bounding box center [60, 103] width 120 height 18
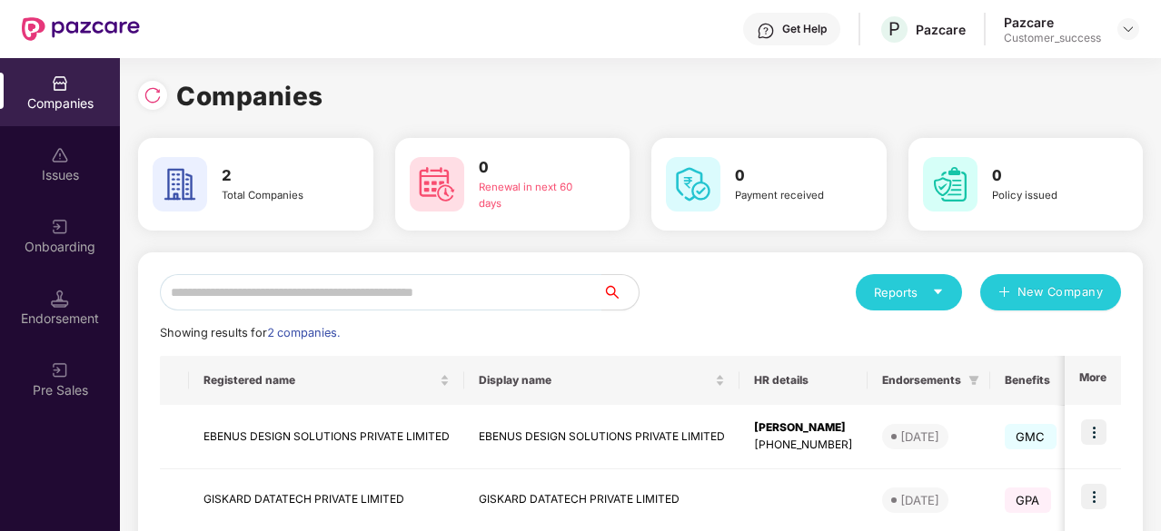
click at [722, 277] on div "Reports New Company" at bounding box center [881, 292] width 481 height 36
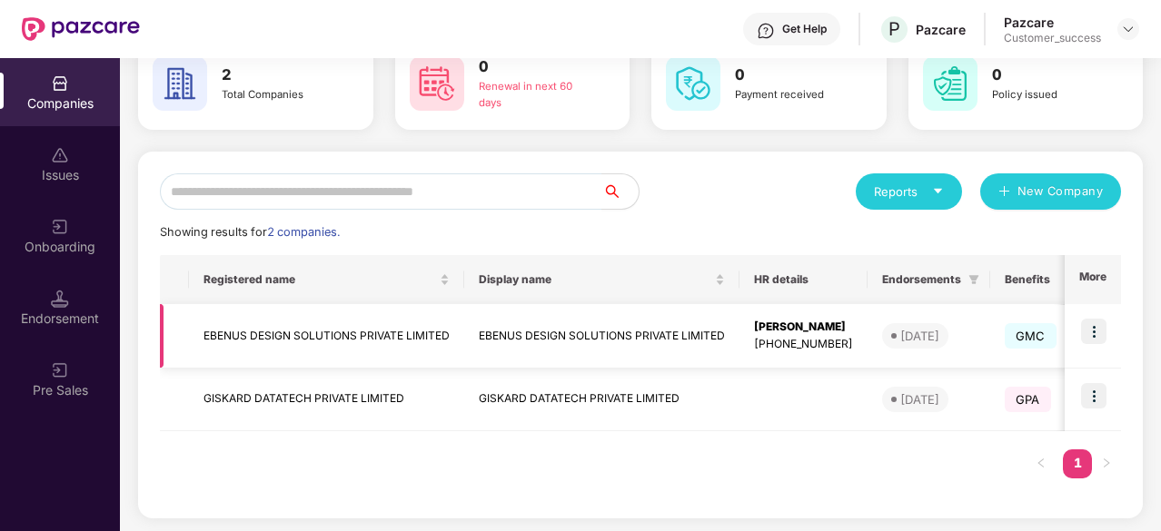
click at [1088, 337] on img at bounding box center [1093, 331] width 25 height 25
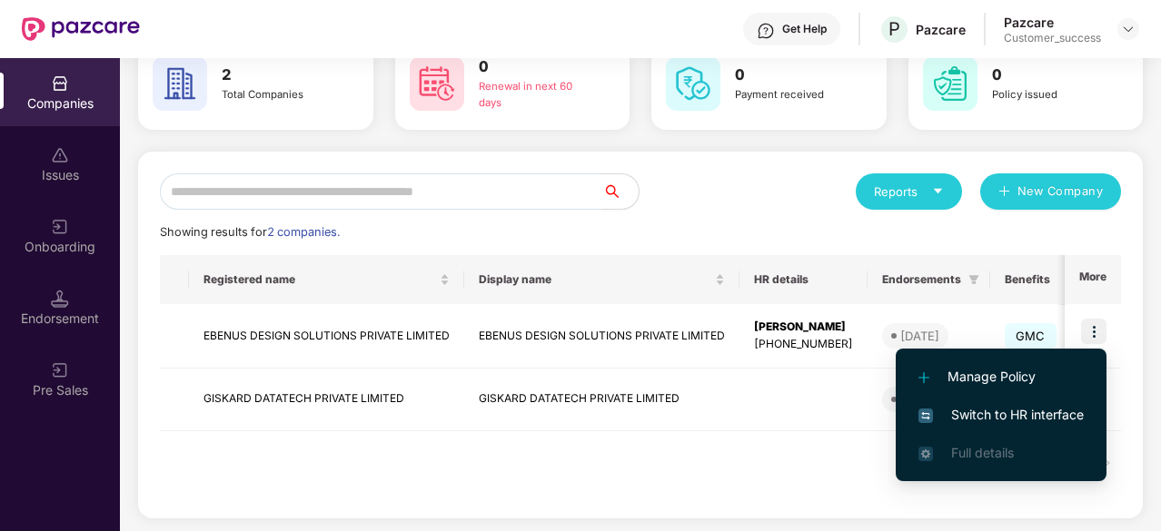
click at [992, 412] on span "Switch to HR interface" at bounding box center [1001, 415] width 165 height 20
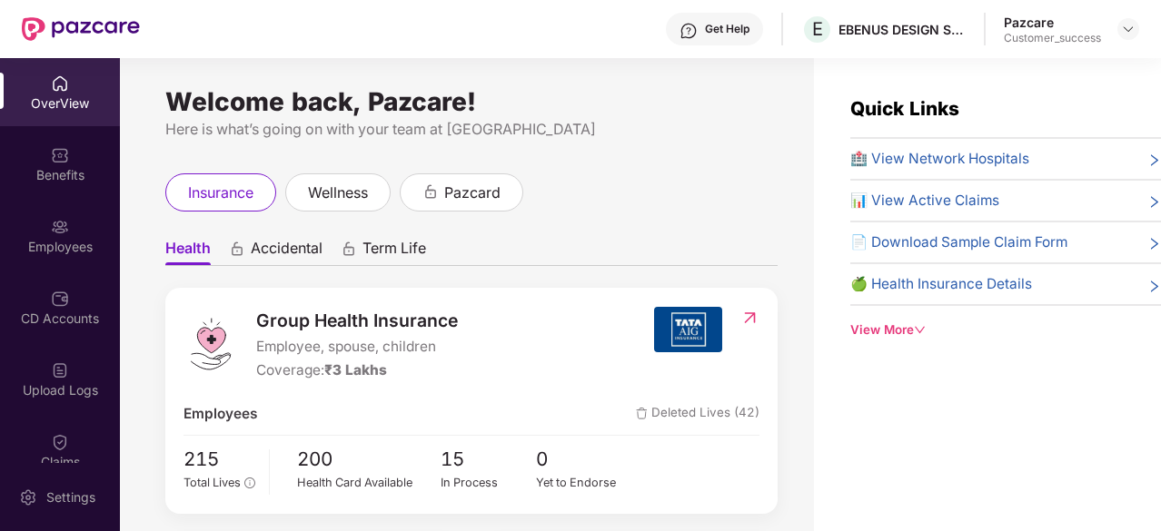
click at [929, 161] on span "🏥 View Network Hospitals" at bounding box center [939, 159] width 179 height 22
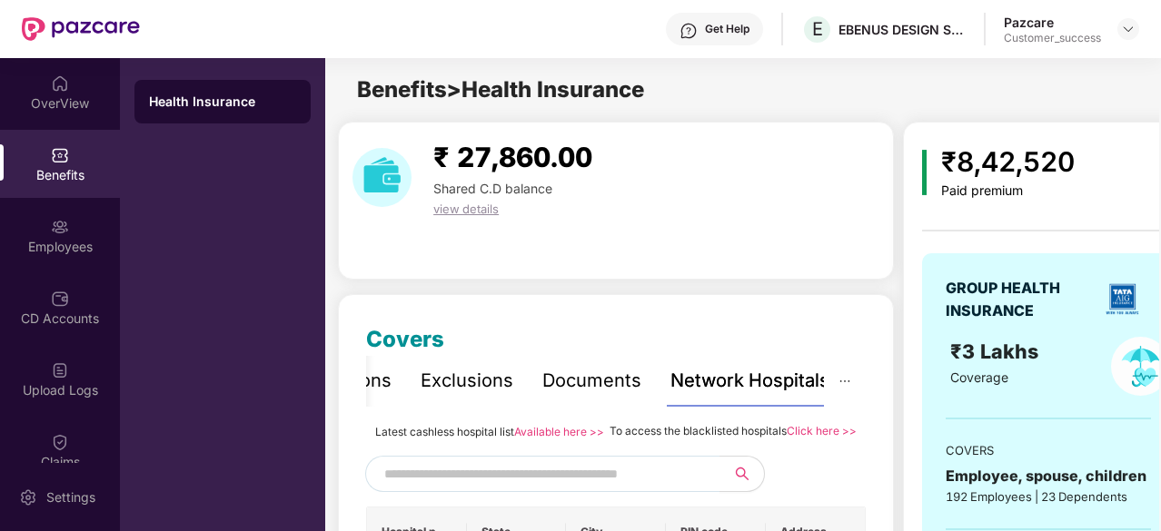
click at [554, 432] on link "Available here >>" at bounding box center [559, 432] width 90 height 14
click at [63, 84] on img at bounding box center [60, 84] width 18 height 18
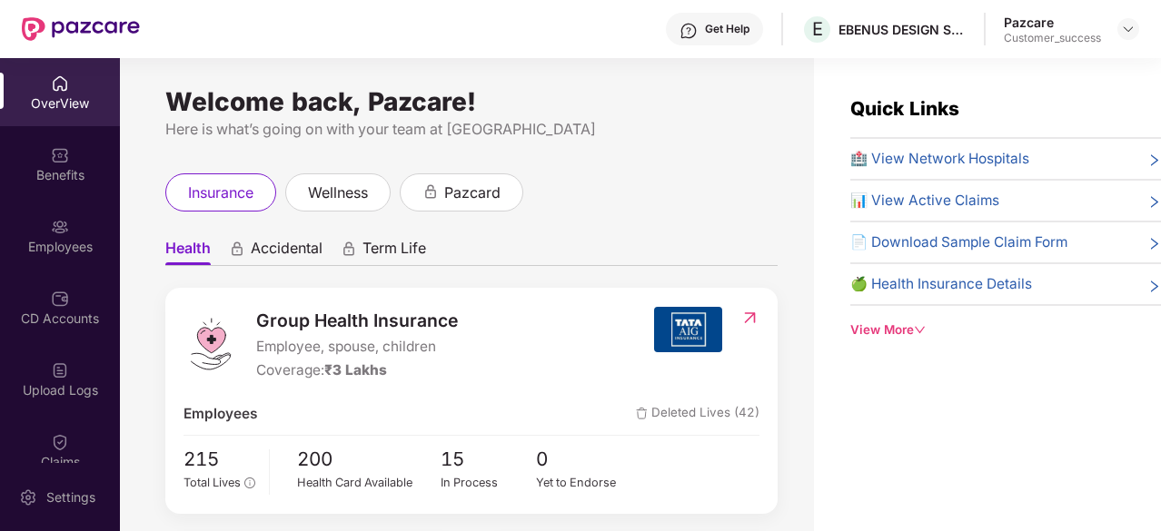
click at [1085, 29] on div "Pazcare" at bounding box center [1052, 22] width 97 height 17
click at [1129, 35] on img at bounding box center [1128, 29] width 15 height 15
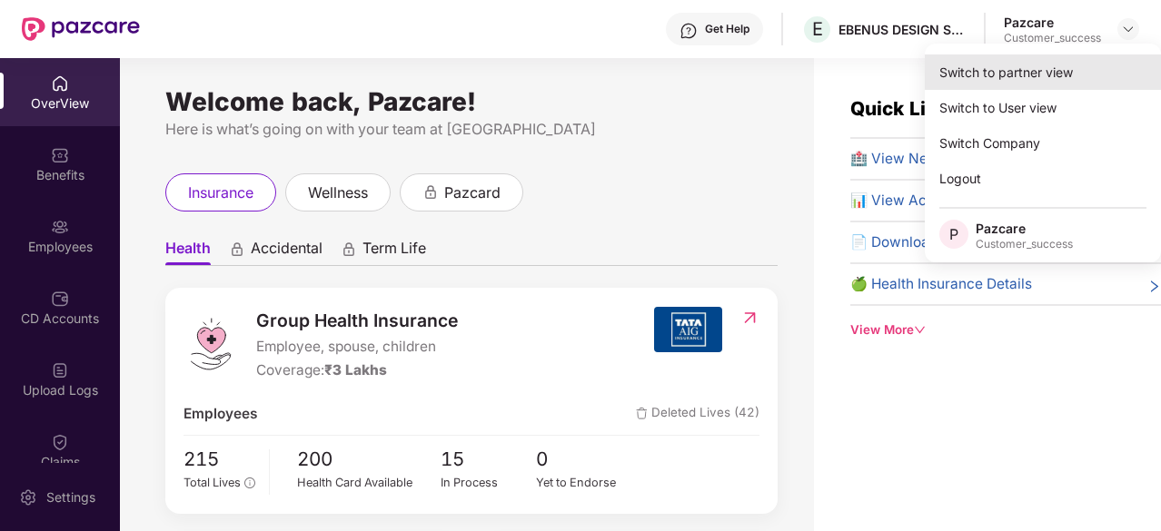
click at [1044, 85] on div "Switch to partner view" at bounding box center [1043, 72] width 236 height 35
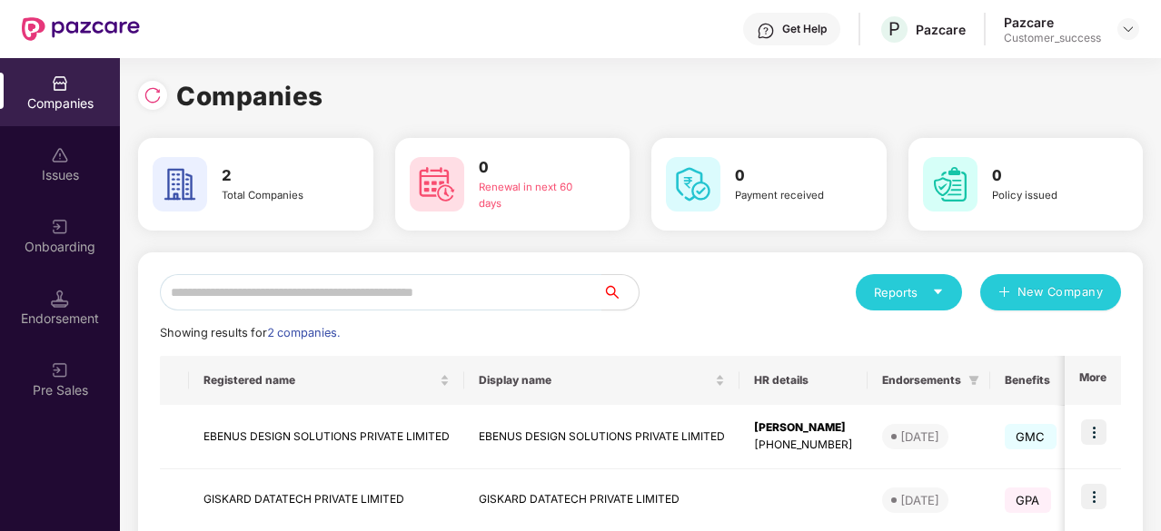
scroll to position [65, 0]
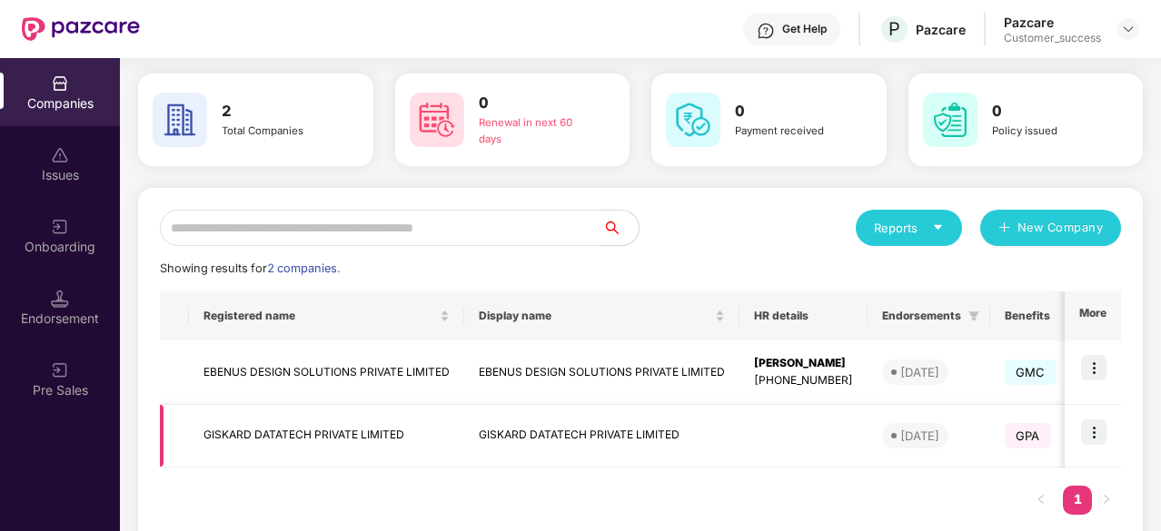
click at [1099, 436] on img at bounding box center [1093, 432] width 25 height 25
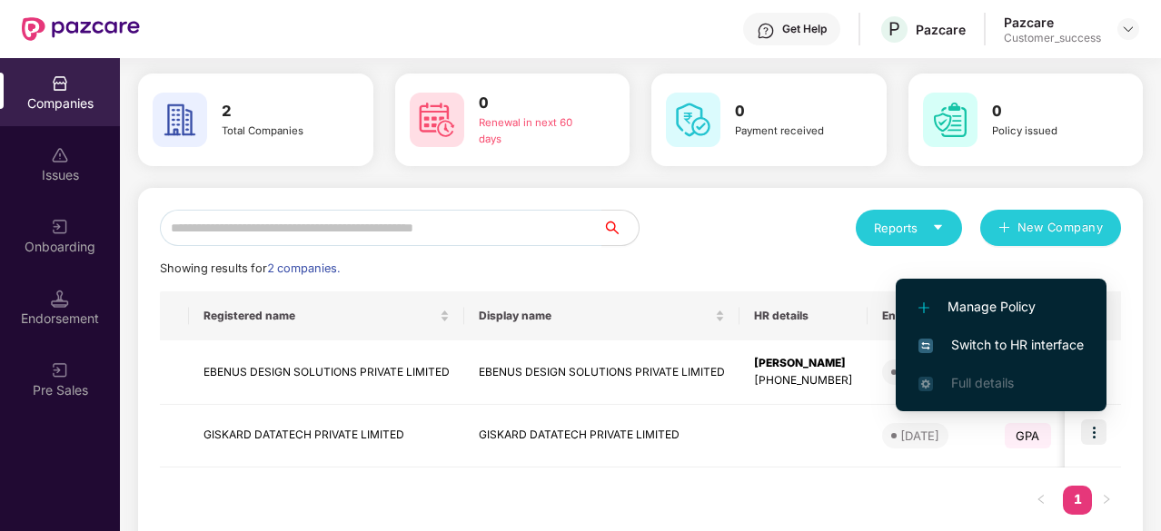
click at [992, 346] on span "Switch to HR interface" at bounding box center [1001, 345] width 165 height 20
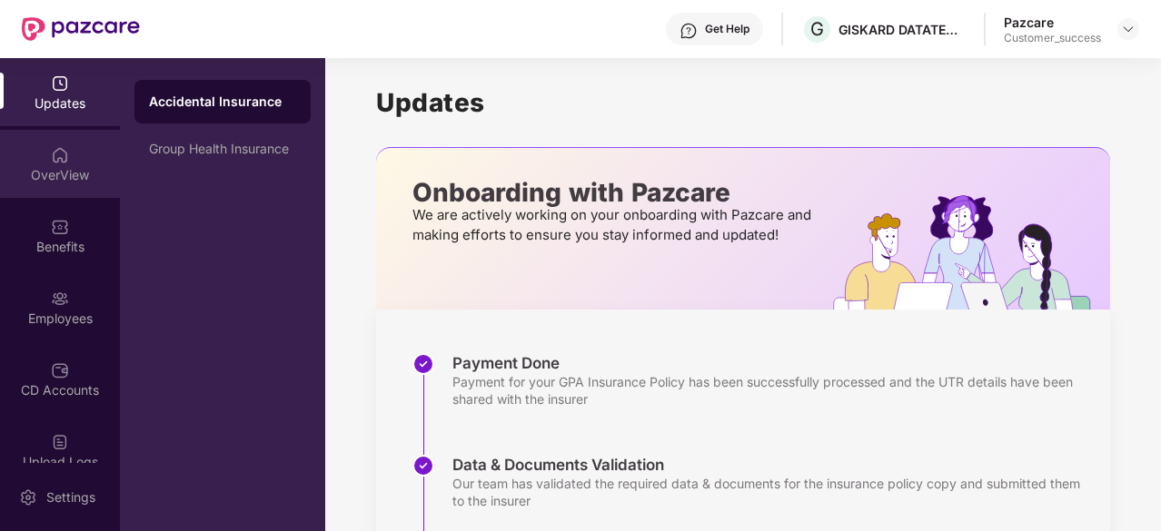
click at [89, 163] on div "OverView" at bounding box center [60, 164] width 120 height 68
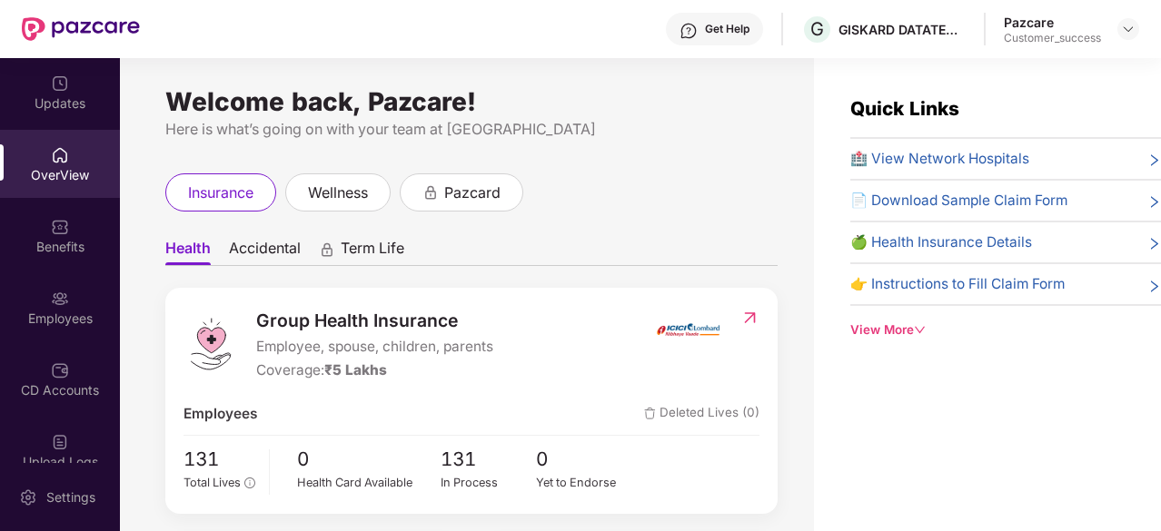
click at [1009, 158] on span "🏥 View Network Hospitals" at bounding box center [939, 159] width 179 height 22
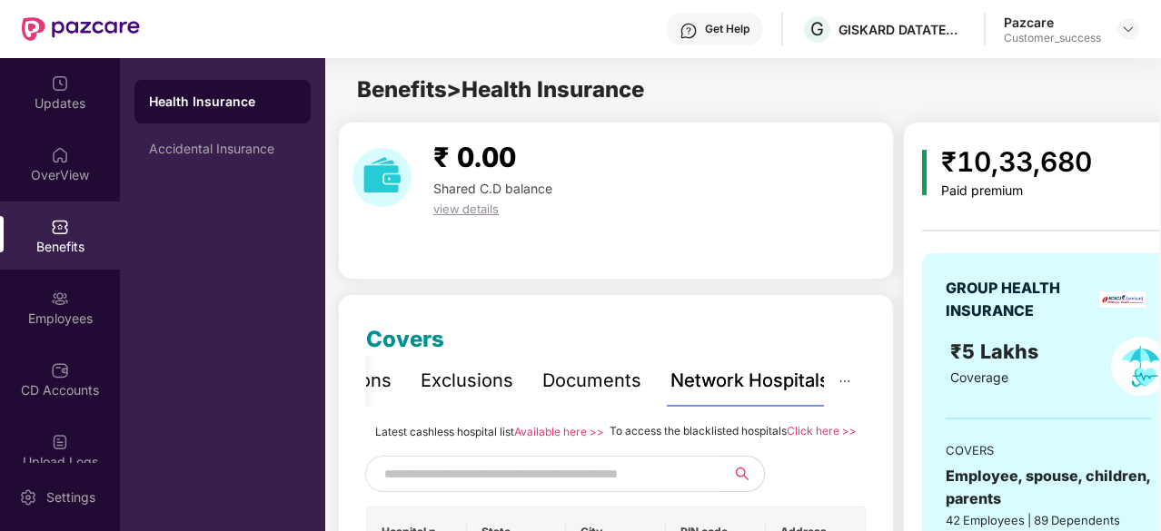
click at [538, 432] on link "Available here >>" at bounding box center [559, 432] width 90 height 14
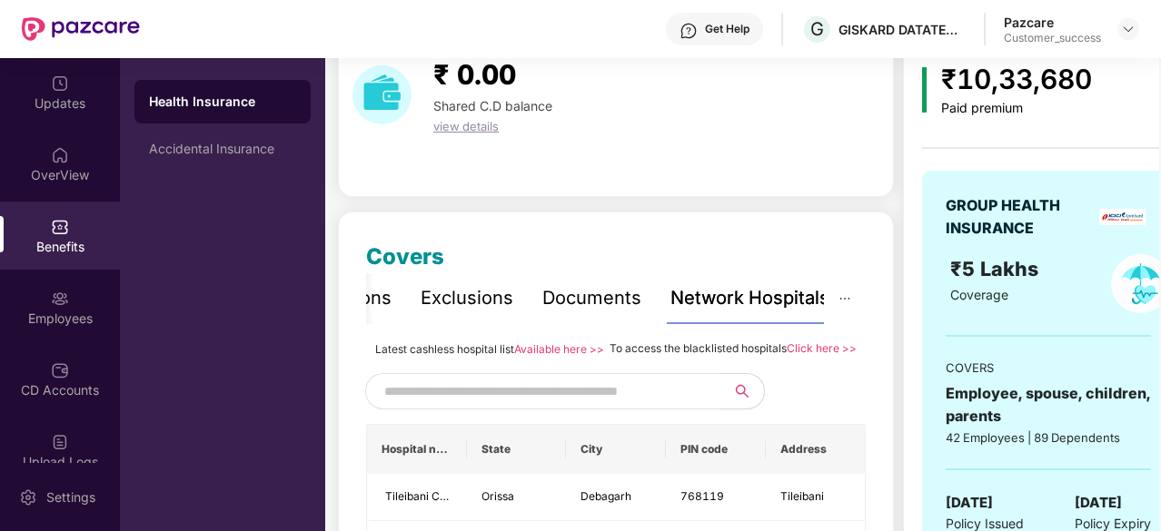
scroll to position [82, 0]
click at [568, 405] on input "text" at bounding box center [539, 392] width 311 height 27
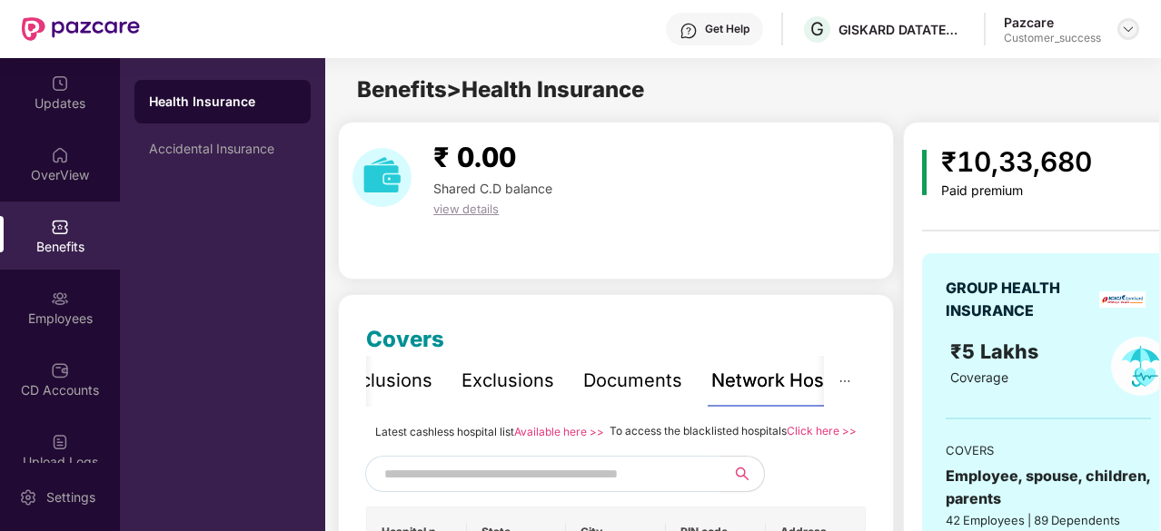
click at [1123, 28] on img at bounding box center [1128, 29] width 15 height 15
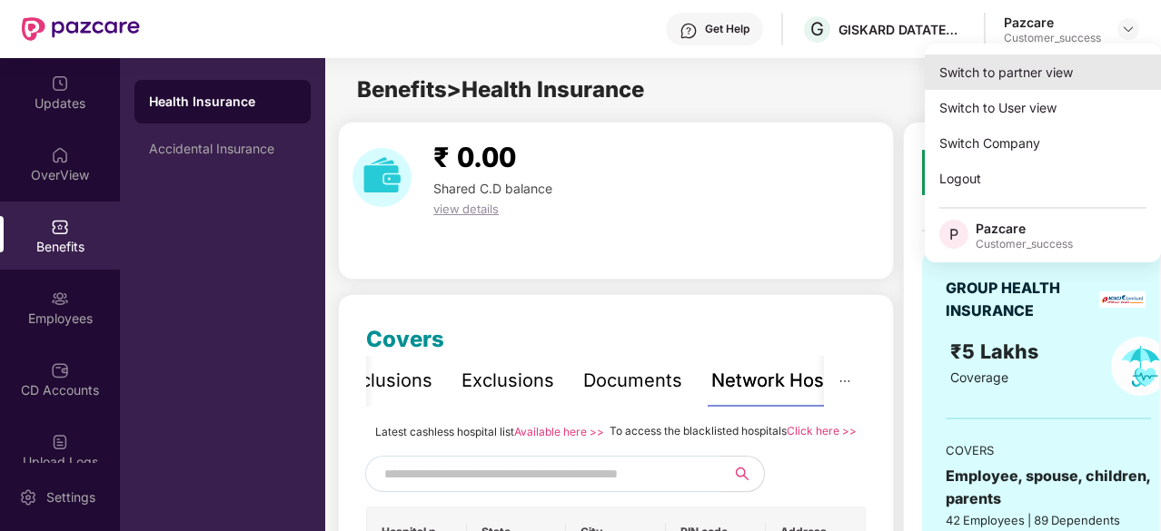
click at [1072, 66] on div "Switch to partner view" at bounding box center [1043, 72] width 236 height 35
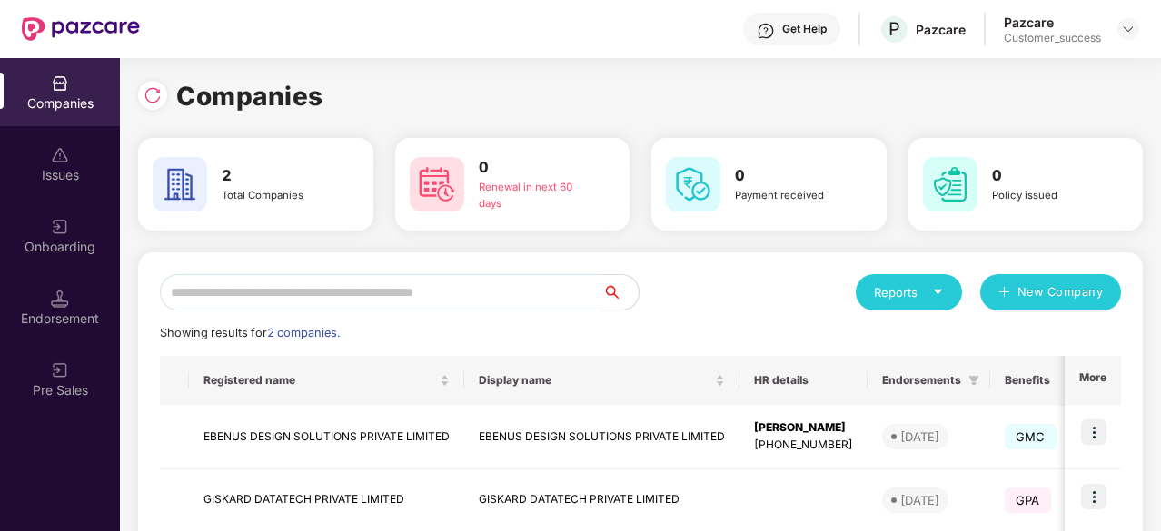
scroll to position [102, 0]
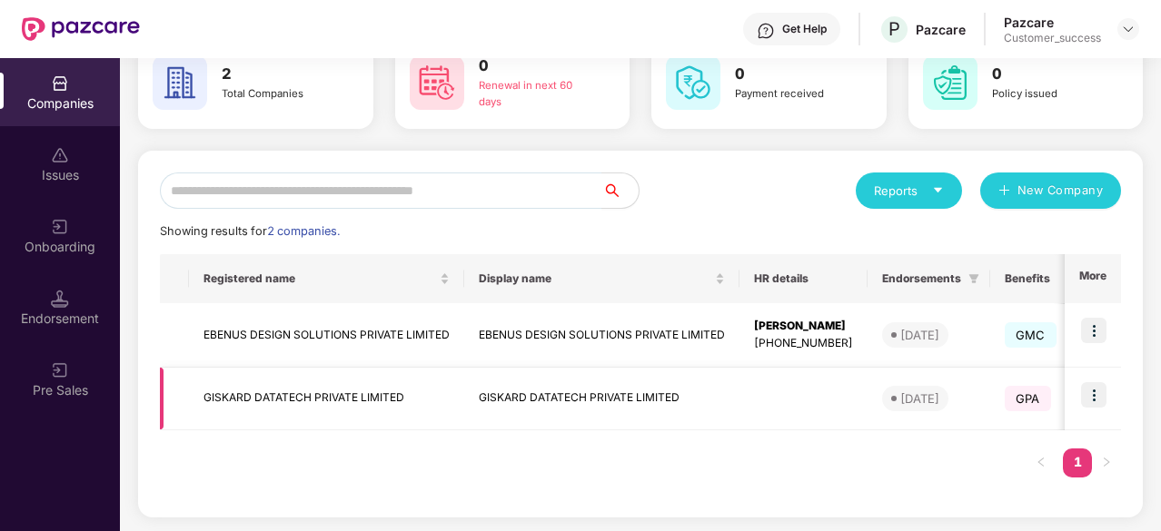
click at [1093, 407] on img at bounding box center [1093, 394] width 25 height 25
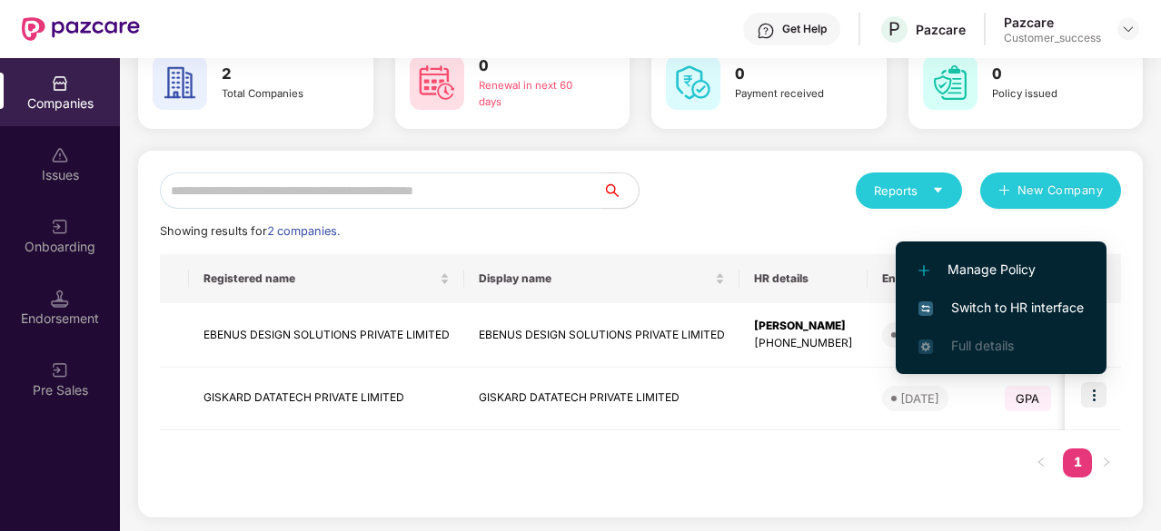
click at [992, 300] on span "Switch to HR interface" at bounding box center [1001, 308] width 165 height 20
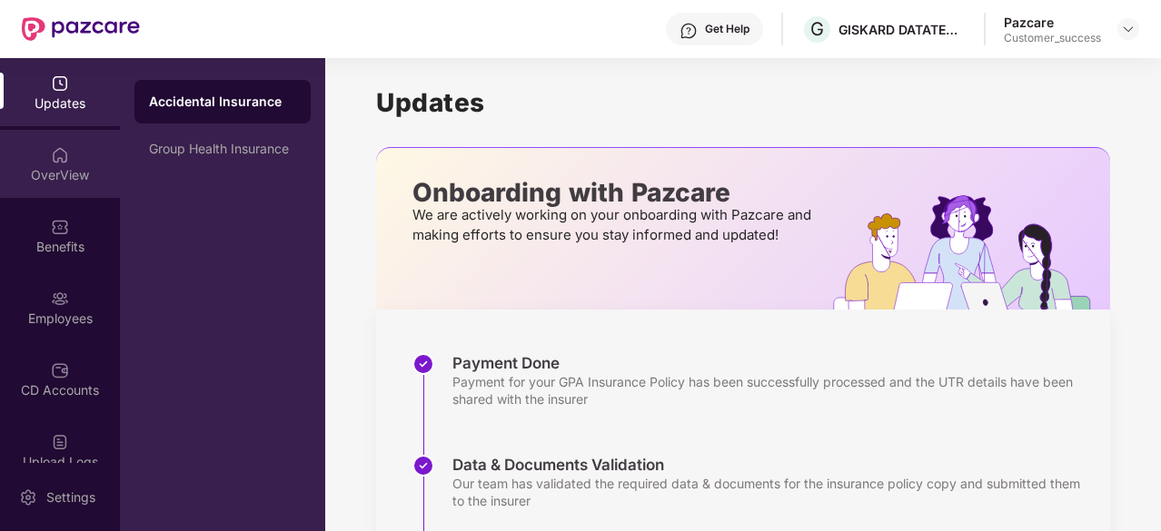
click at [40, 183] on div "OverView" at bounding box center [60, 175] width 120 height 18
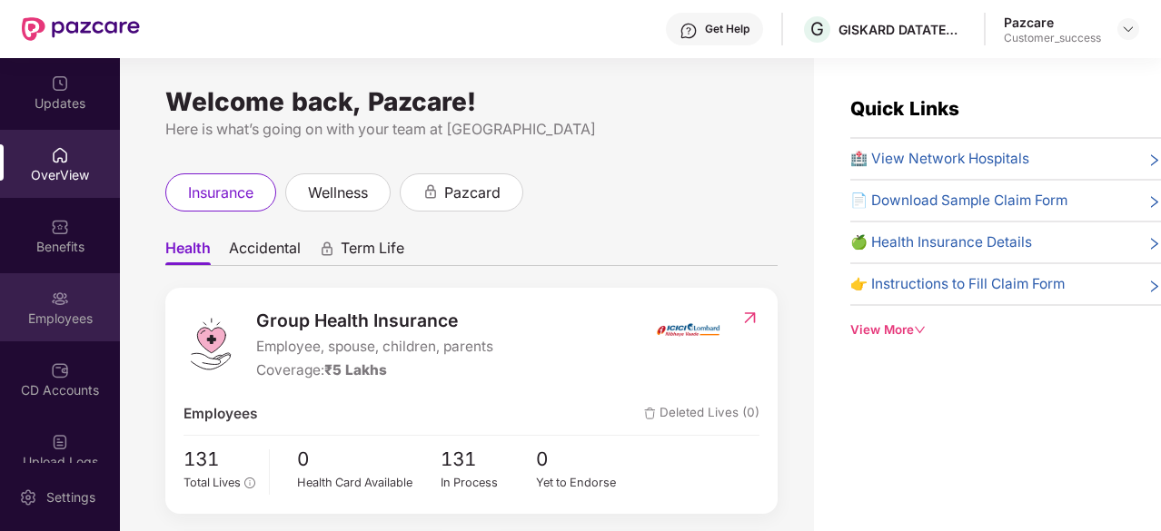
click at [55, 307] on img at bounding box center [60, 299] width 18 height 18
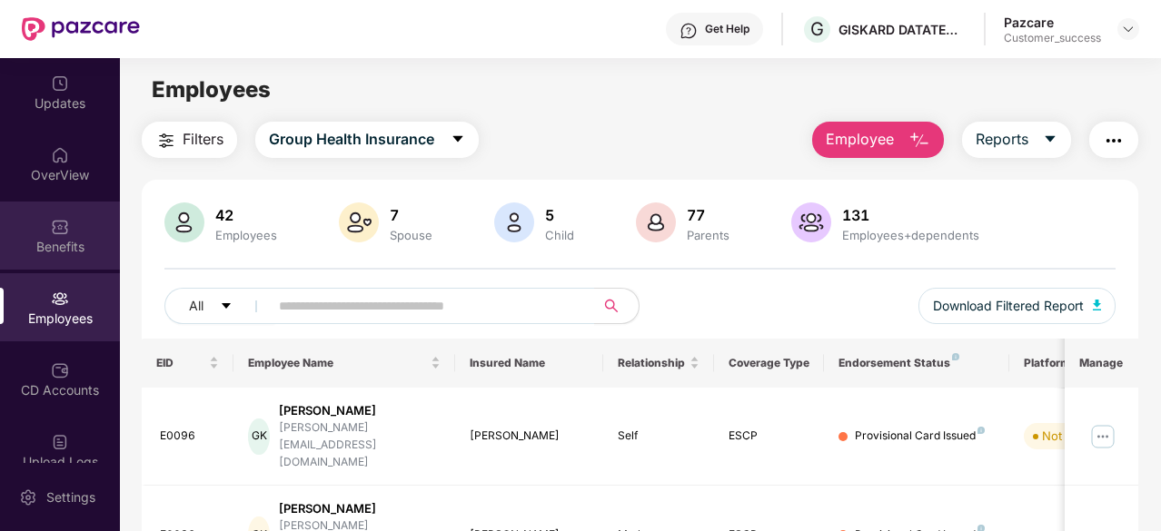
click at [47, 208] on div "Benefits" at bounding box center [60, 236] width 120 height 68
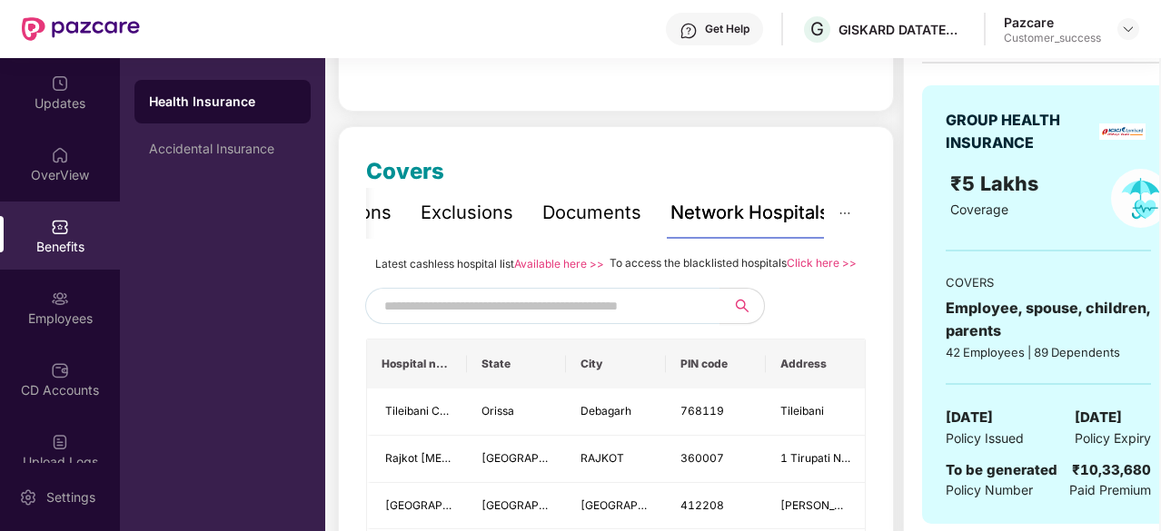
scroll to position [0, 0]
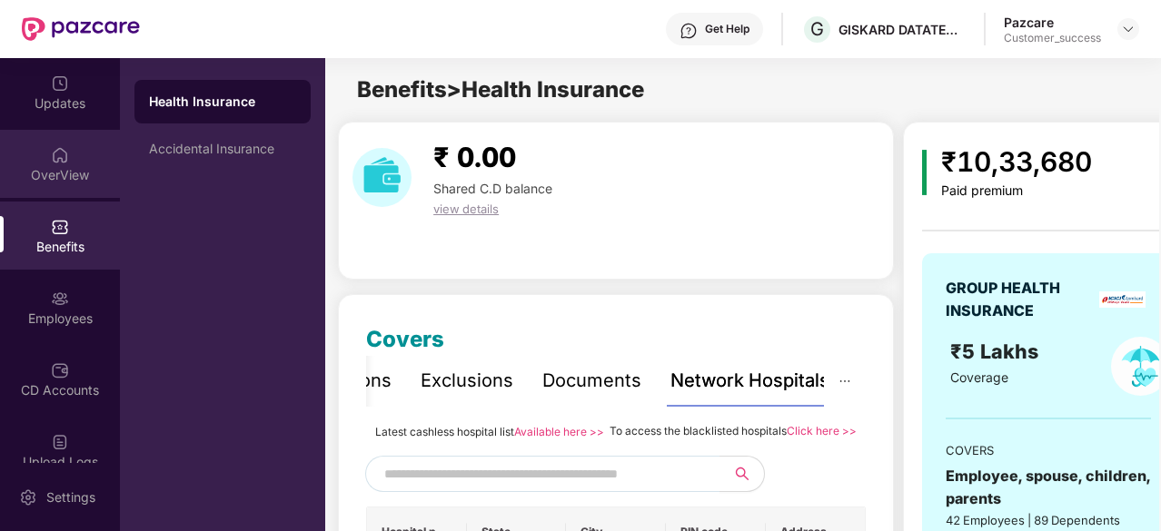
click at [73, 174] on div "OverView" at bounding box center [60, 175] width 120 height 18
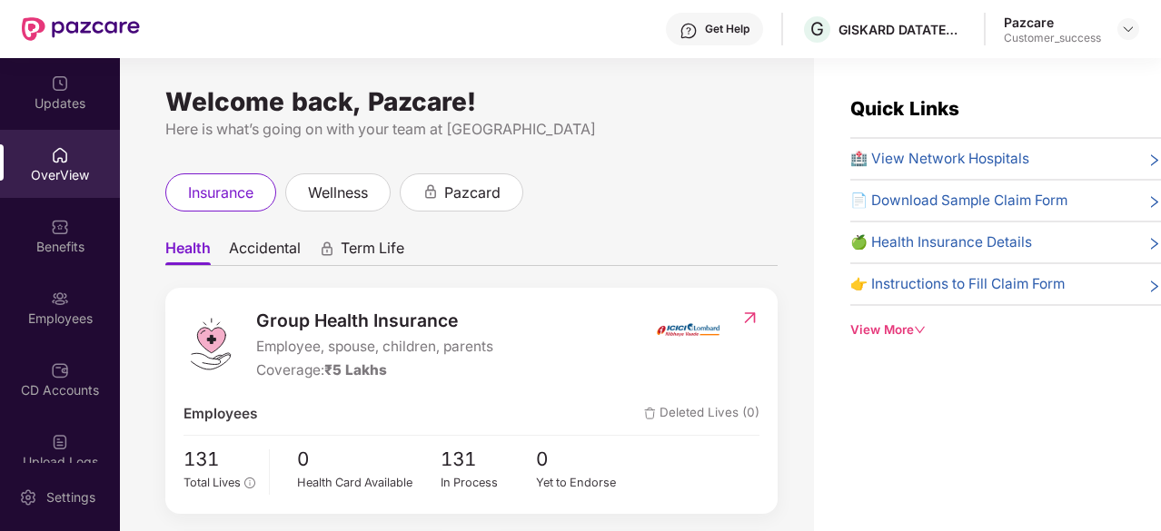
click at [918, 162] on span "🏥 View Network Hospitals" at bounding box center [939, 159] width 179 height 22
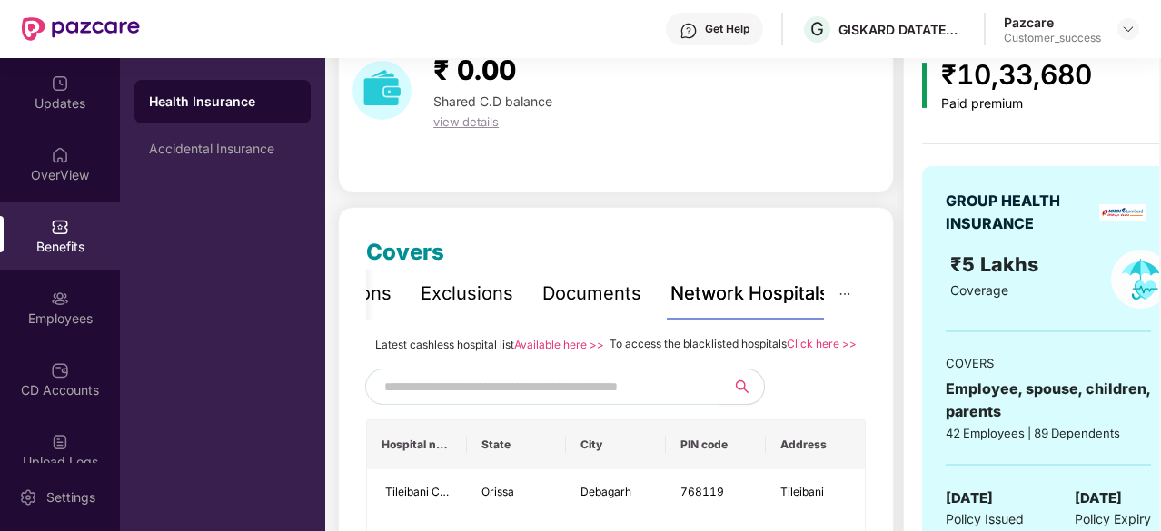
scroll to position [88, 0]
click at [544, 400] on input "text" at bounding box center [539, 386] width 311 height 27
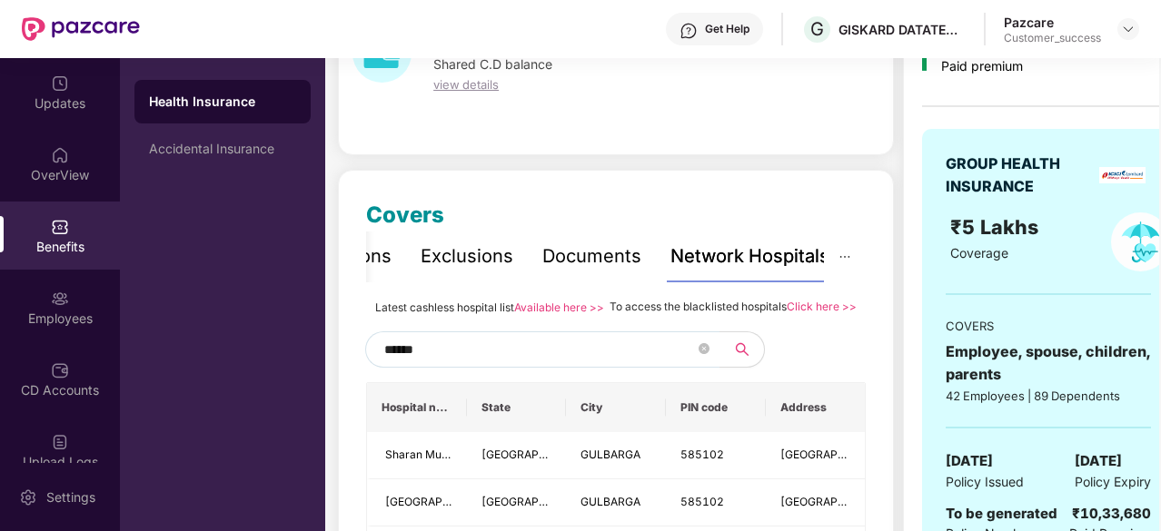
scroll to position [106, 0]
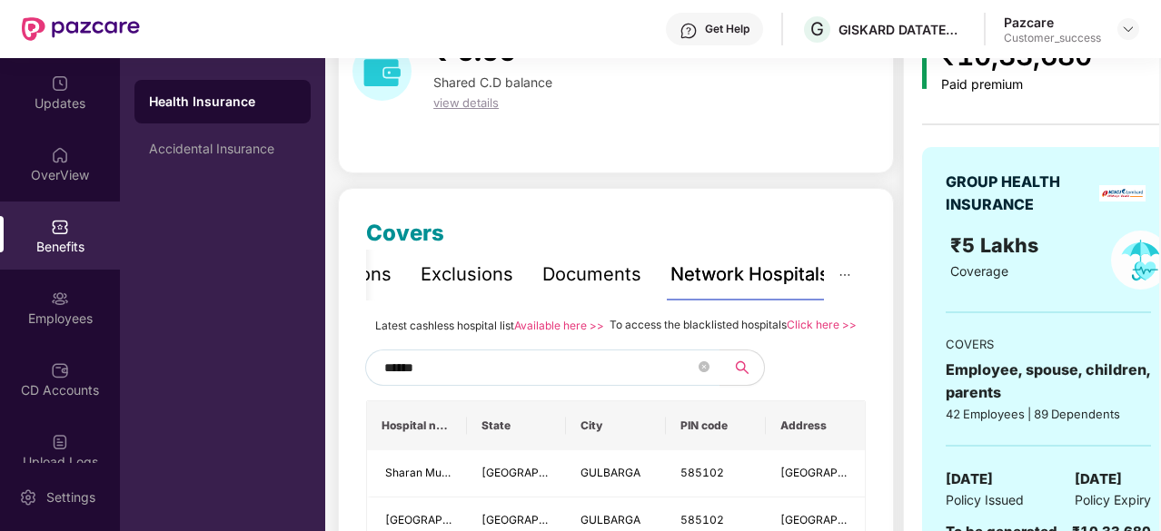
type input "******"
click at [548, 327] on link "Available here >>" at bounding box center [559, 326] width 90 height 14
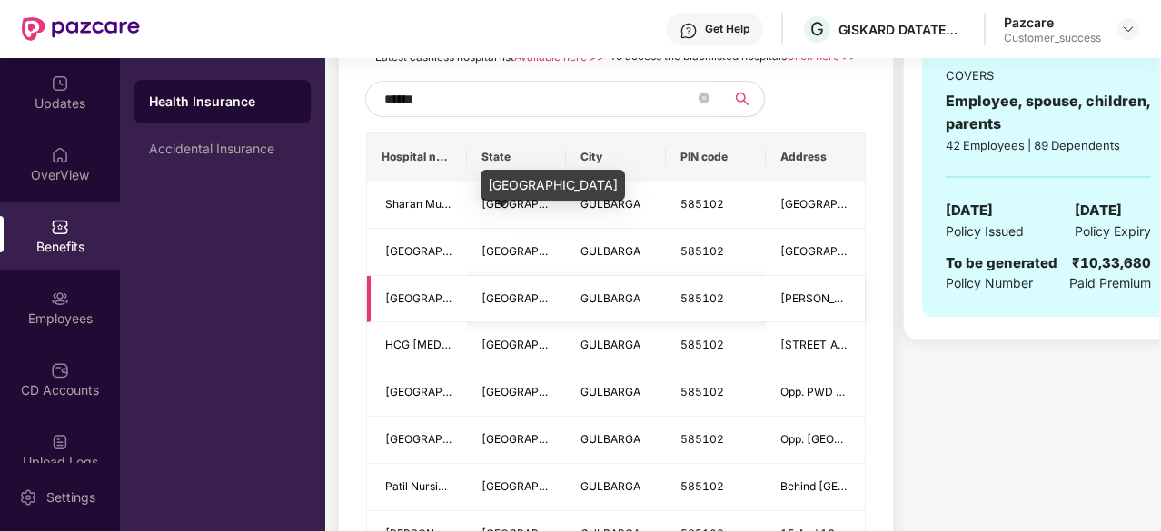
scroll to position [373, 0]
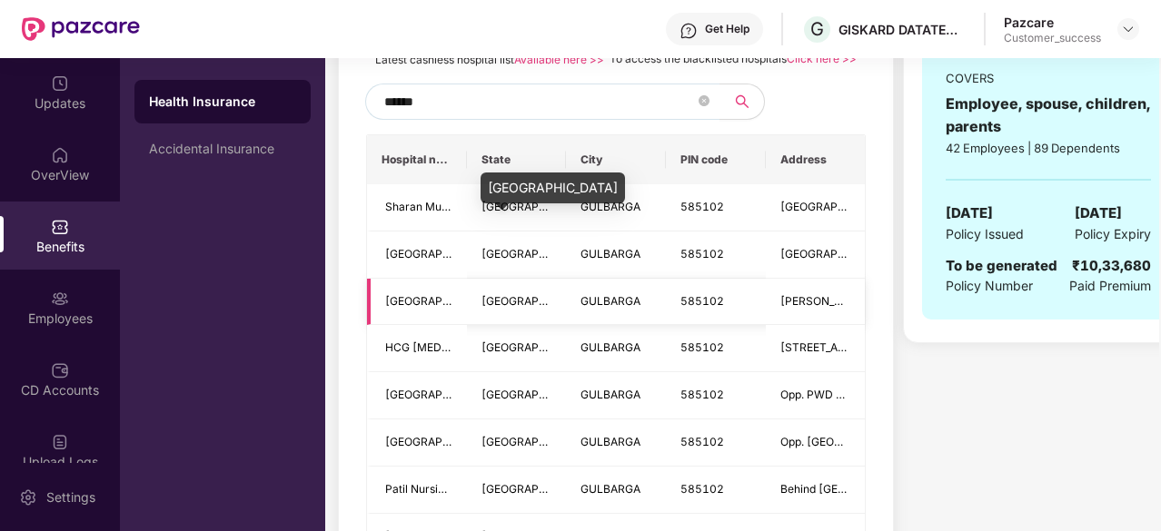
click at [501, 214] on span "[GEOGRAPHIC_DATA]" at bounding box center [539, 207] width 114 height 14
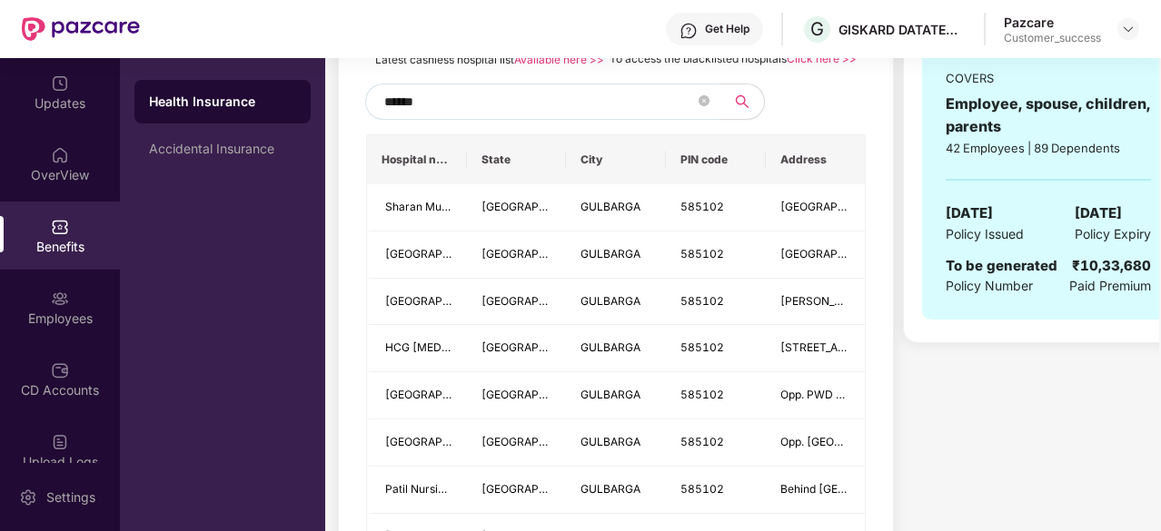
click at [529, 92] on div "Latest cashless hospital list Available here >> To access the blacklisted hospi…" at bounding box center [616, 339] width 500 height 581
click at [543, 93] on div "Latest cashless hospital list Available here >> To access the blacklisted hospi…" at bounding box center [616, 339] width 500 height 581
click at [478, 115] on input "******" at bounding box center [539, 101] width 311 height 27
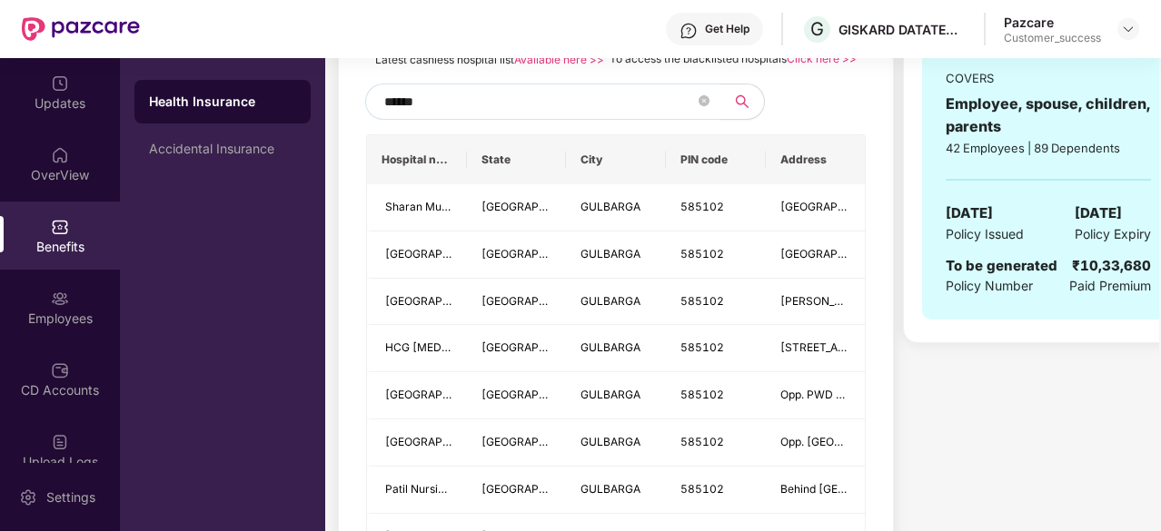
click at [478, 115] on input "******" at bounding box center [539, 101] width 311 height 27
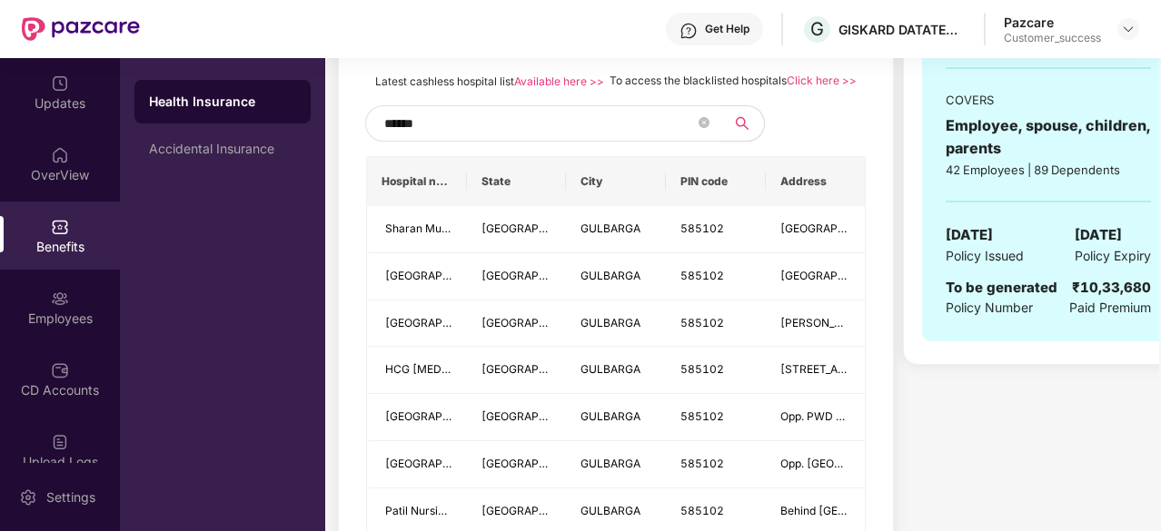
scroll to position [278, 0]
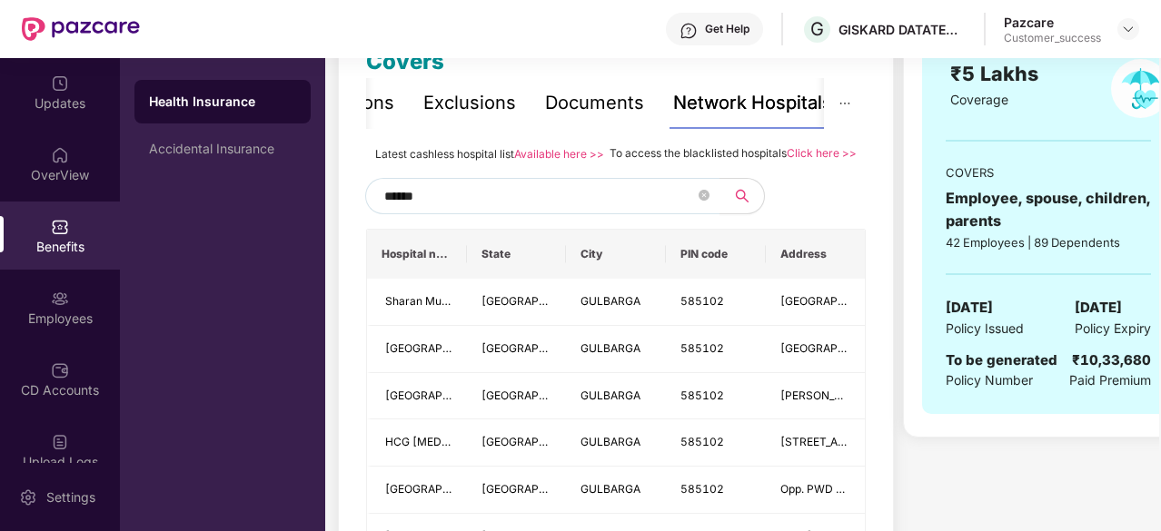
click at [485, 117] on div "Exclusions" at bounding box center [469, 103] width 93 height 28
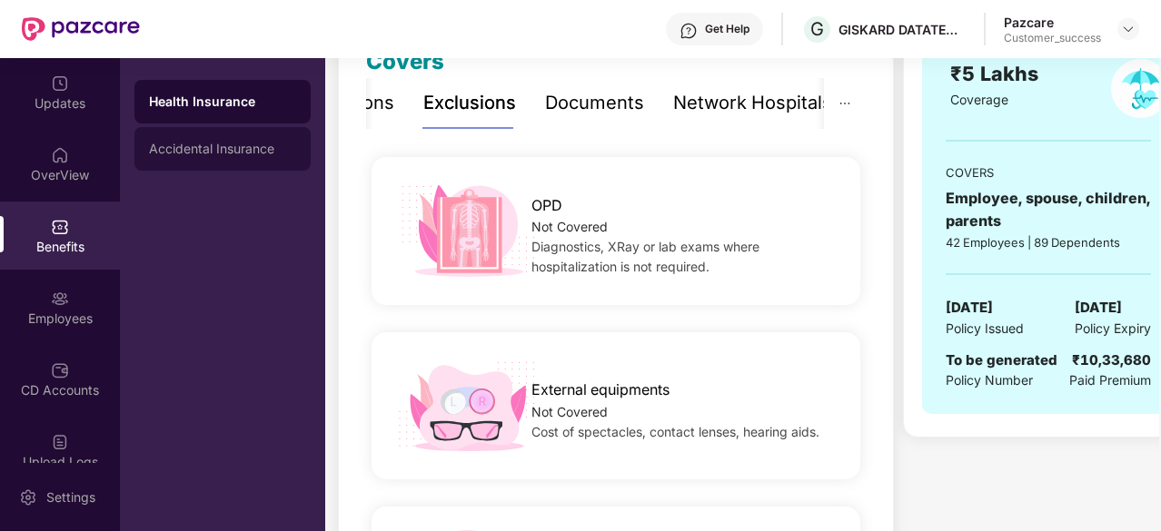
click at [225, 144] on div "Accidental Insurance" at bounding box center [222, 149] width 147 height 15
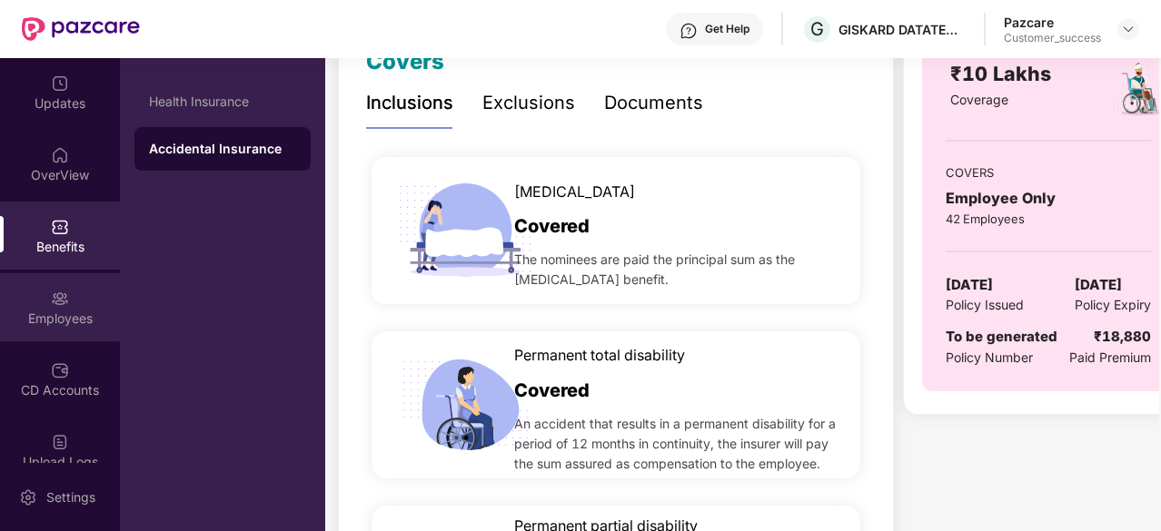
click at [64, 307] on img at bounding box center [60, 299] width 18 height 18
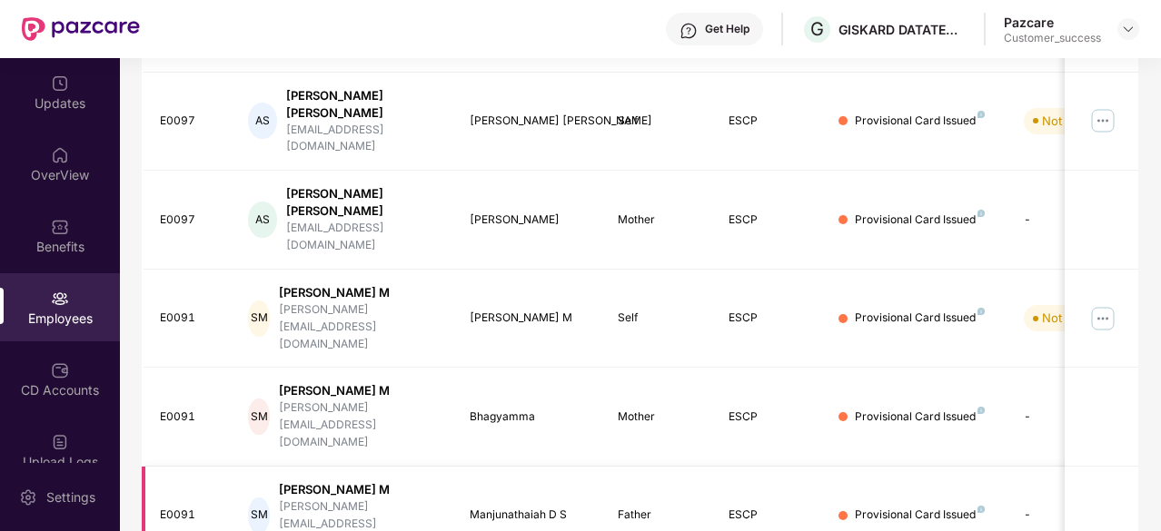
scroll to position [0, 0]
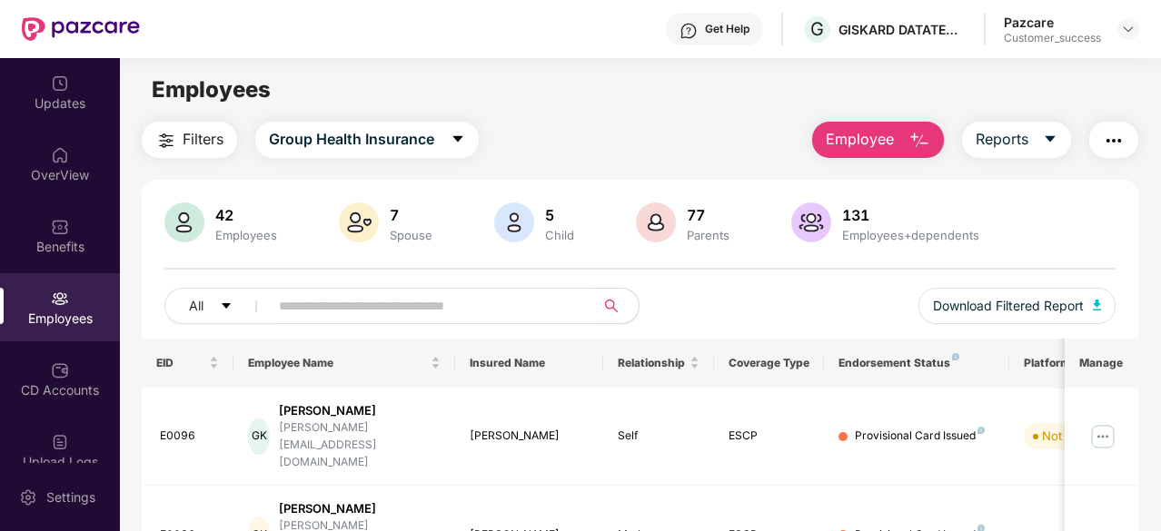
click at [1076, 28] on div "Pazcare" at bounding box center [1052, 22] width 97 height 17
click at [1132, 29] on img at bounding box center [1128, 29] width 15 height 15
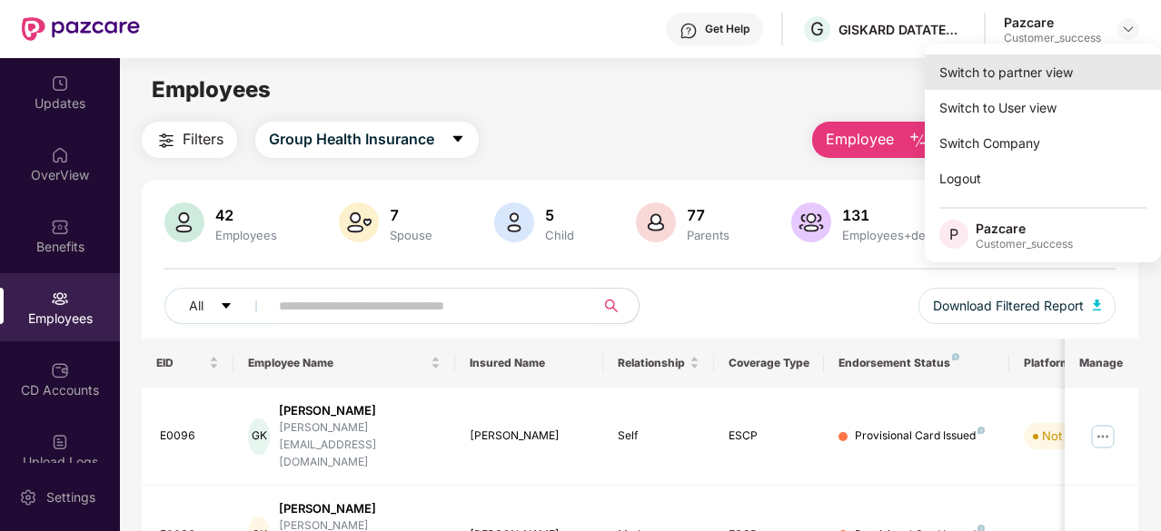
click at [1047, 75] on div "Switch to partner view" at bounding box center [1043, 72] width 236 height 35
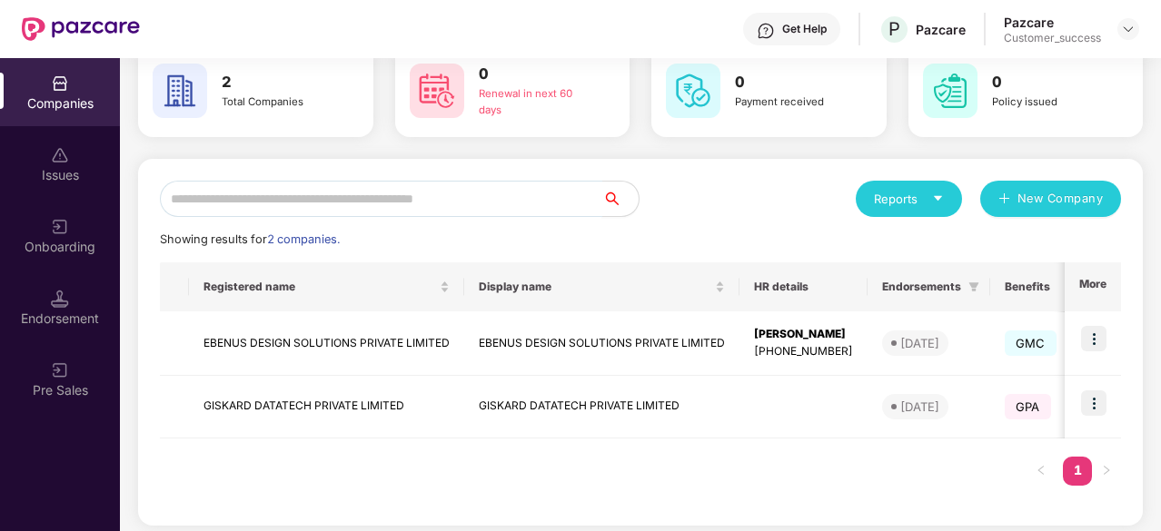
scroll to position [95, 0]
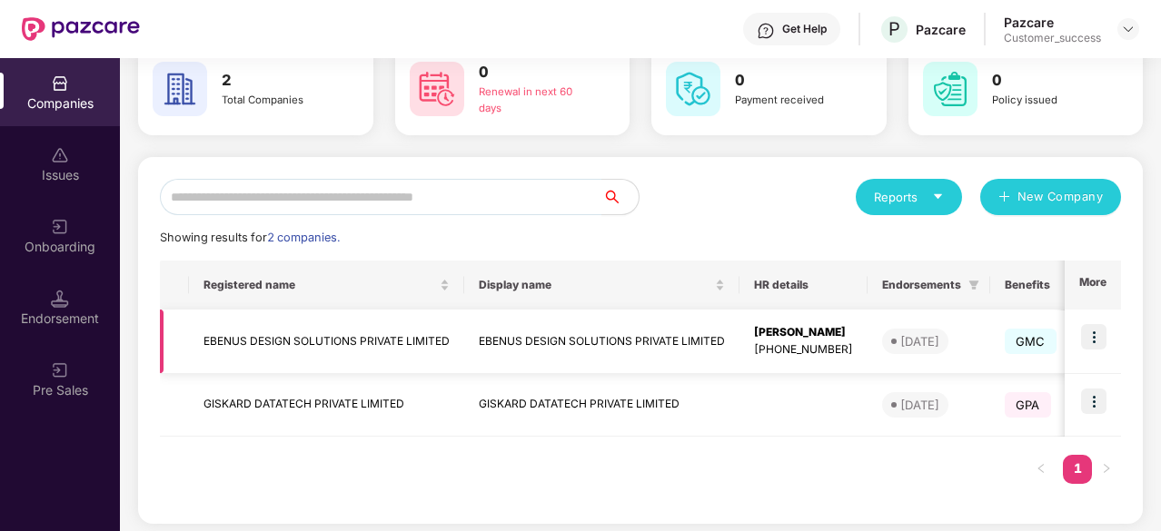
click at [1094, 345] on img at bounding box center [1093, 336] width 25 height 25
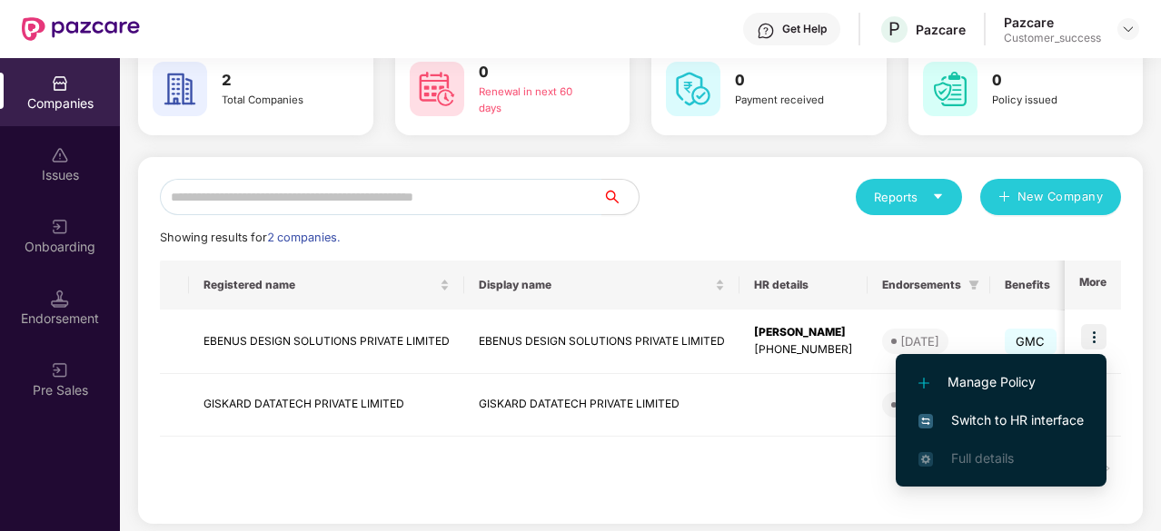
click at [976, 422] on span "Switch to HR interface" at bounding box center [1001, 421] width 165 height 20
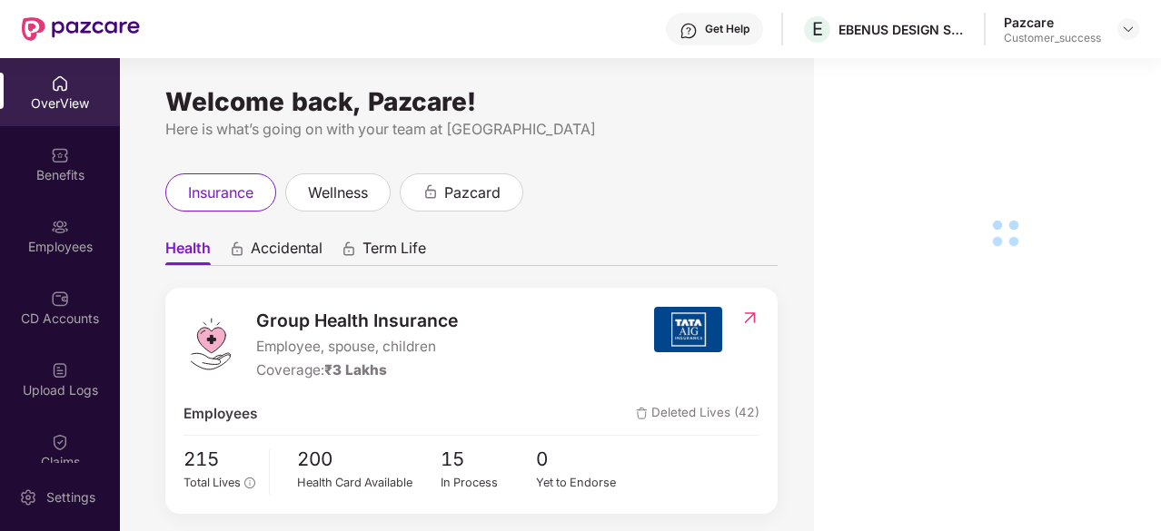
click at [27, 224] on div "Employees" at bounding box center [60, 236] width 120 height 68
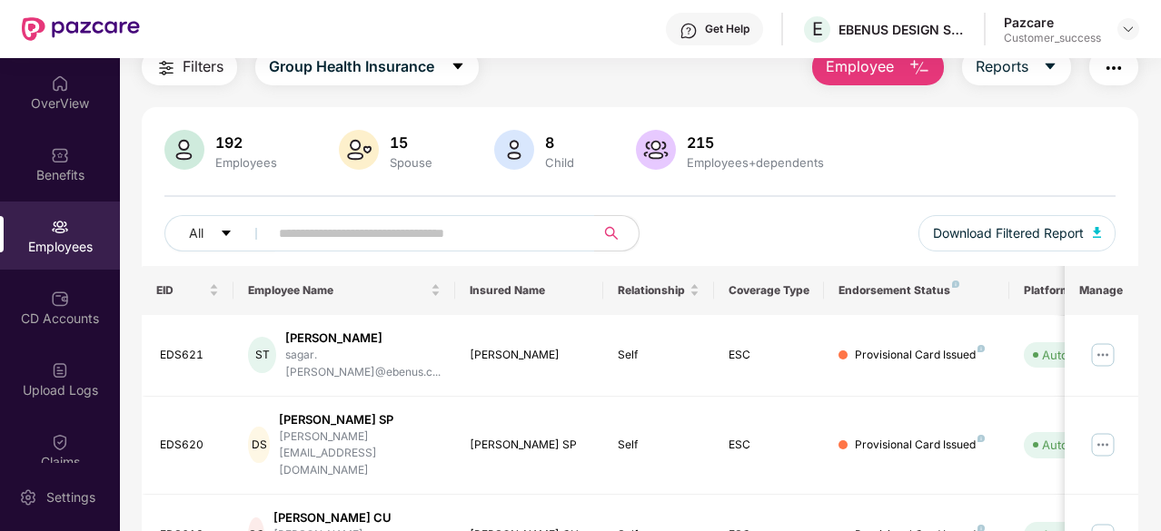
scroll to position [0, 0]
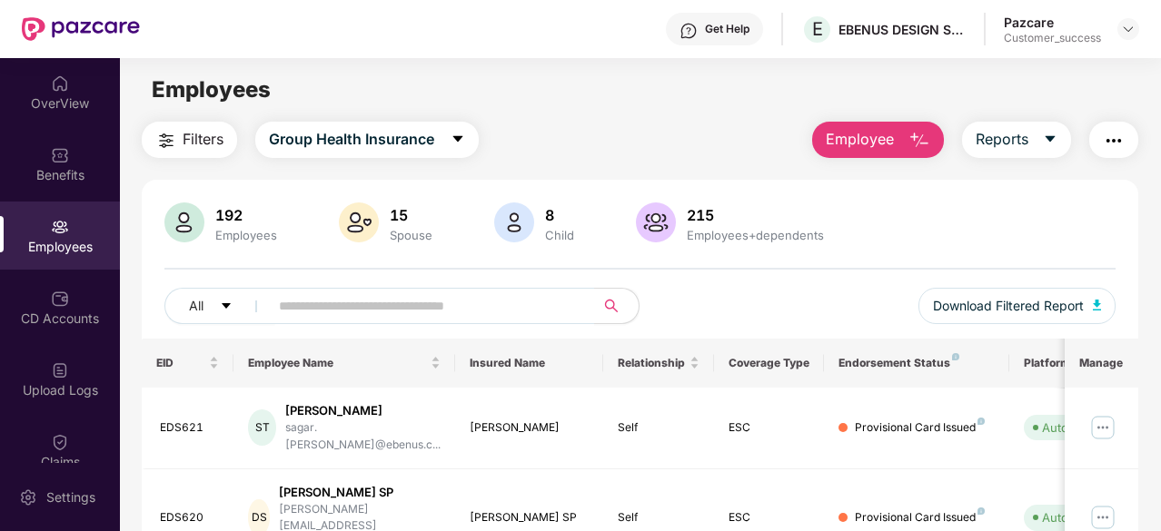
click at [756, 117] on main "Employees Filters Group Health Insurance Employee Reports 192 Employees 15 Spou…" at bounding box center [640, 323] width 1040 height 531
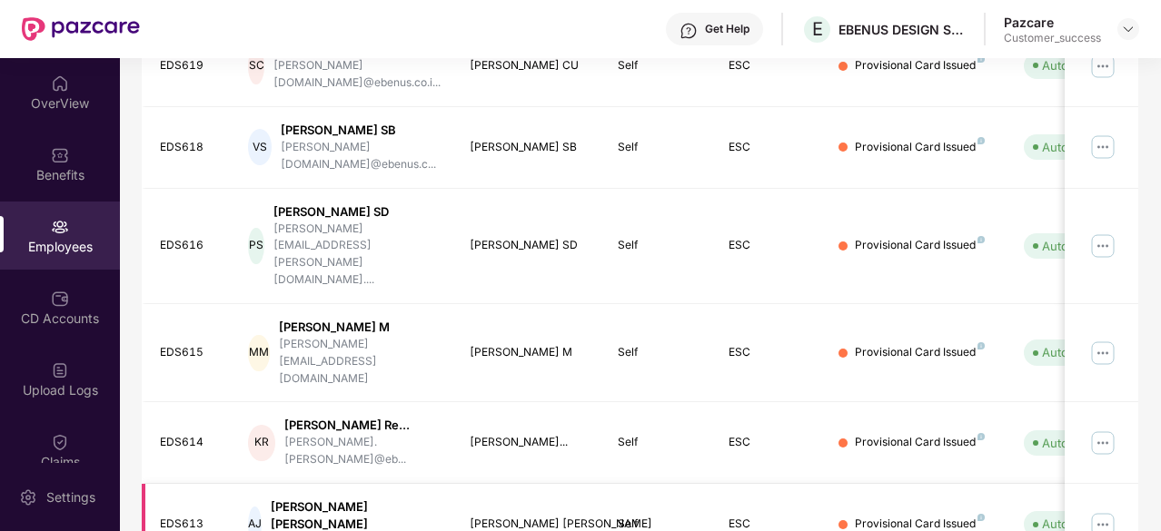
scroll to position [546, 0]
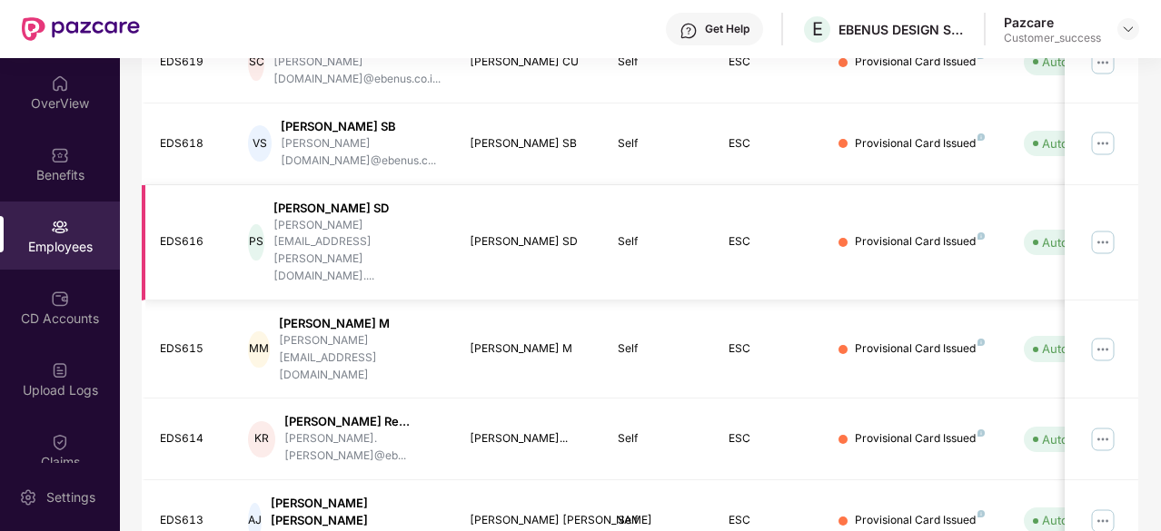
click at [801, 185] on td "ESC" at bounding box center [769, 242] width 111 height 115
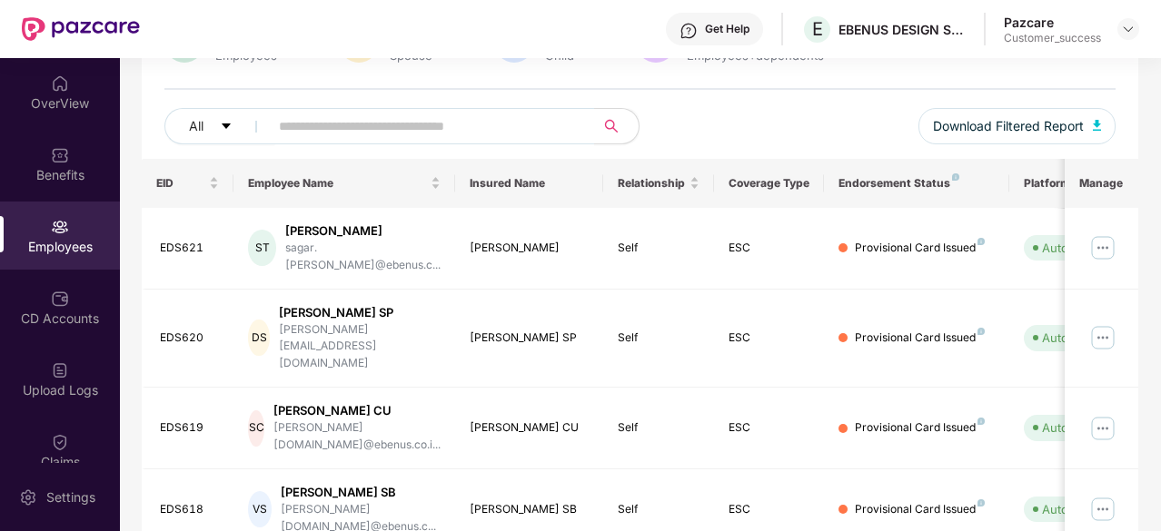
scroll to position [180, 0]
click at [1108, 246] on img at bounding box center [1102, 247] width 29 height 29
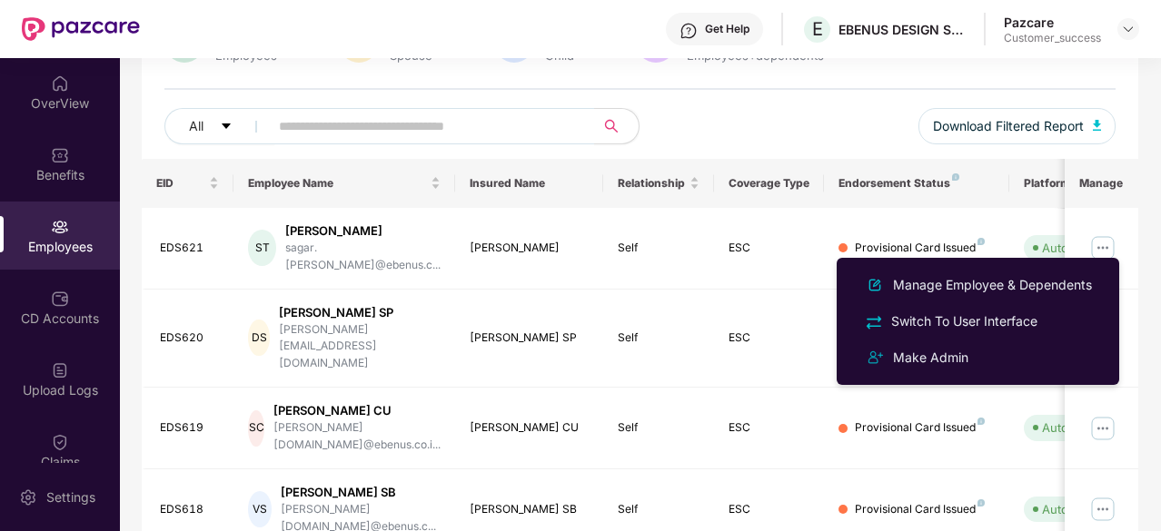
click at [859, 89] on div "192 Employees 15 Spouse 8 Child 215 Employees+dependents All Download Filtered …" at bounding box center [640, 91] width 997 height 136
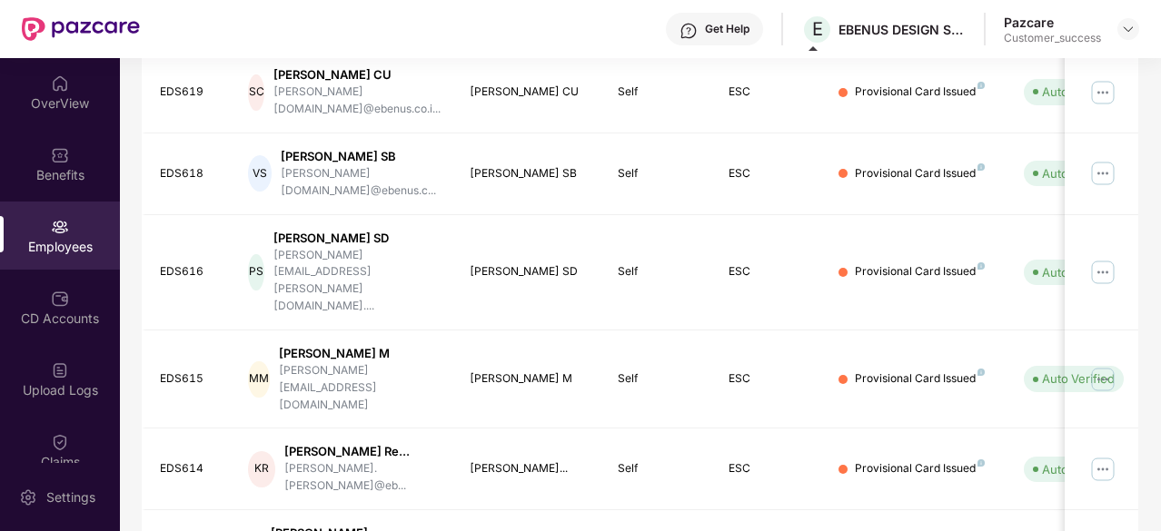
scroll to position [596, 0]
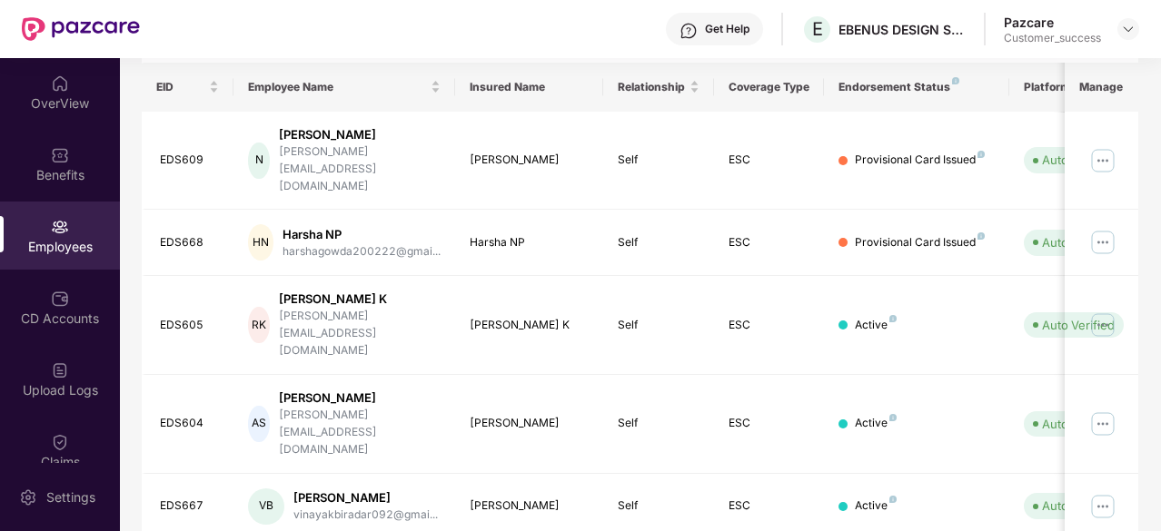
scroll to position [304, 0]
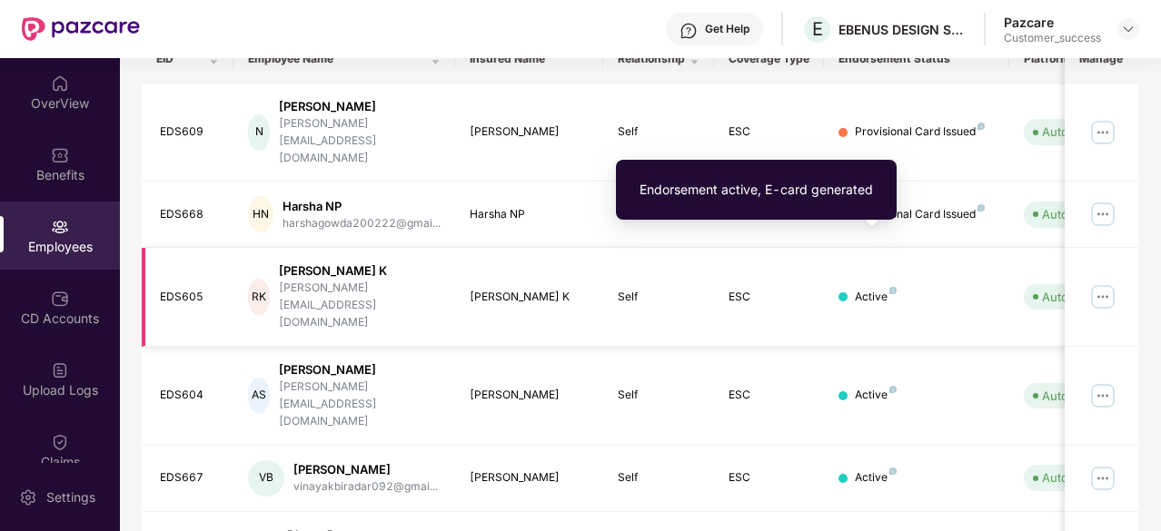
click at [892, 287] on img at bounding box center [892, 290] width 7 height 7
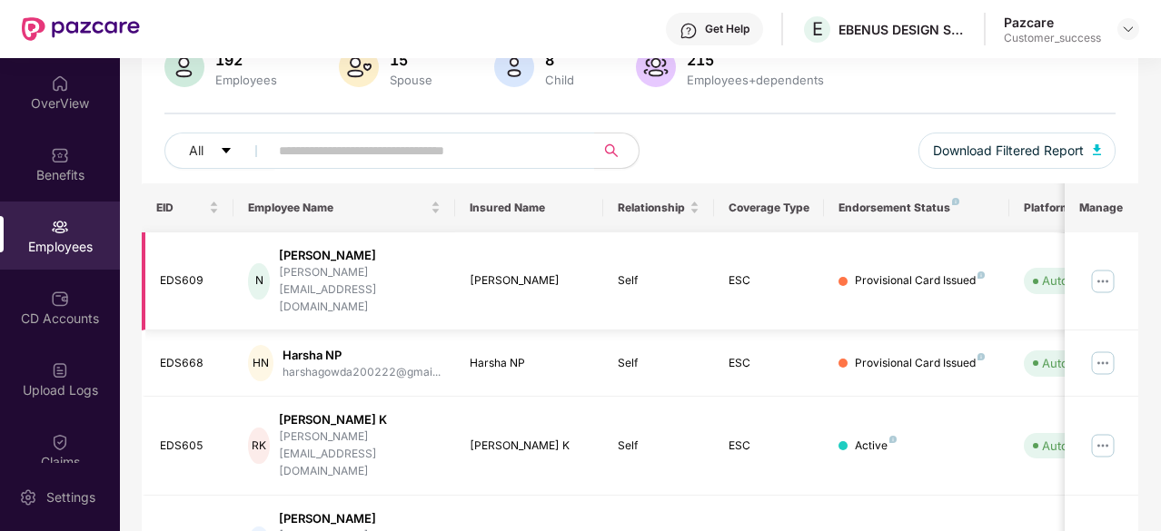
scroll to position [0, 0]
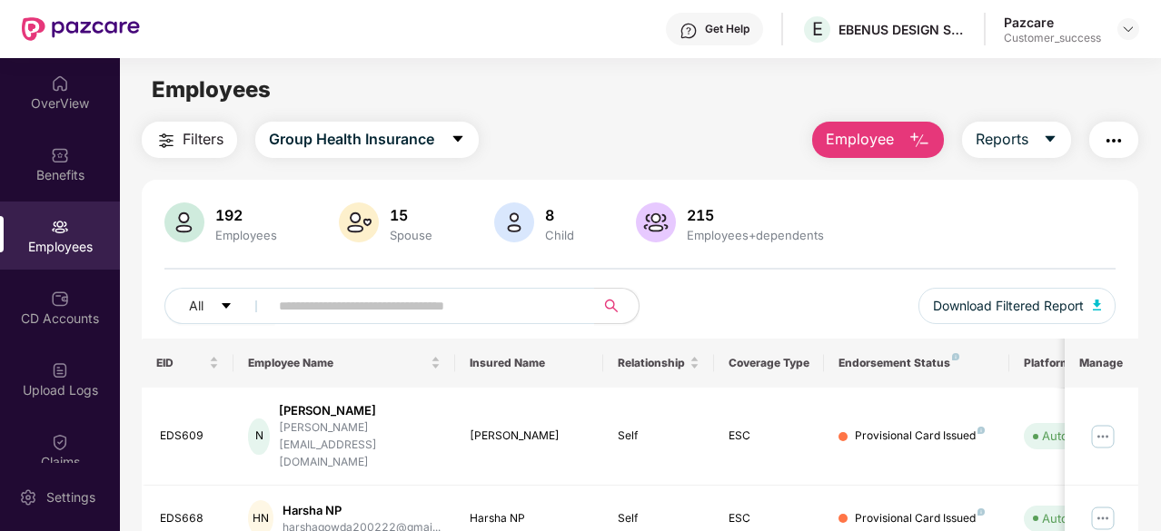
click at [358, 223] on img at bounding box center [359, 223] width 40 height 40
click at [51, 79] on img at bounding box center [60, 84] width 18 height 18
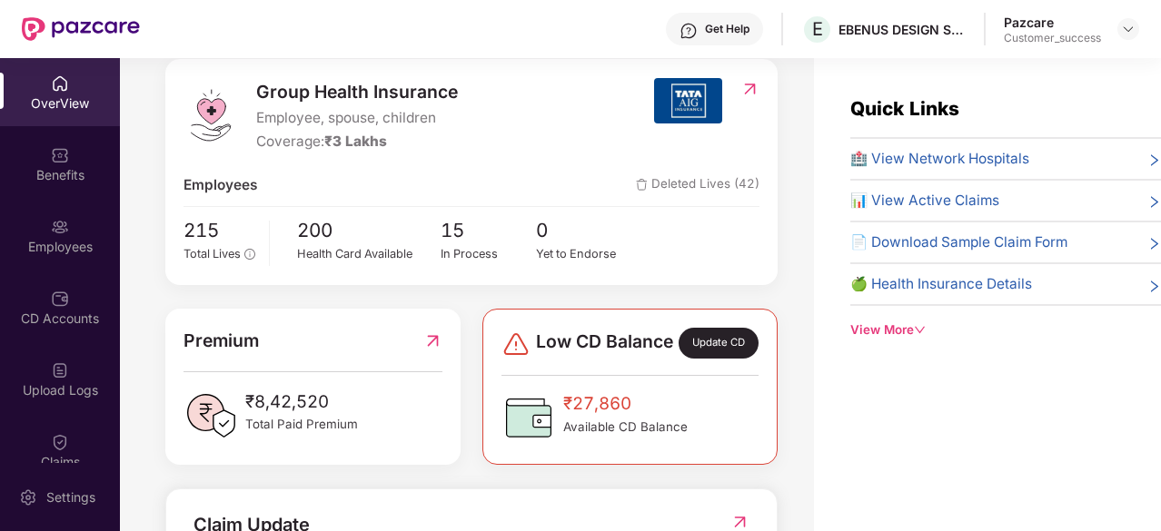
scroll to position [202, 0]
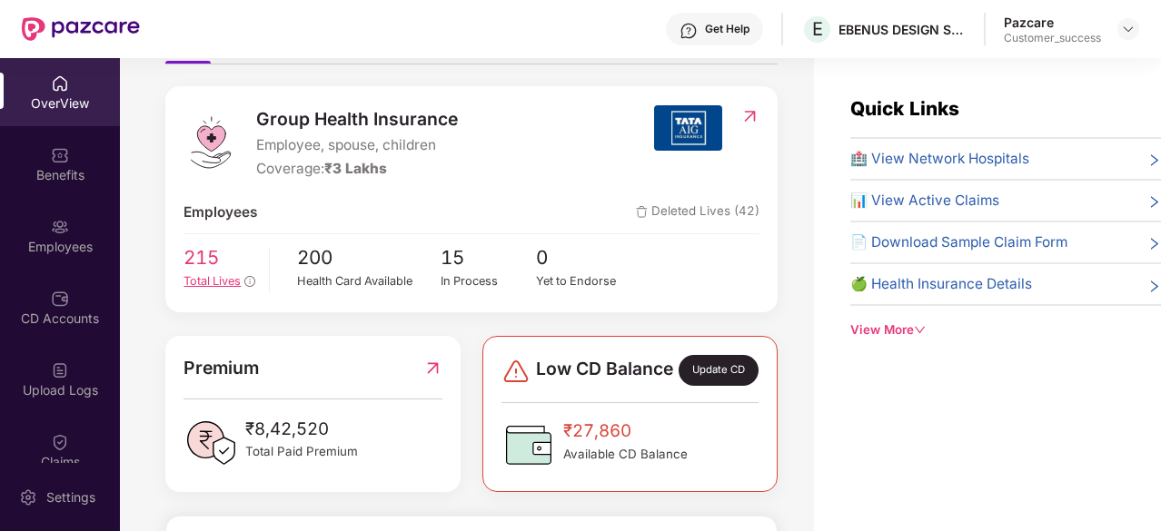
click at [204, 283] on span "Total Lives" at bounding box center [212, 281] width 57 height 14
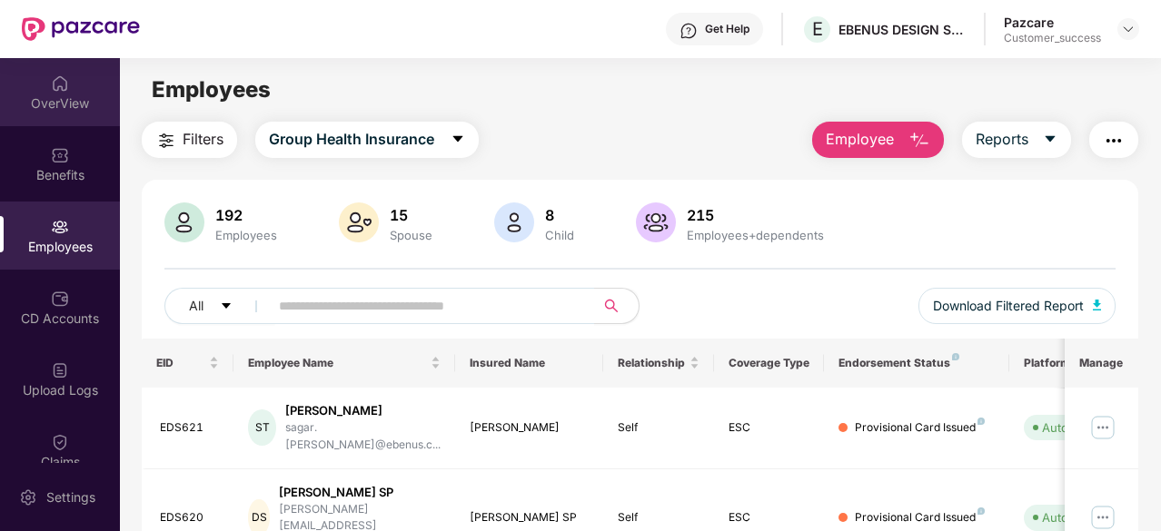
click at [51, 79] on img at bounding box center [60, 84] width 18 height 18
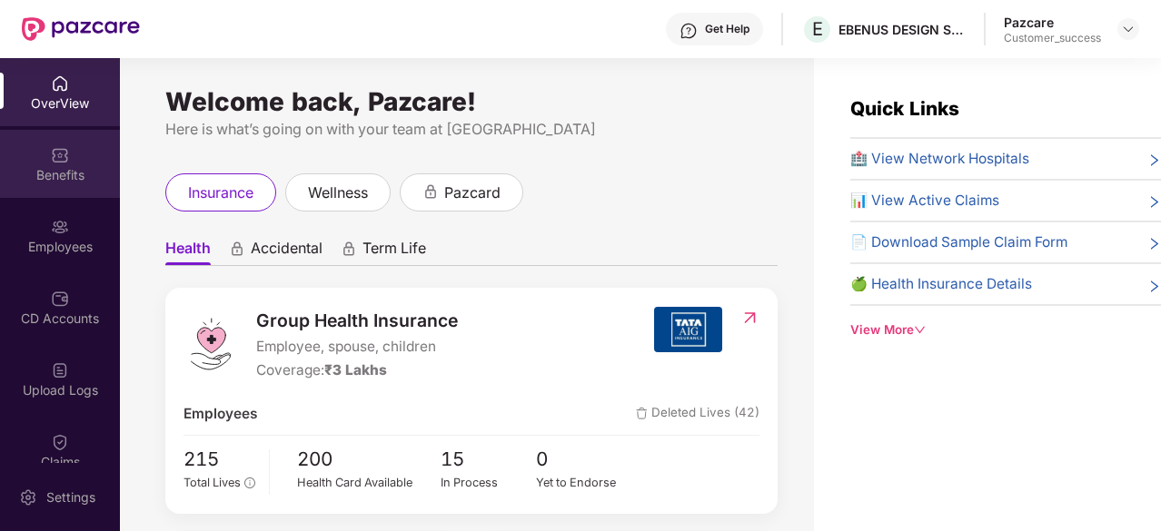
click at [51, 190] on div "Benefits" at bounding box center [60, 164] width 120 height 68
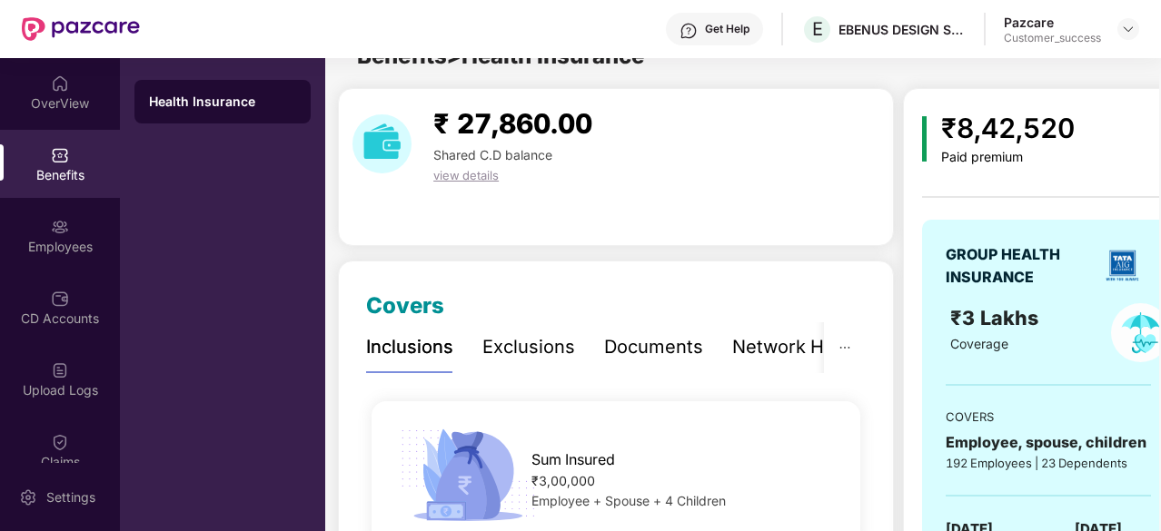
scroll to position [0, 0]
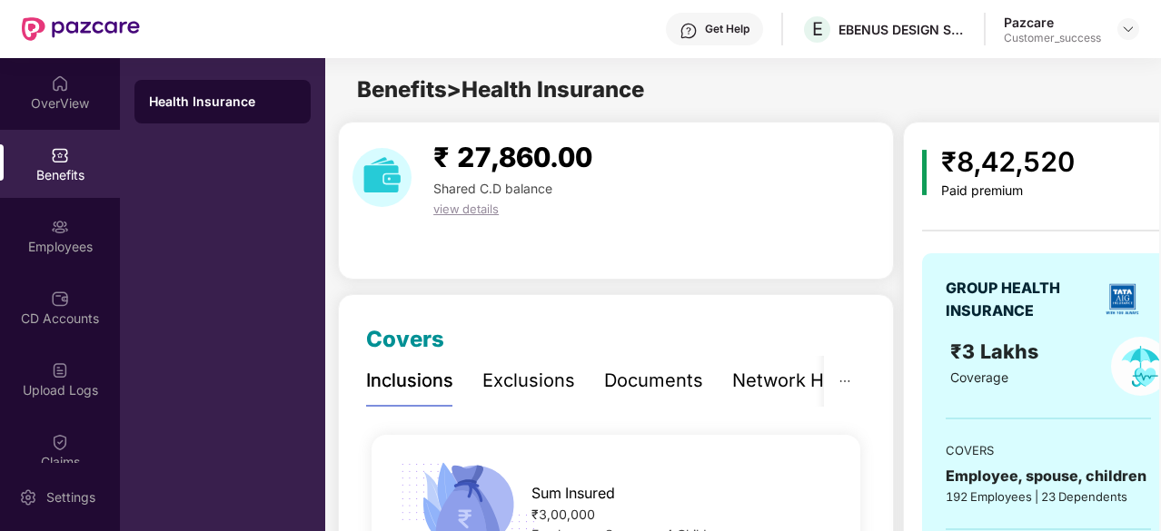
click at [523, 387] on div "Exclusions" at bounding box center [528, 381] width 93 height 28
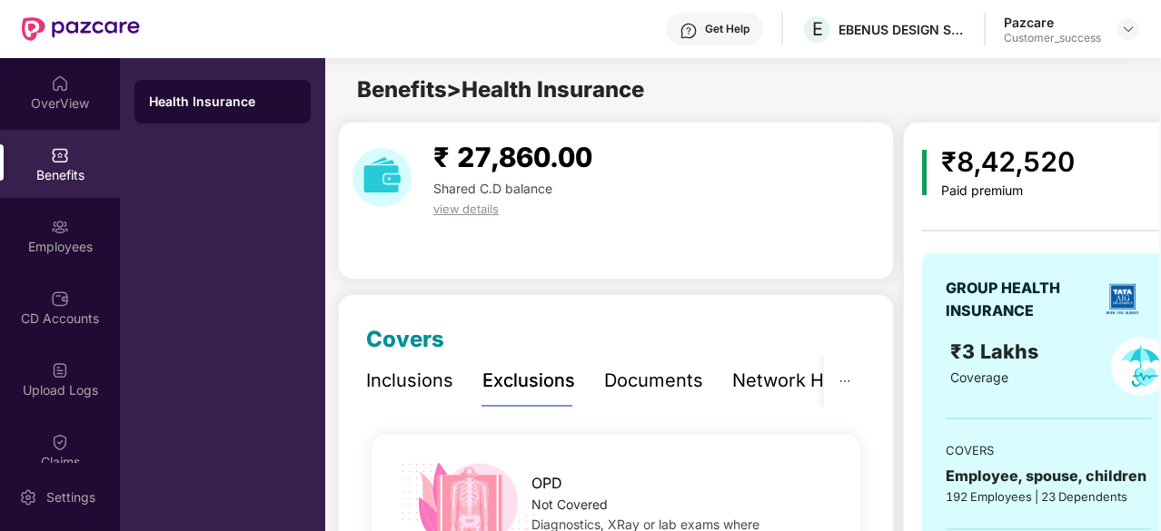
click at [678, 372] on div "Documents" at bounding box center [653, 381] width 99 height 28
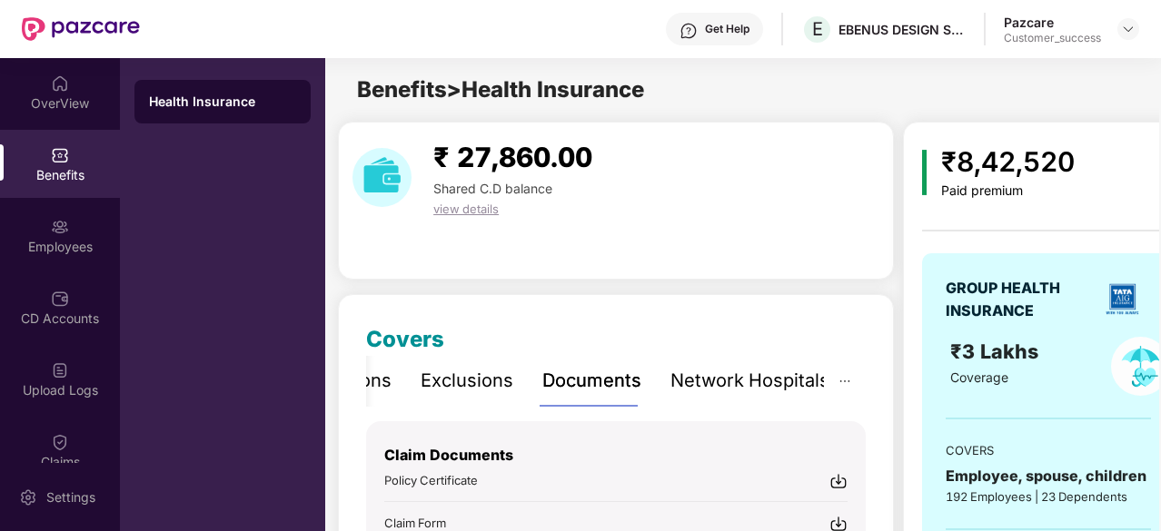
click at [745, 375] on div "Network Hospitals" at bounding box center [750, 381] width 159 height 28
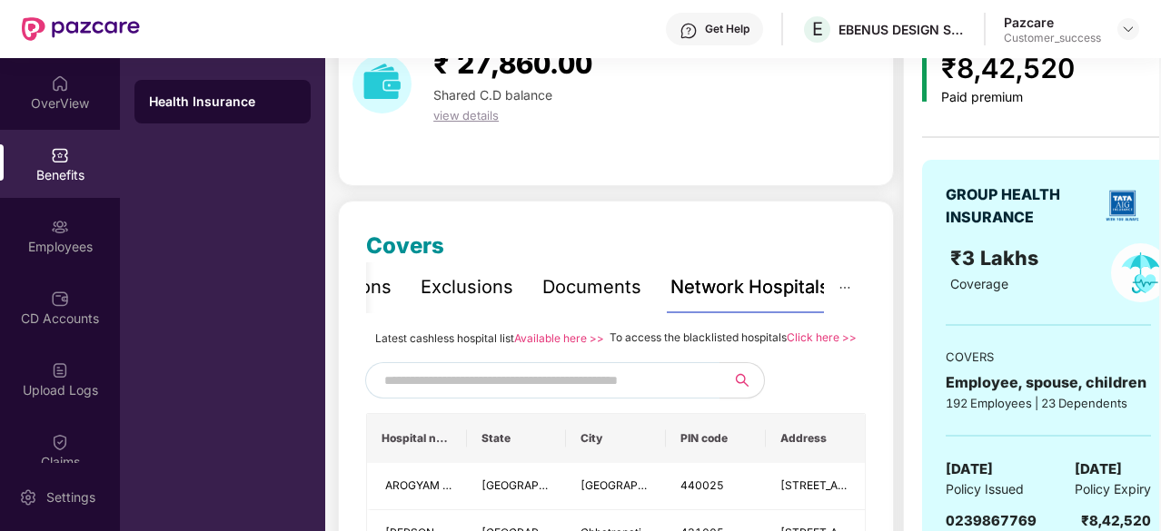
scroll to position [94, 0]
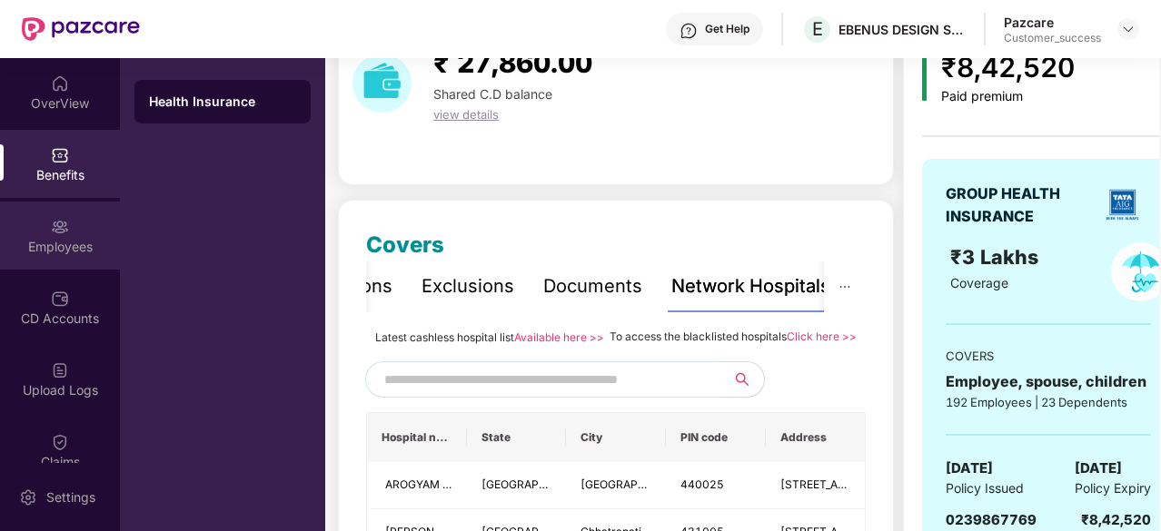
click at [77, 221] on div "Employees" at bounding box center [60, 236] width 120 height 68
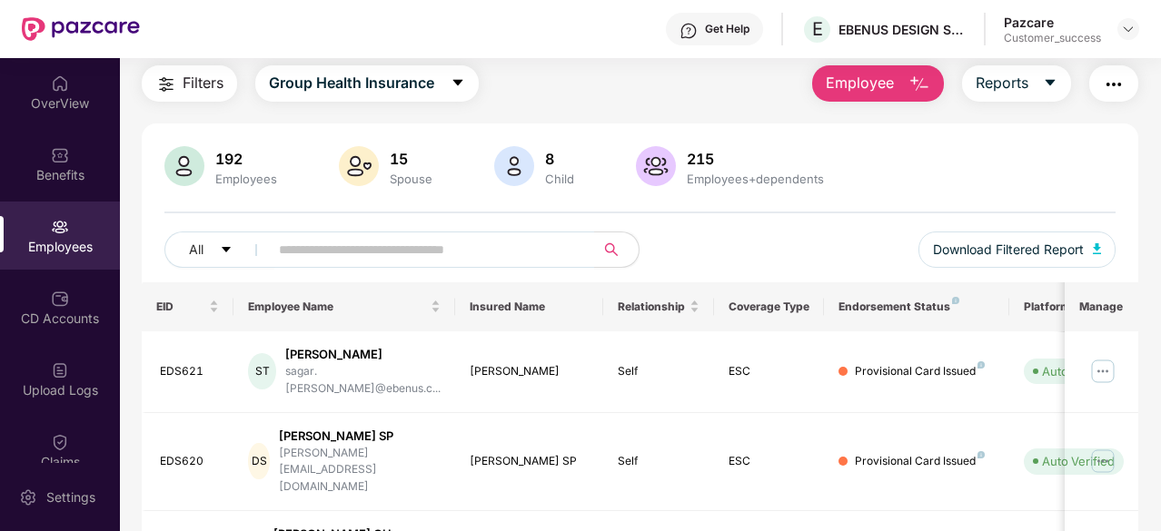
scroll to position [0, 0]
